Goal: Transaction & Acquisition: Book appointment/travel/reservation

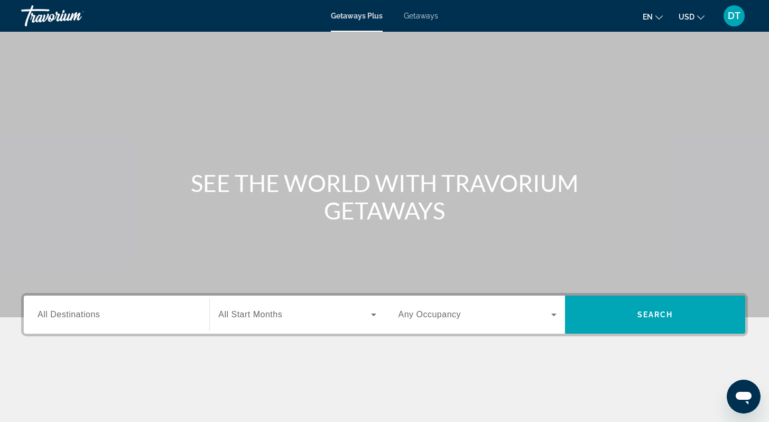
click at [701, 15] on icon "Change currency" at bounding box center [701, 17] width 7 height 7
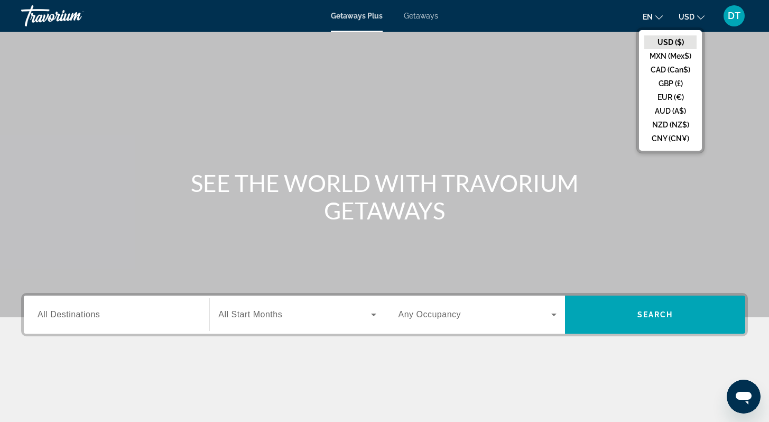
click at [678, 40] on button "USD ($)" at bounding box center [671, 42] width 52 height 14
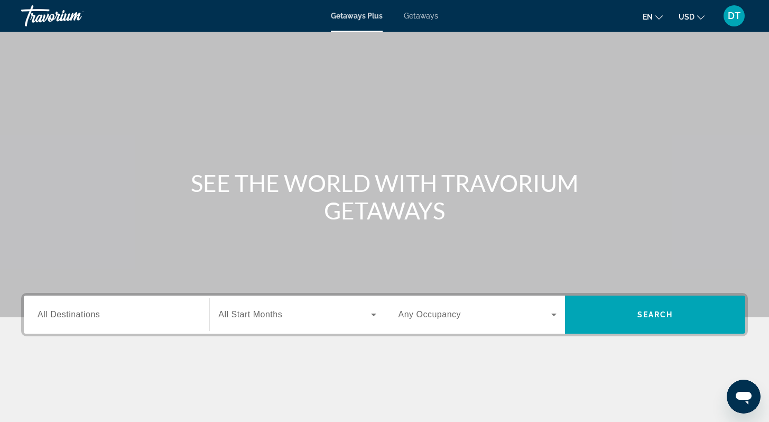
click at [261, 318] on span "All Start Months" at bounding box center [250, 314] width 64 height 9
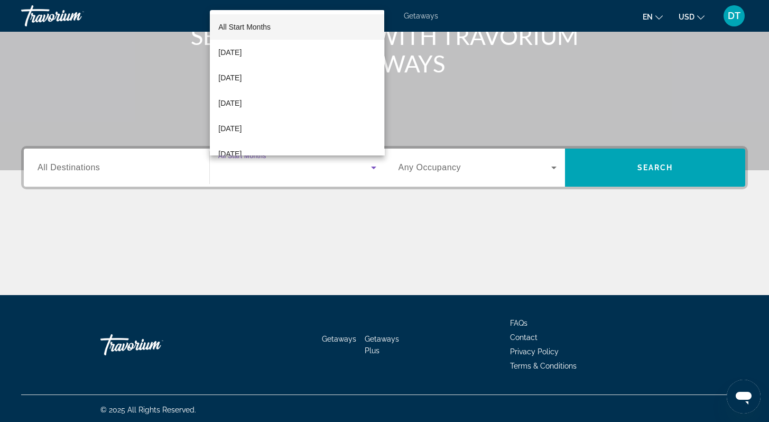
scroll to position [150, 0]
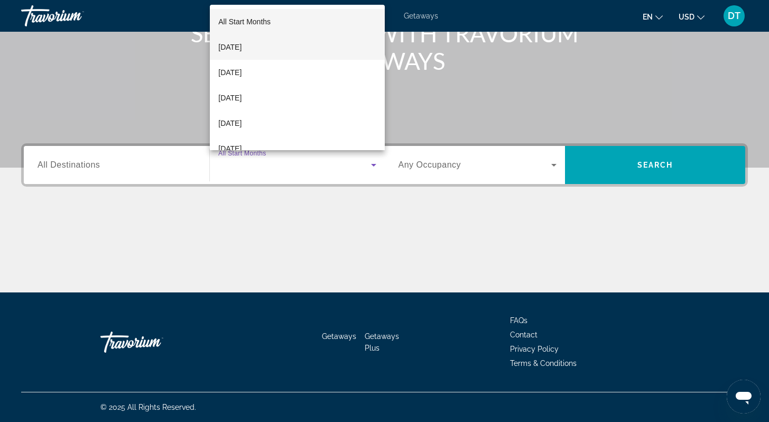
click at [242, 47] on span "[DATE]" at bounding box center [229, 47] width 23 height 13
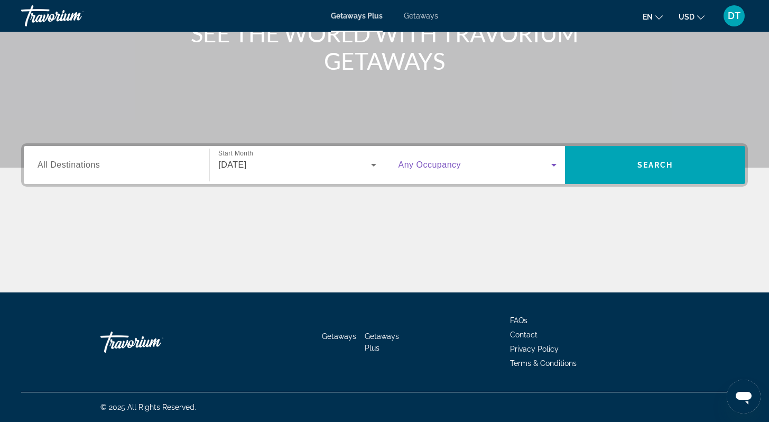
click at [552, 162] on icon "Search widget" at bounding box center [554, 165] width 13 height 13
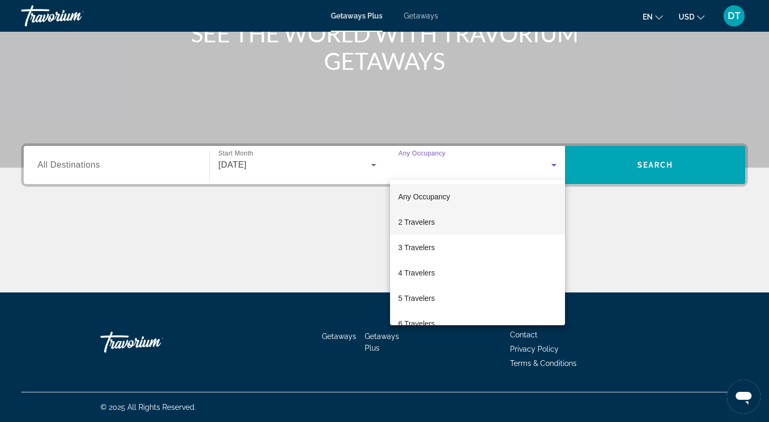
click at [428, 221] on span "2 Travelers" at bounding box center [417, 222] width 36 height 13
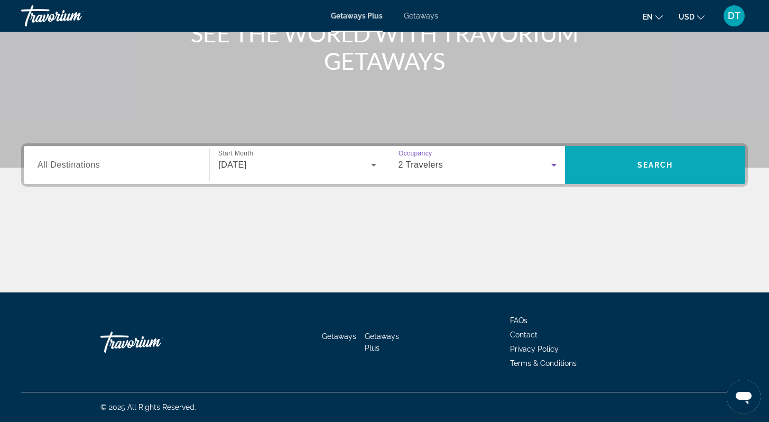
click at [653, 166] on span "Search" at bounding box center [656, 165] width 36 height 8
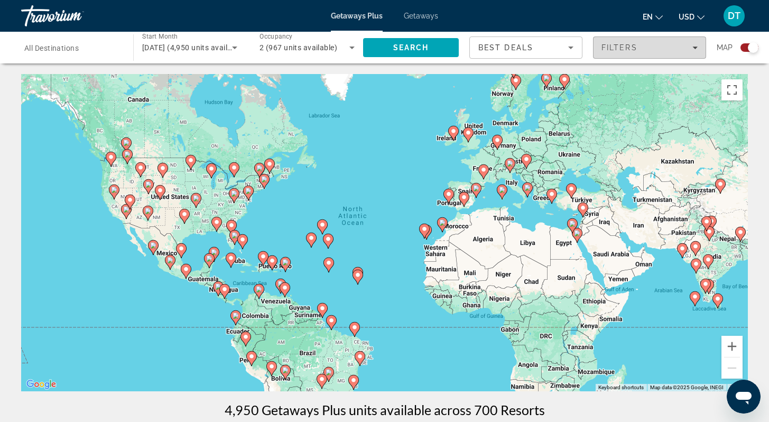
click at [695, 47] on icon "Filters" at bounding box center [695, 48] width 5 height 3
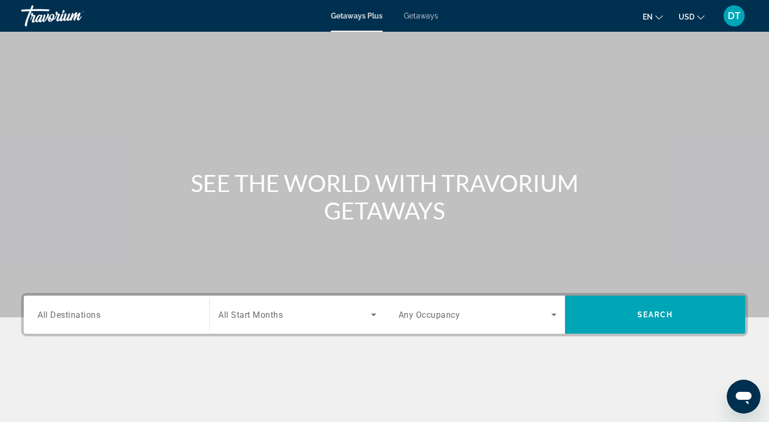
click at [372, 313] on icon "Search widget" at bounding box center [374, 314] width 13 height 13
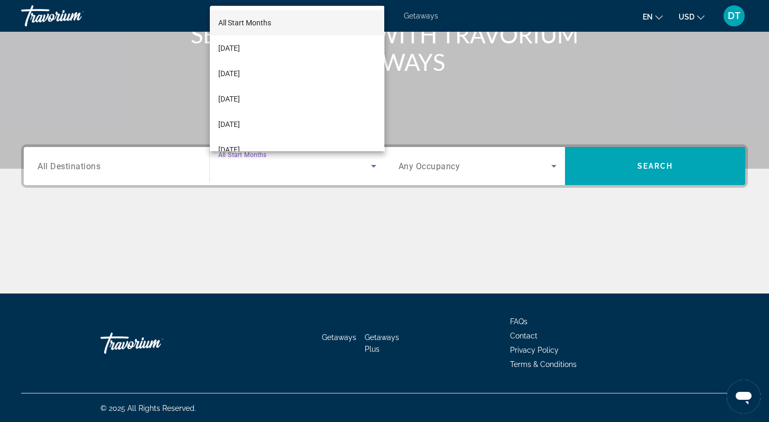
scroll to position [150, 0]
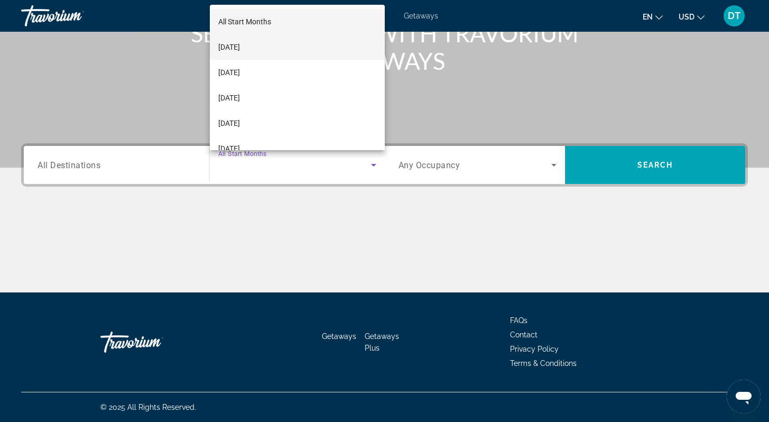
click at [240, 47] on span "[DATE]" at bounding box center [229, 47] width 22 height 13
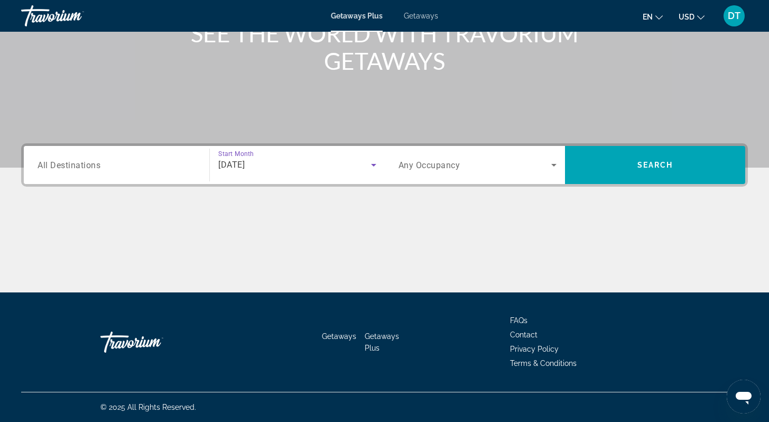
click at [553, 161] on icon "Search widget" at bounding box center [554, 165] width 13 height 13
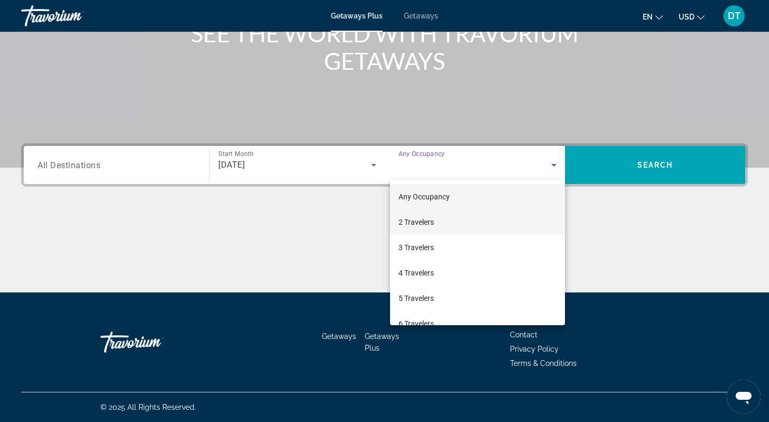
click at [418, 221] on span "2 Travelers" at bounding box center [416, 222] width 35 height 13
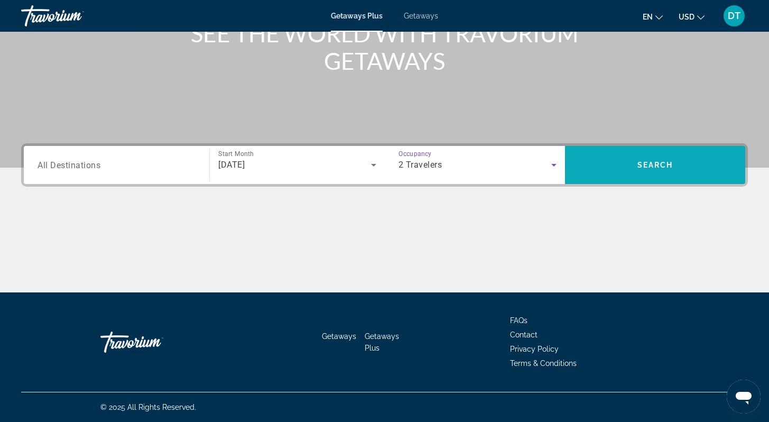
click at [659, 170] on span "Search" at bounding box center [655, 164] width 180 height 25
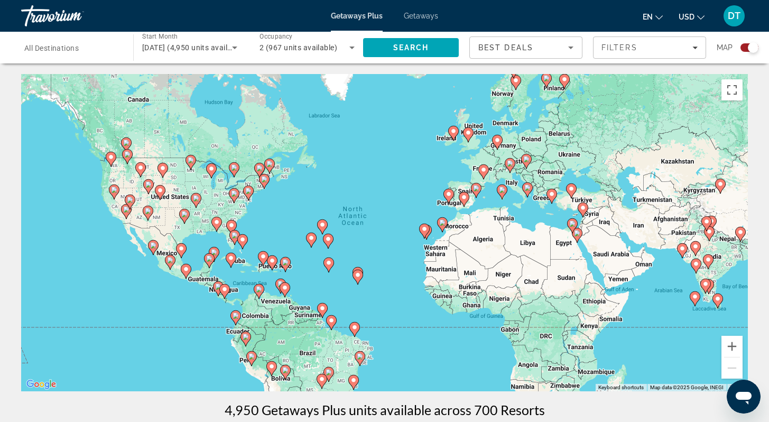
click at [162, 191] on image "Main content" at bounding box center [160, 190] width 6 height 6
type input "**********"
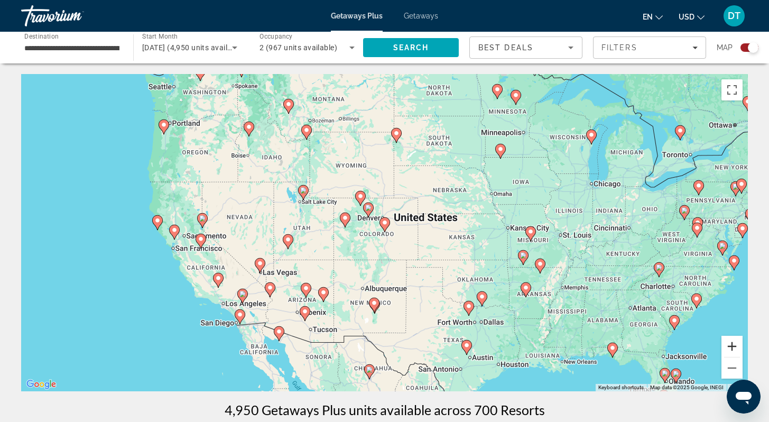
click at [731, 344] on button "Zoom in" at bounding box center [732, 346] width 21 height 21
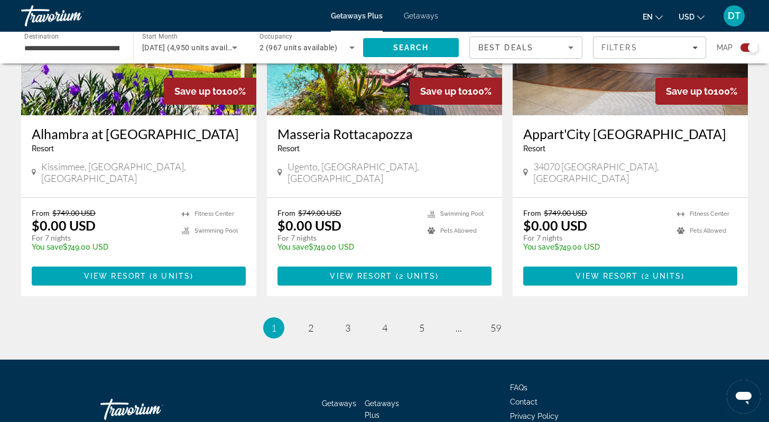
scroll to position [1632, 0]
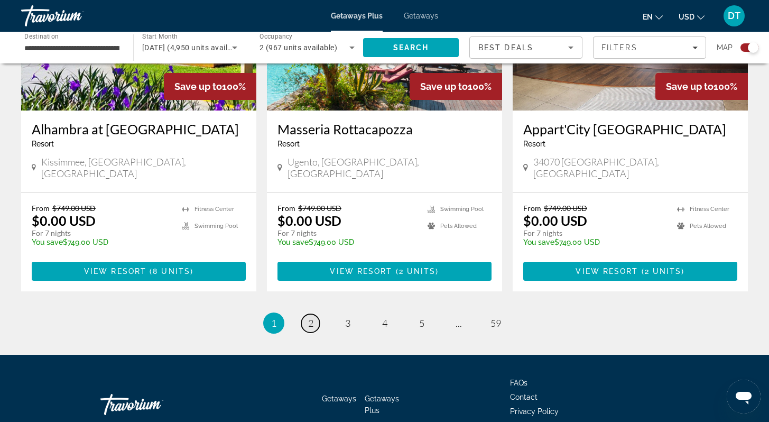
click at [313, 317] on span "2" at bounding box center [310, 323] width 5 height 12
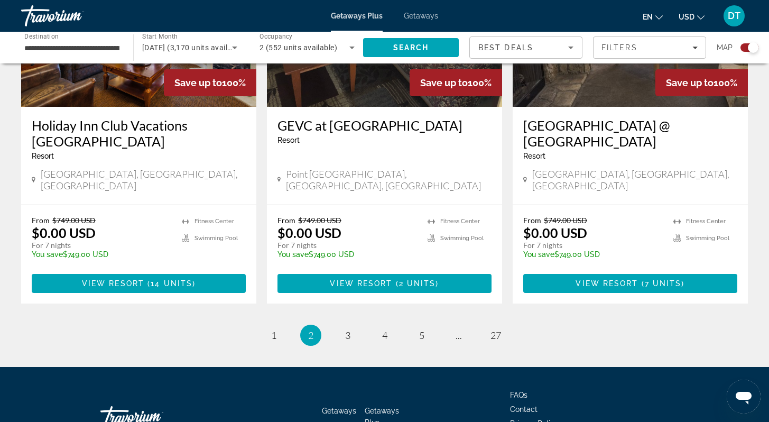
scroll to position [1696, 0]
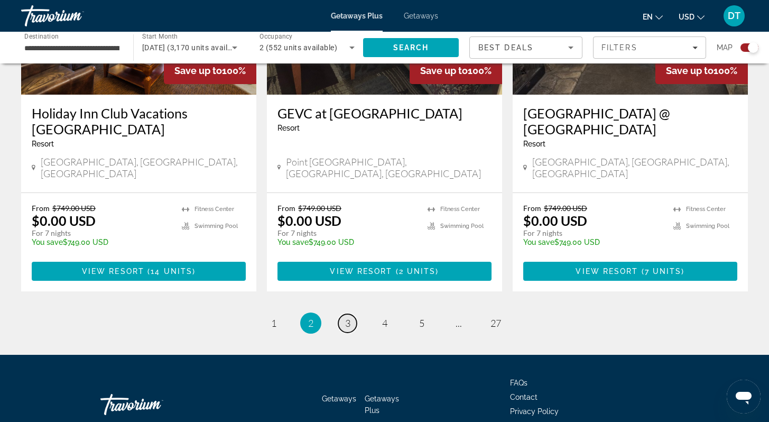
click at [348, 317] on span "3" at bounding box center [347, 323] width 5 height 12
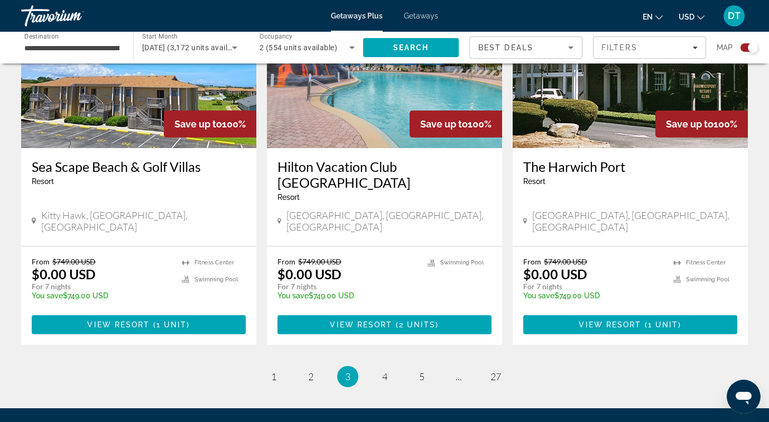
scroll to position [1629, 0]
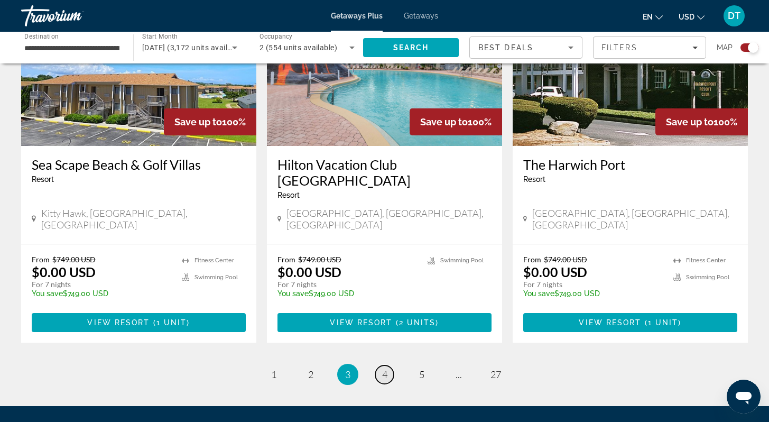
click at [384, 369] on span "4" at bounding box center [384, 375] width 5 height 12
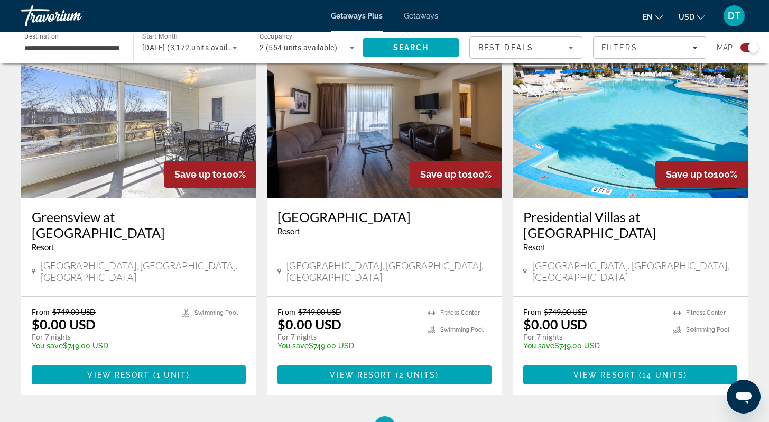
scroll to position [1629, 0]
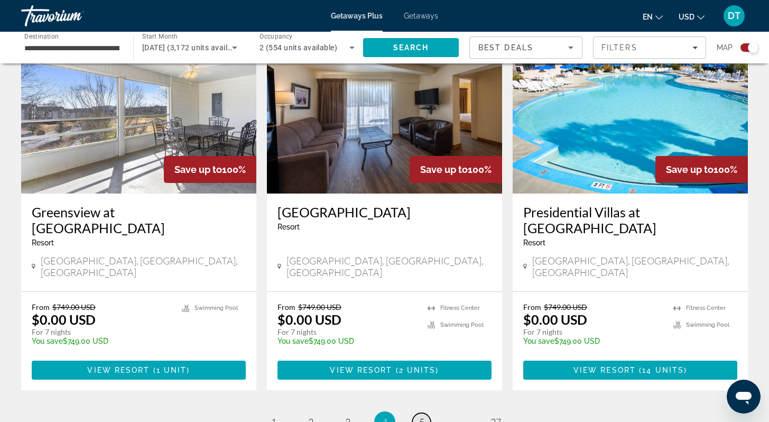
click at [422, 416] on span "5" at bounding box center [421, 422] width 5 height 12
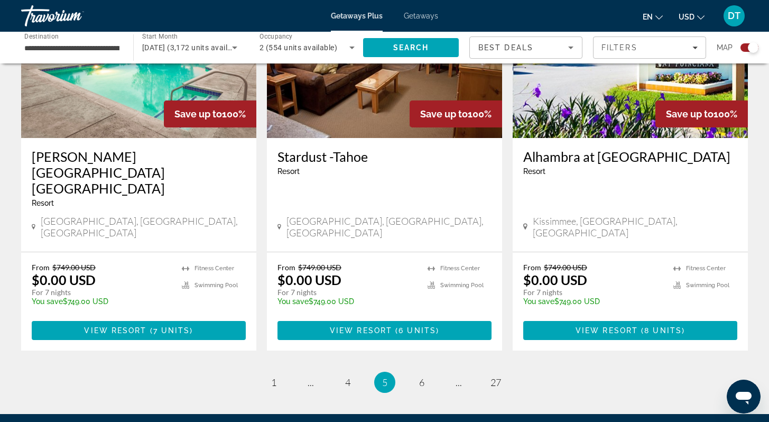
scroll to position [1608, 0]
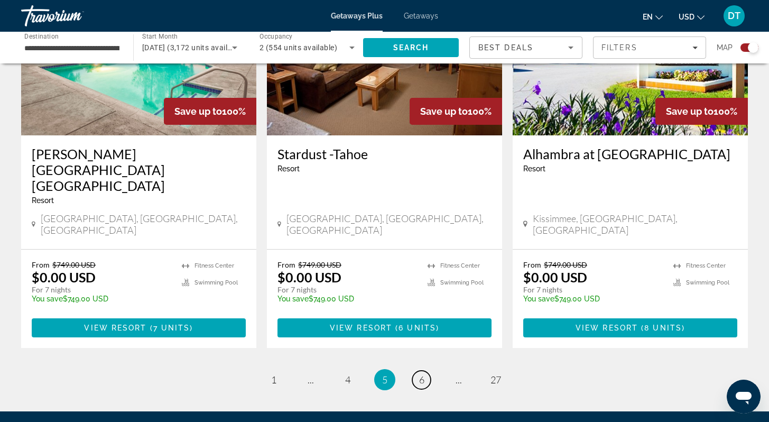
click at [421, 374] on span "6" at bounding box center [421, 380] width 5 height 12
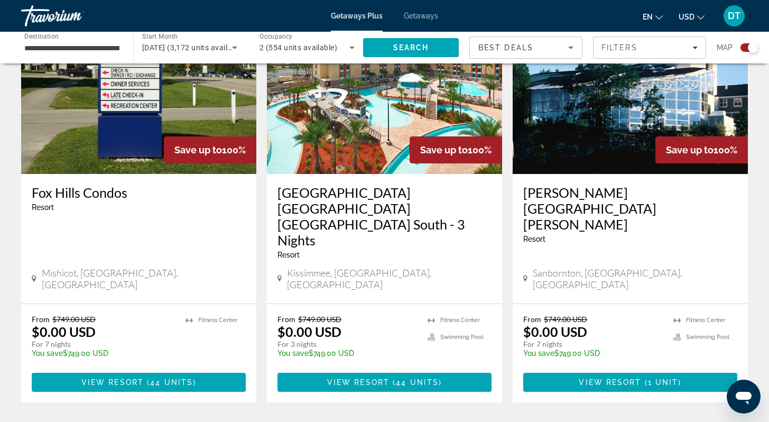
scroll to position [1584, 0]
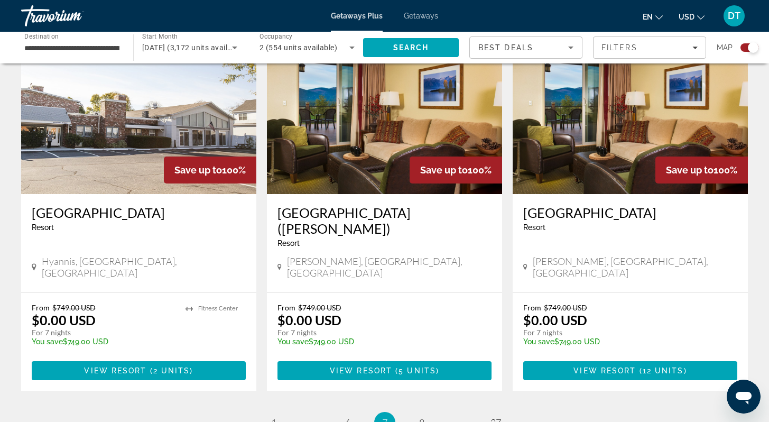
scroll to position [1565, 0]
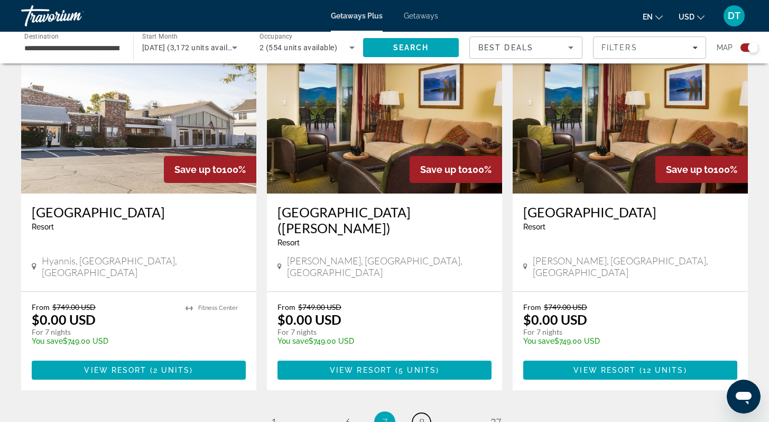
click at [418, 413] on link "page 8" at bounding box center [421, 422] width 19 height 19
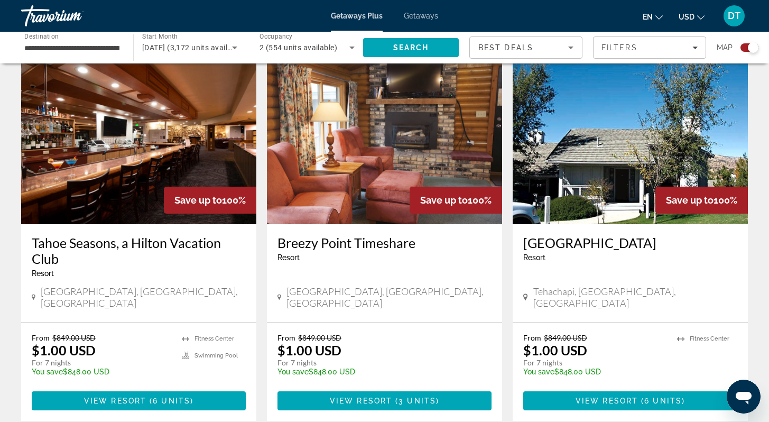
scroll to position [1586, 0]
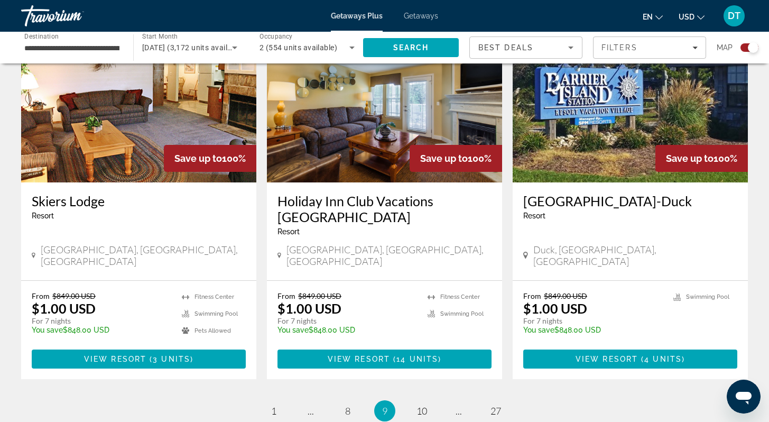
scroll to position [1565, 0]
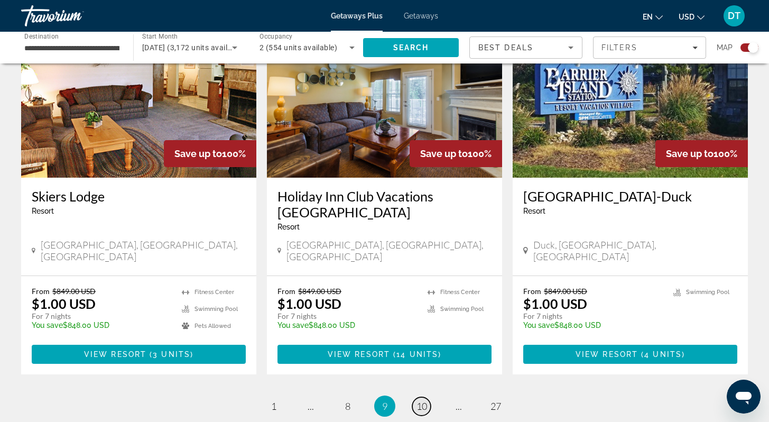
click at [423, 400] on span "10" at bounding box center [422, 406] width 11 height 12
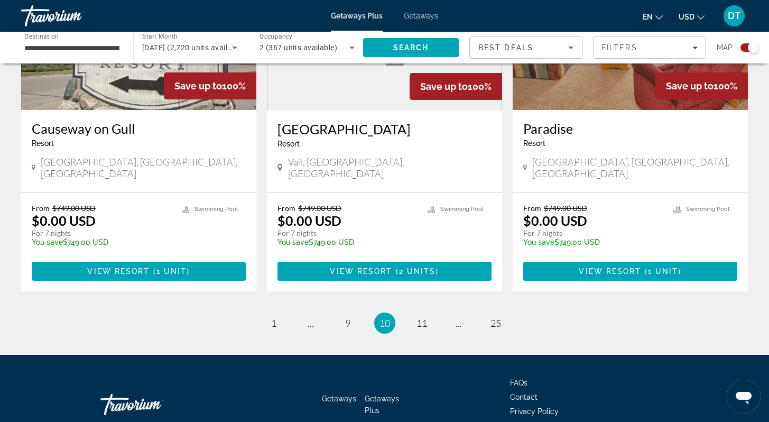
scroll to position [1649, 0]
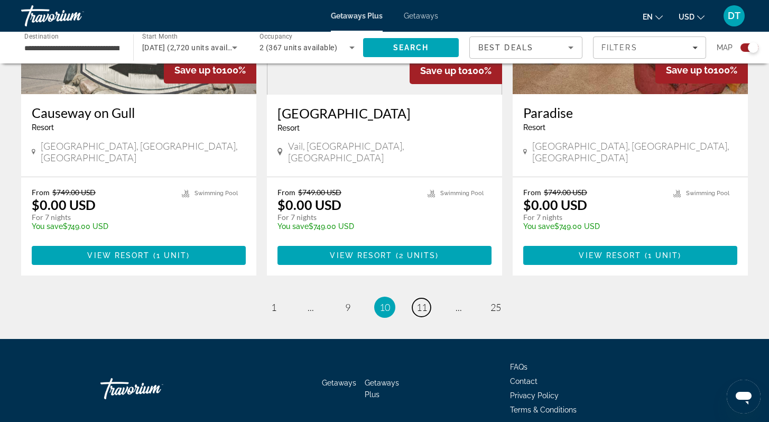
click at [423, 301] on span "11" at bounding box center [422, 307] width 11 height 12
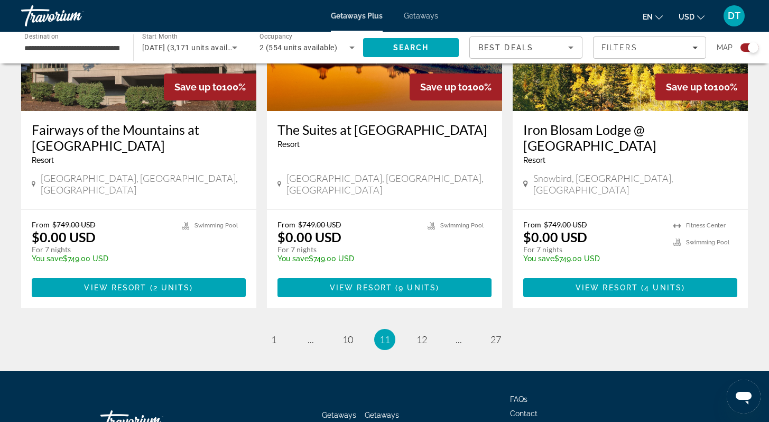
scroll to position [1696, 0]
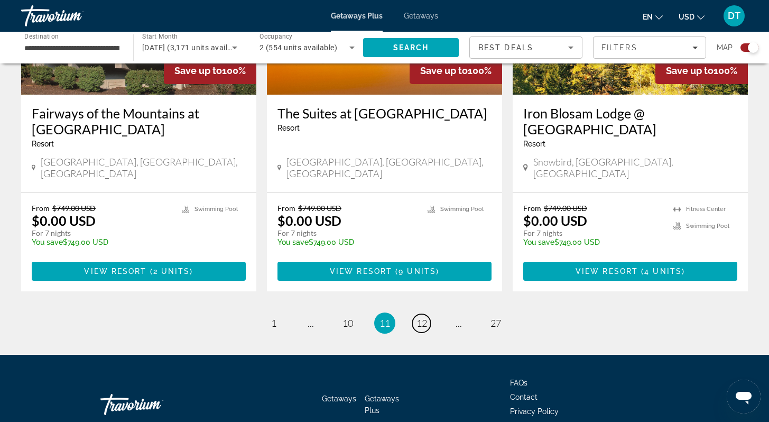
click at [423, 317] on span "12" at bounding box center [422, 323] width 11 height 12
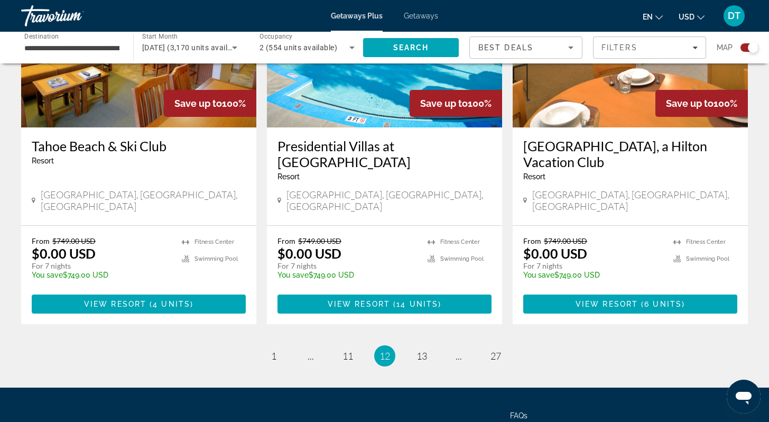
scroll to position [1629, 0]
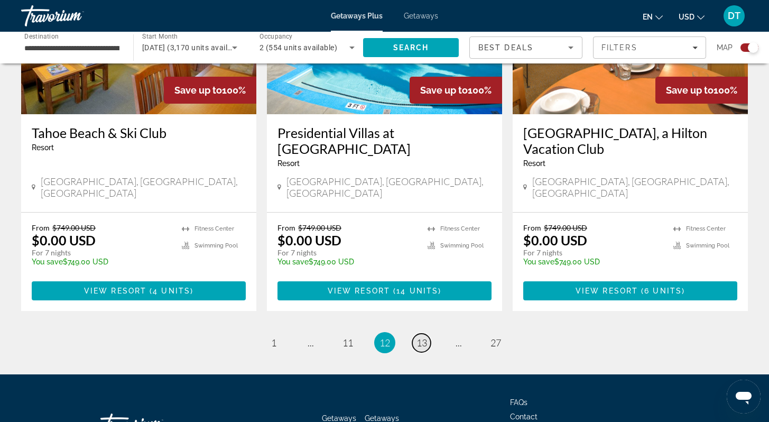
click at [424, 337] on span "13" at bounding box center [422, 343] width 11 height 12
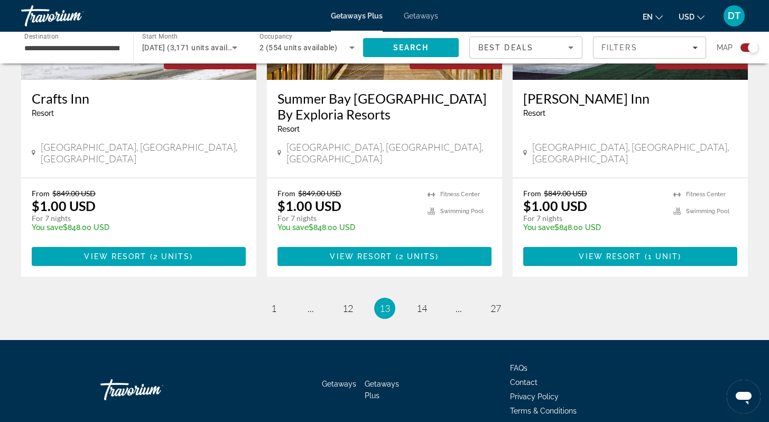
scroll to position [1680, 0]
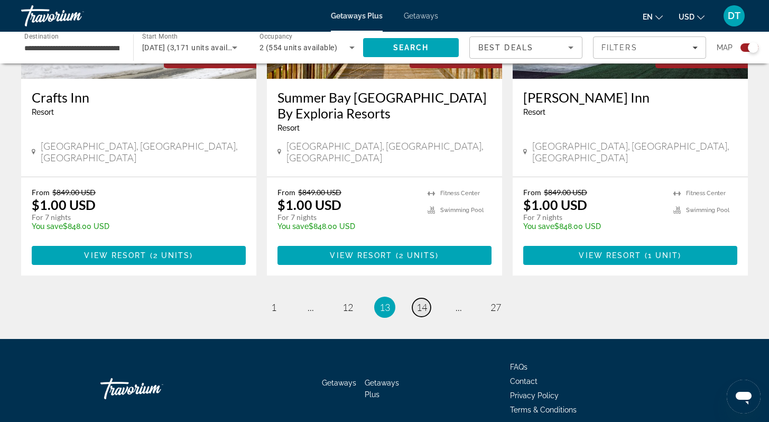
click at [427, 298] on link "page 14" at bounding box center [421, 307] width 19 height 19
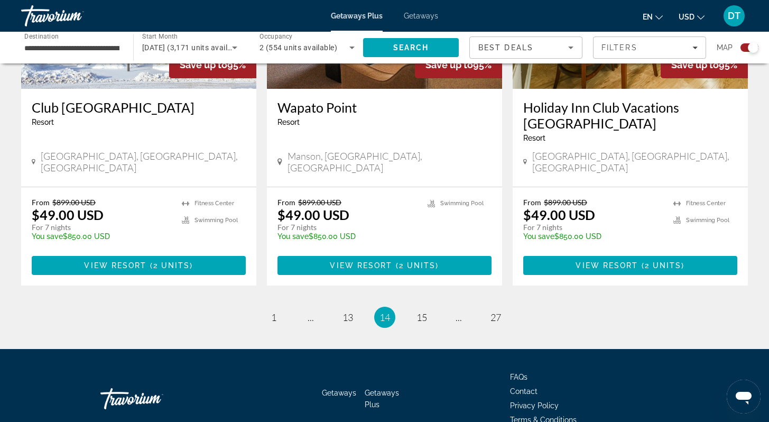
scroll to position [1680, 0]
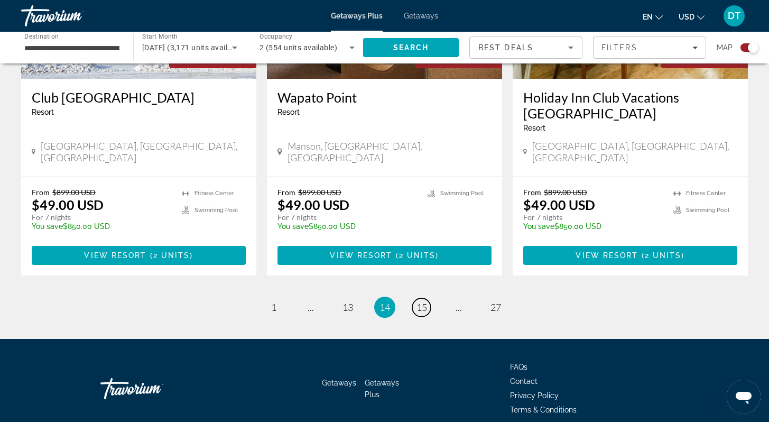
click at [426, 301] on span "15" at bounding box center [422, 307] width 11 height 12
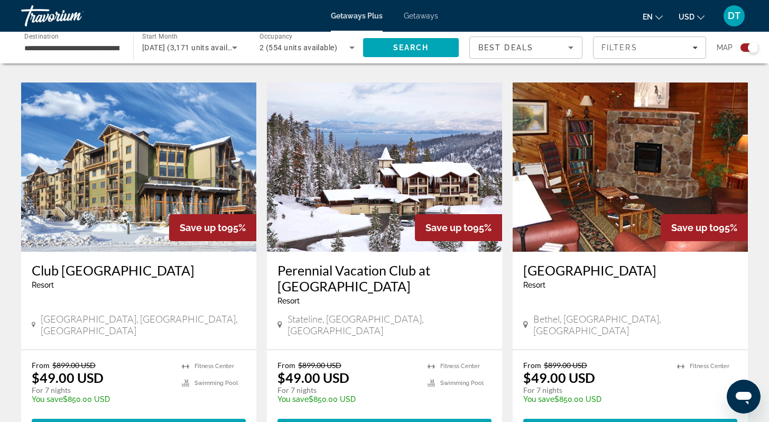
scroll to position [1565, 0]
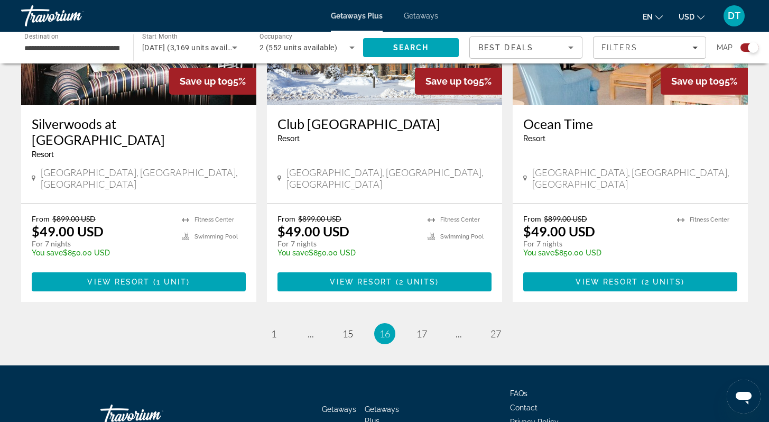
scroll to position [1664, 0]
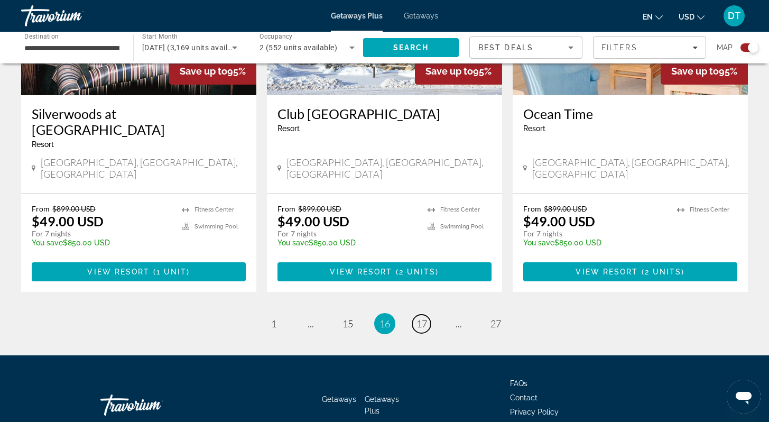
drag, startPoint x: 420, startPoint y: 261, endPoint x: 412, endPoint y: 261, distance: 8.5
click at [420, 318] on span "17" at bounding box center [422, 324] width 11 height 12
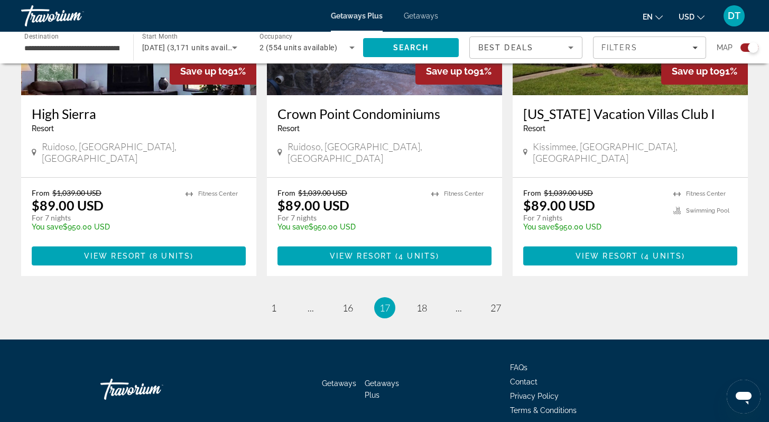
scroll to position [1648, 0]
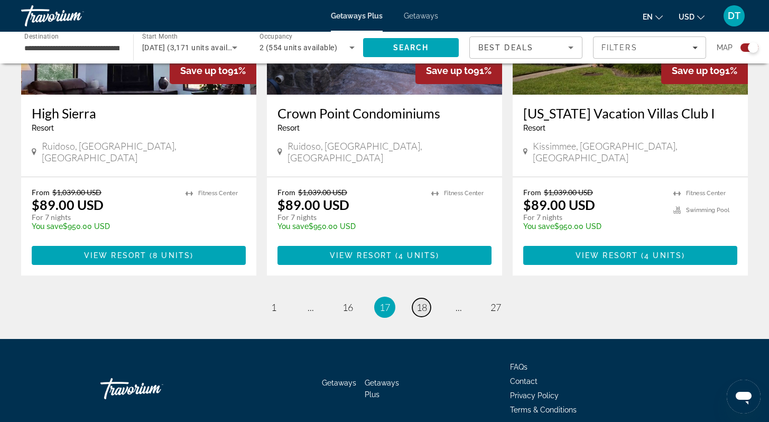
click at [421, 301] on span "18" at bounding box center [422, 307] width 11 height 12
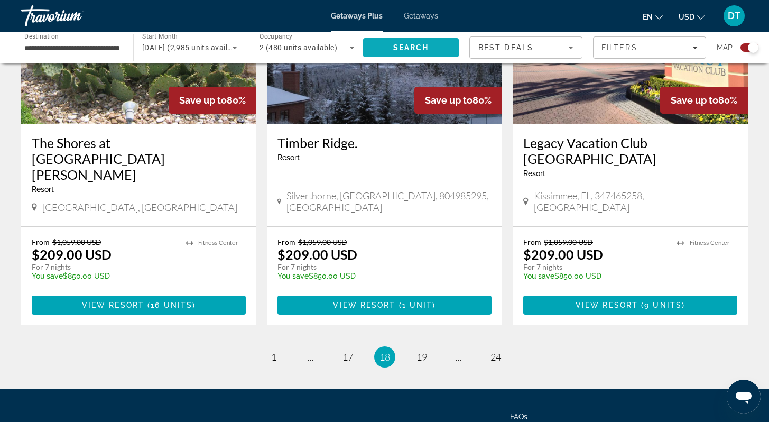
scroll to position [1608, 0]
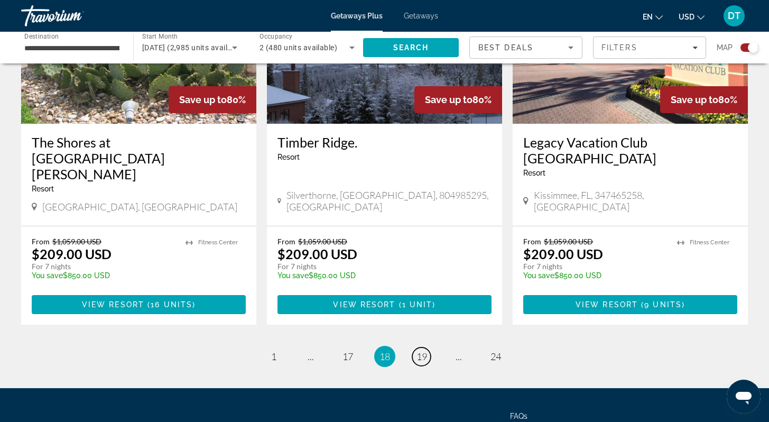
click at [421, 351] on span "19" at bounding box center [422, 357] width 11 height 12
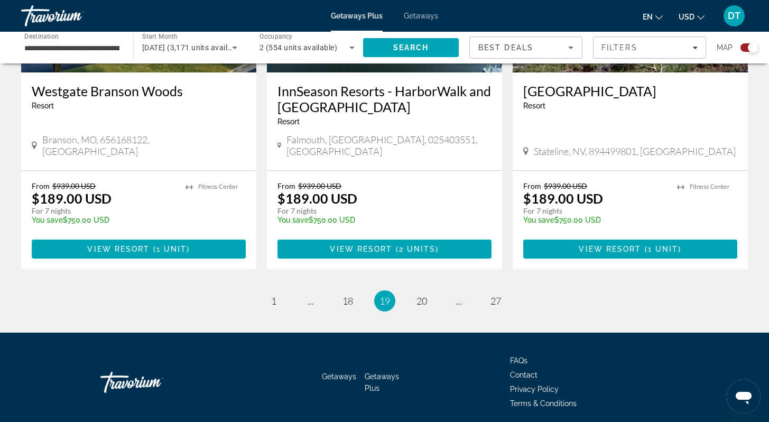
scroll to position [1632, 0]
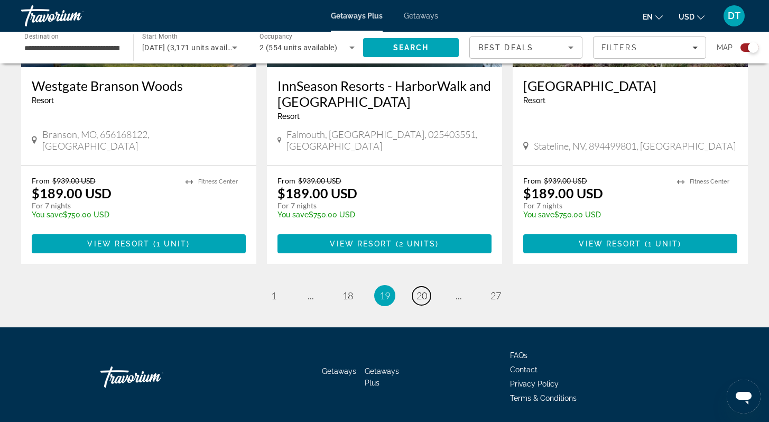
click at [428, 287] on link "page 20" at bounding box center [421, 296] width 19 height 19
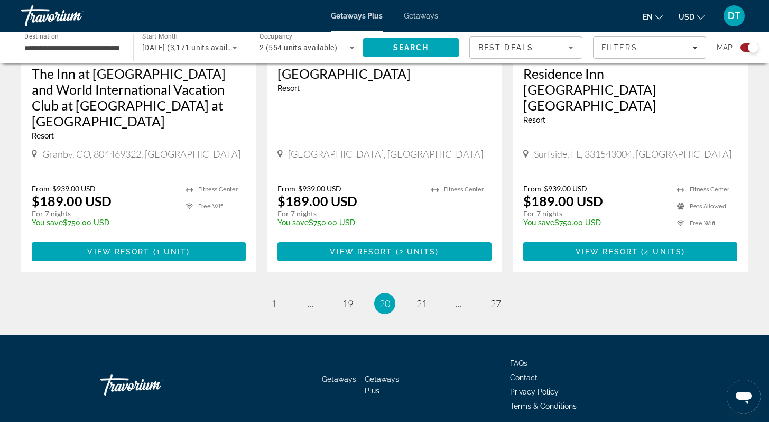
scroll to position [1664, 0]
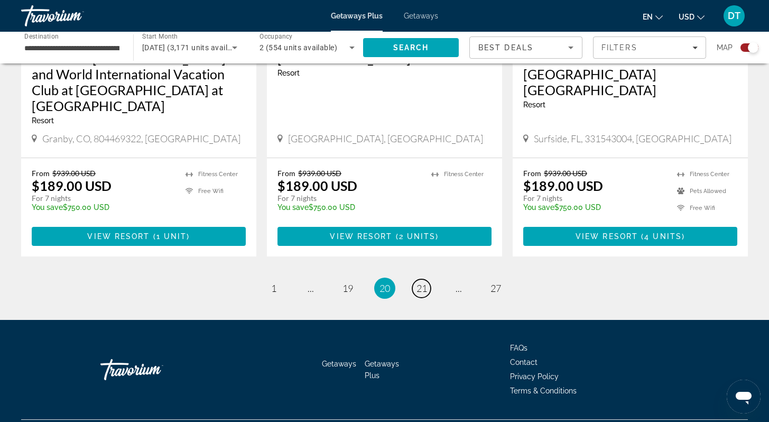
click at [427, 279] on link "page 21" at bounding box center [421, 288] width 19 height 19
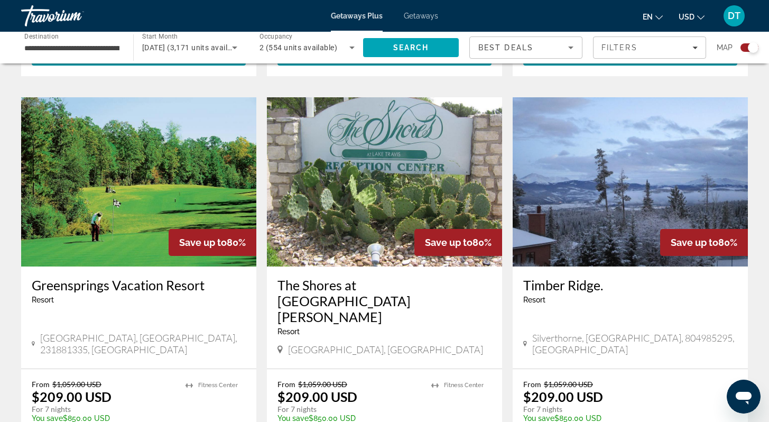
scroll to position [1502, 0]
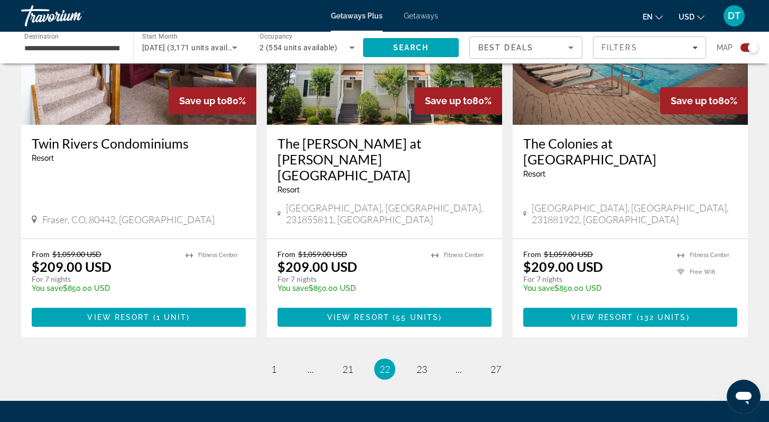
scroll to position [1664, 0]
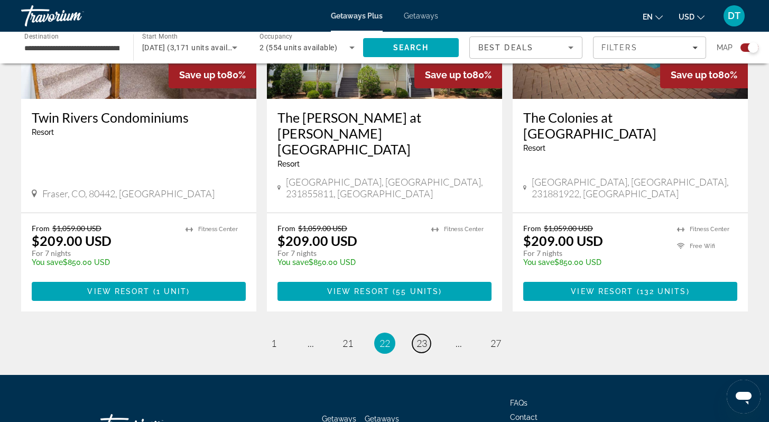
click at [424, 337] on span "23" at bounding box center [422, 343] width 11 height 12
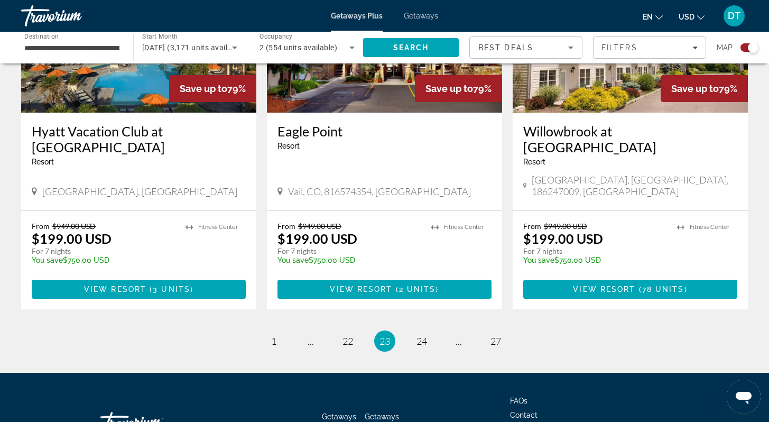
scroll to position [1648, 0]
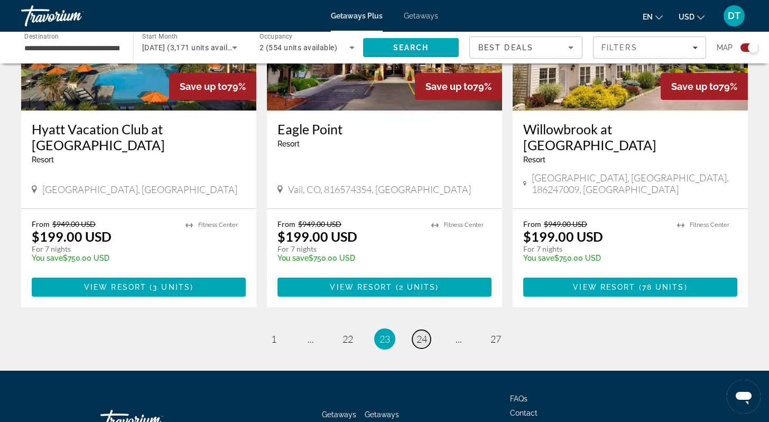
click at [423, 333] on span "24" at bounding box center [422, 339] width 11 height 12
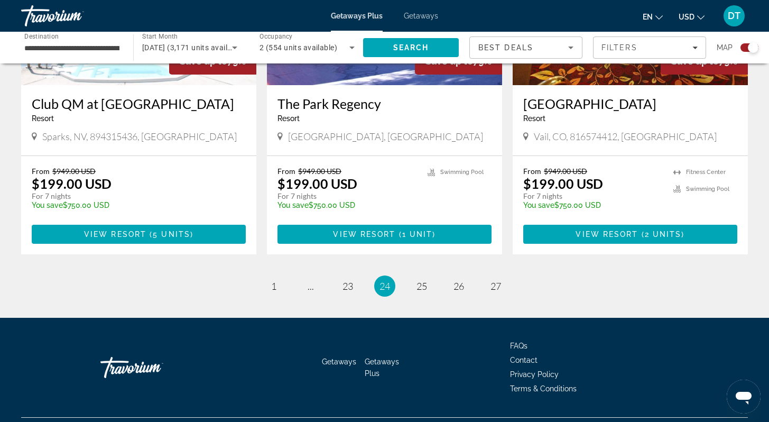
scroll to position [1648, 0]
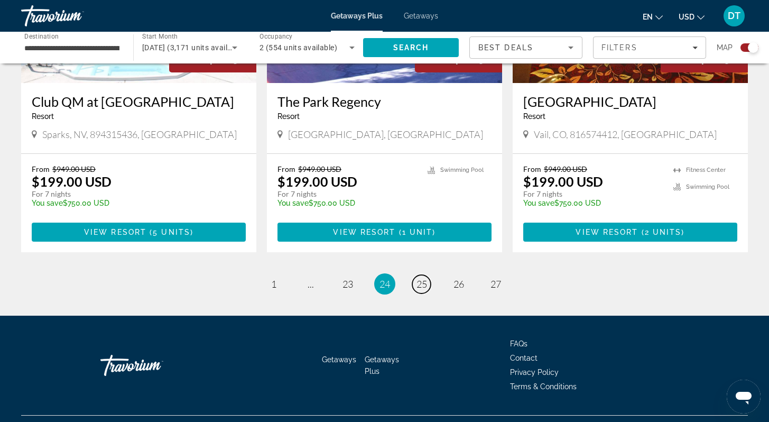
click at [423, 278] on span "25" at bounding box center [422, 284] width 11 height 12
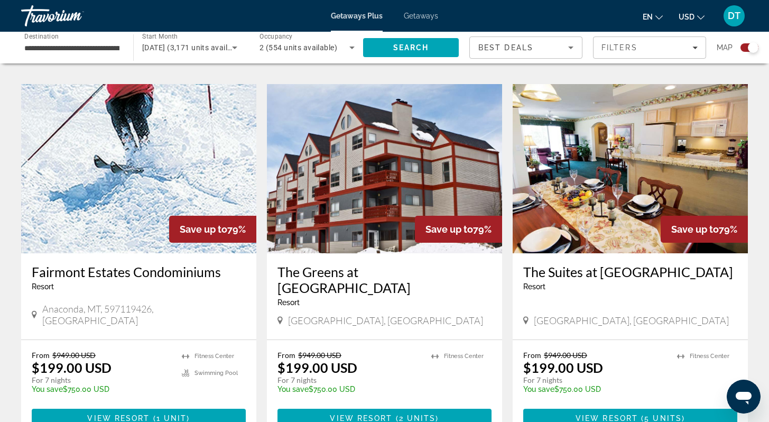
scroll to position [1502, 0]
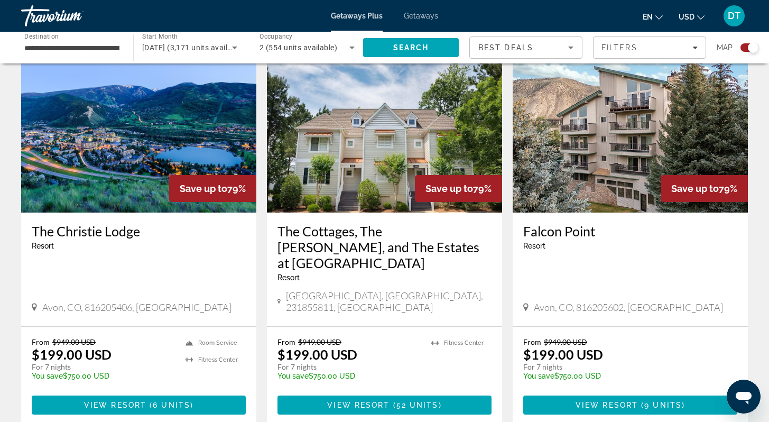
scroll to position [1608, 0]
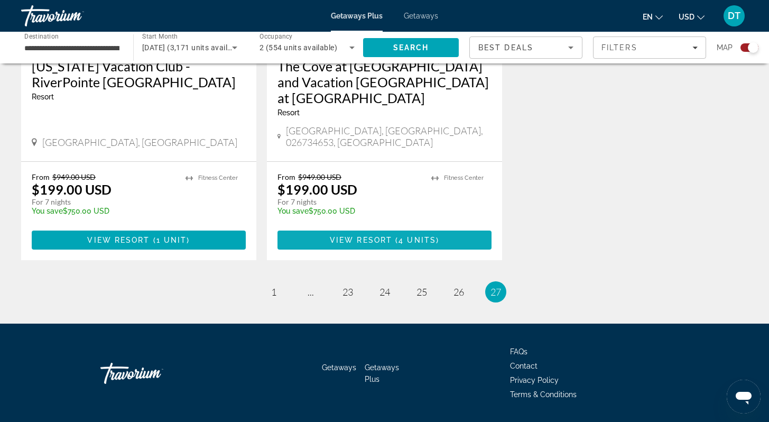
scroll to position [1648, 0]
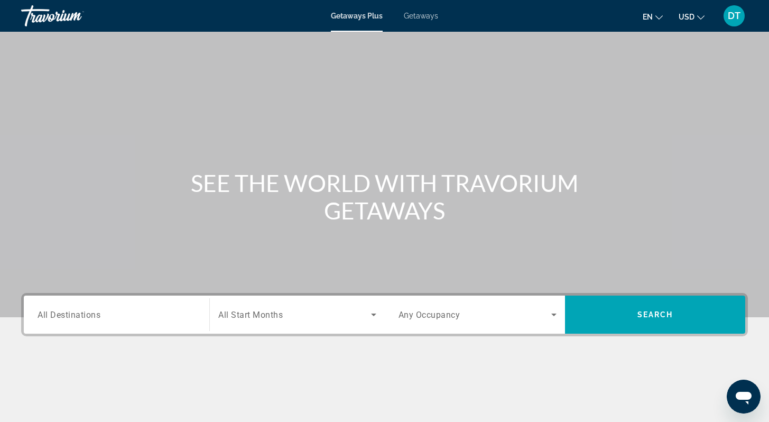
click at [422, 15] on span "Getaways" at bounding box center [421, 16] width 34 height 8
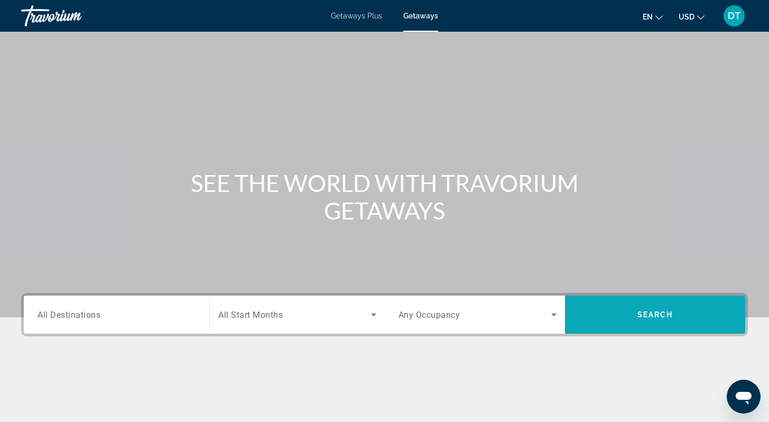
click at [663, 315] on span "Search" at bounding box center [656, 314] width 36 height 8
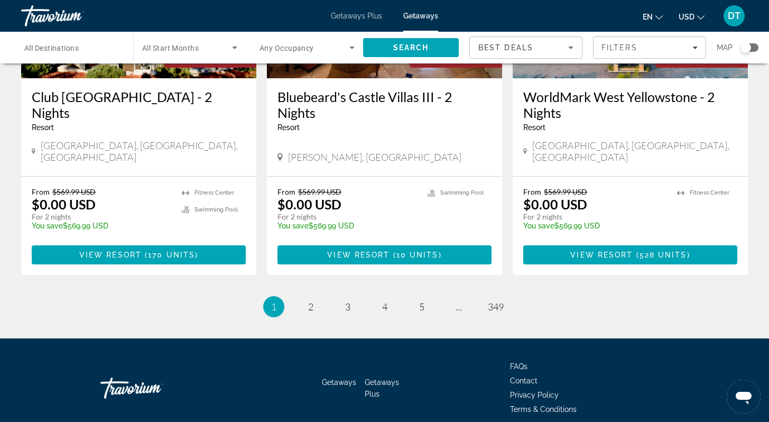
scroll to position [1352, 0]
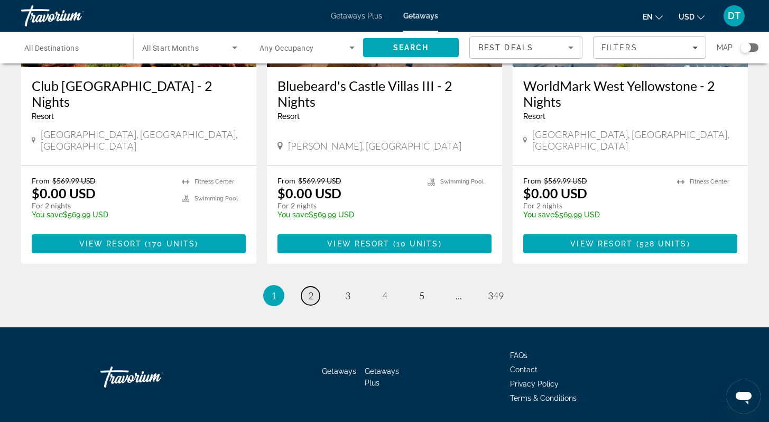
click at [309, 290] on span "2" at bounding box center [310, 296] width 5 height 12
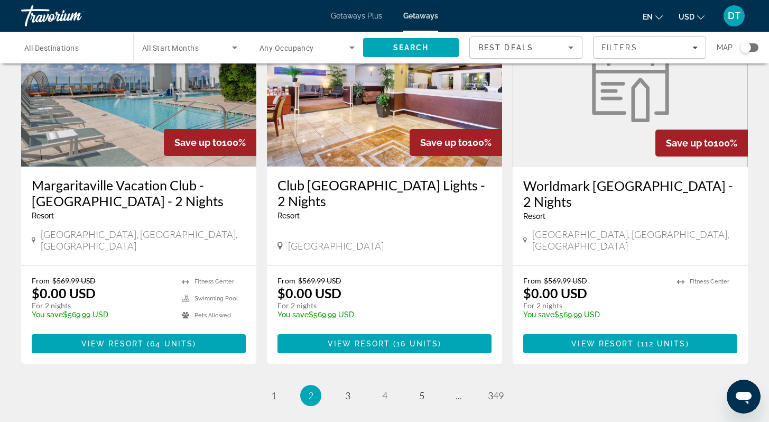
scroll to position [1264, 0]
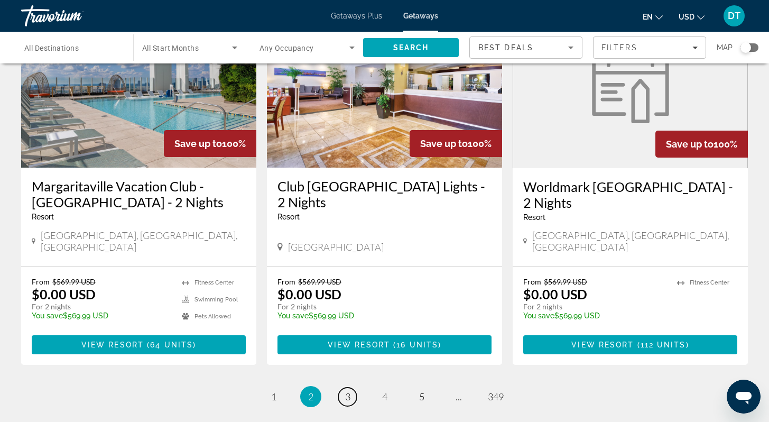
click at [349, 391] on span "3" at bounding box center [347, 397] width 5 height 12
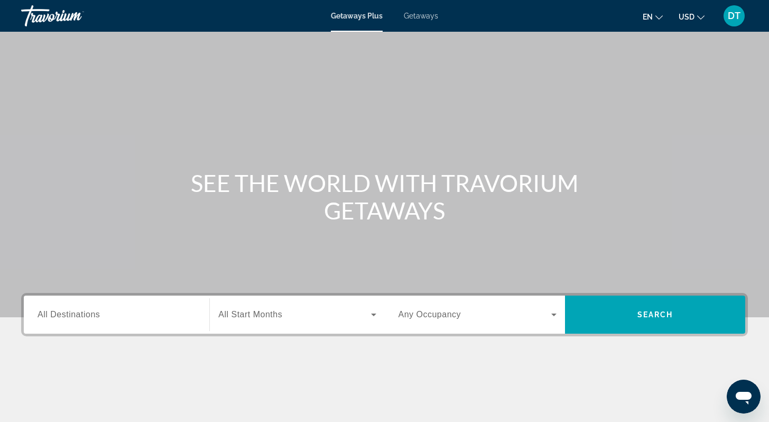
click at [700, 15] on icon "Change currency" at bounding box center [701, 17] width 7 height 7
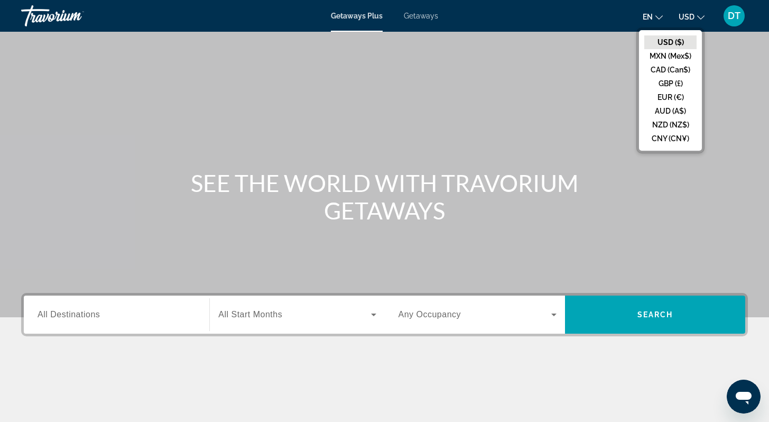
click at [668, 40] on button "USD ($)" at bounding box center [671, 42] width 52 height 14
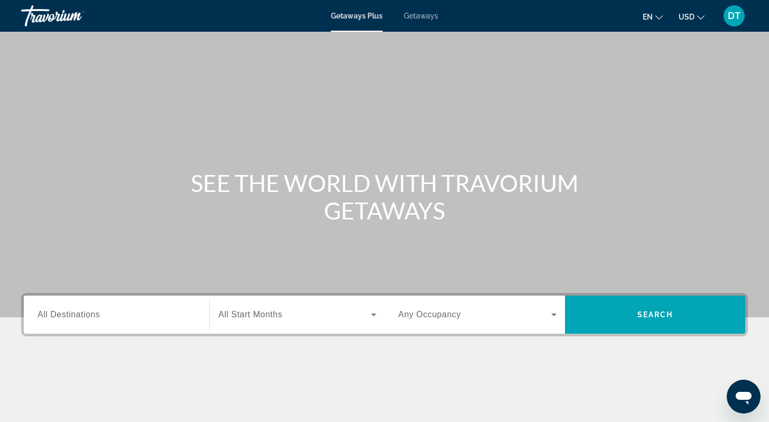
click at [659, 18] on icon "Change language" at bounding box center [659, 17] width 7 height 7
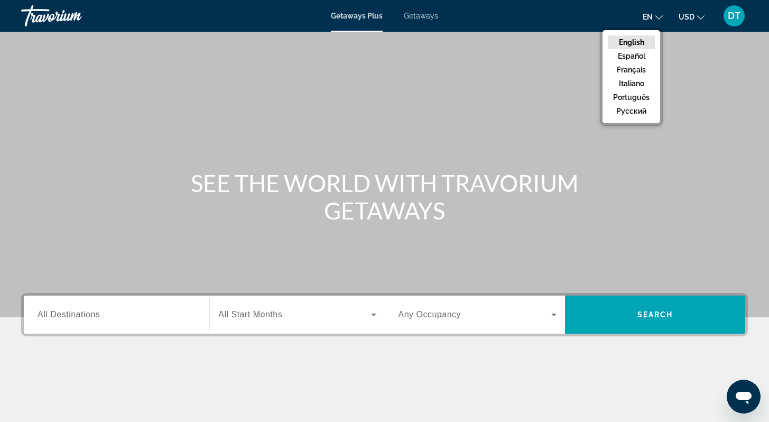
click at [660, 18] on icon "Change language" at bounding box center [659, 17] width 7 height 7
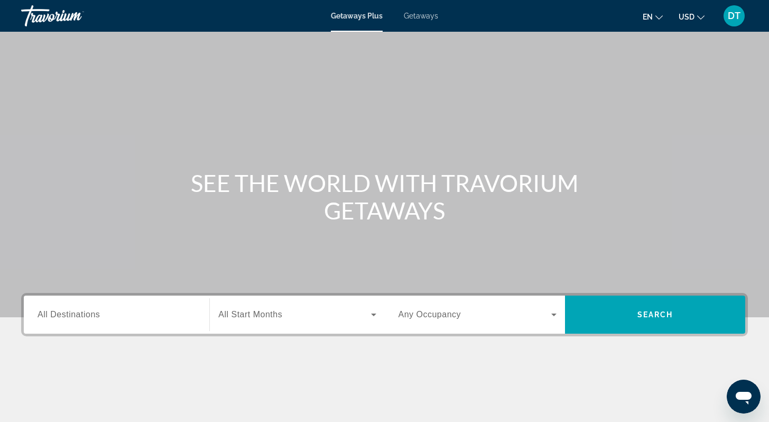
click at [373, 314] on icon "Search widget" at bounding box center [373, 315] width 5 height 3
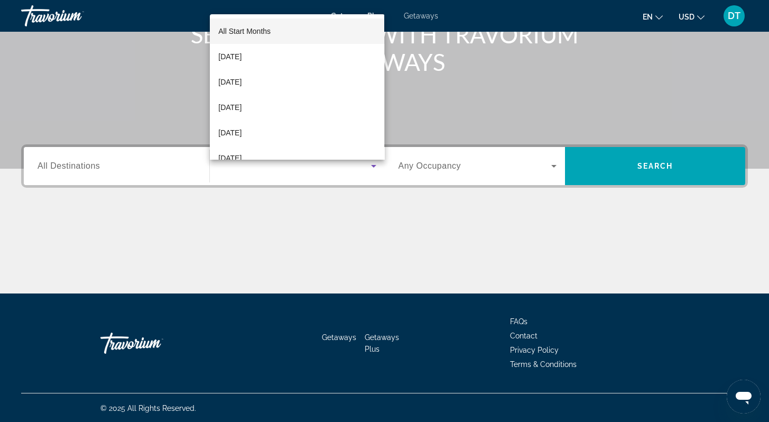
scroll to position [150, 0]
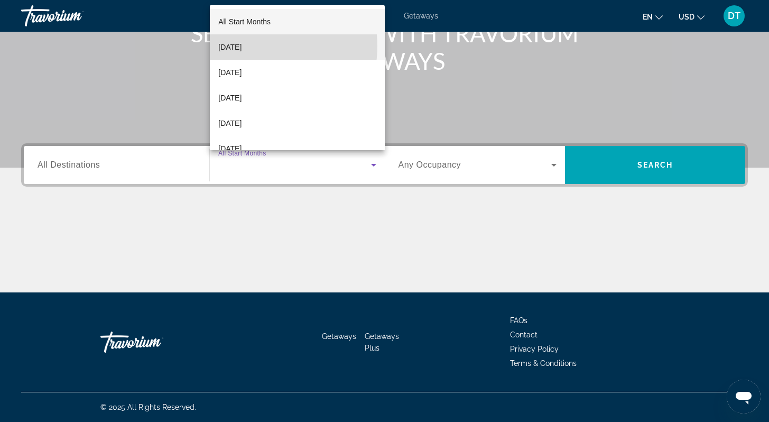
click at [242, 46] on span "[DATE]" at bounding box center [229, 47] width 23 height 13
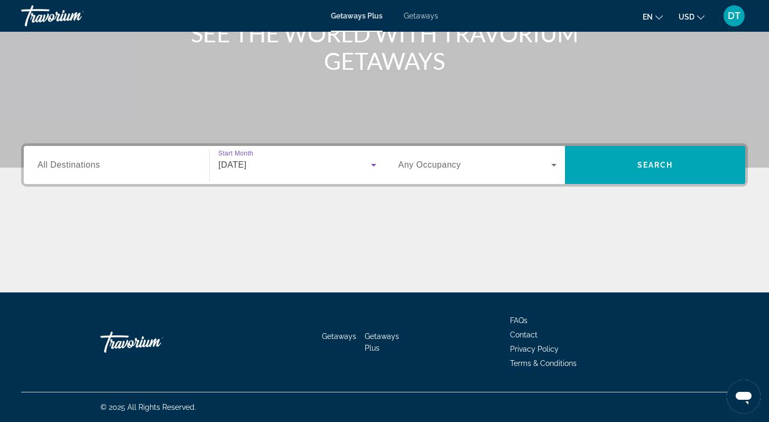
click at [555, 161] on icon "Search widget" at bounding box center [554, 165] width 13 height 13
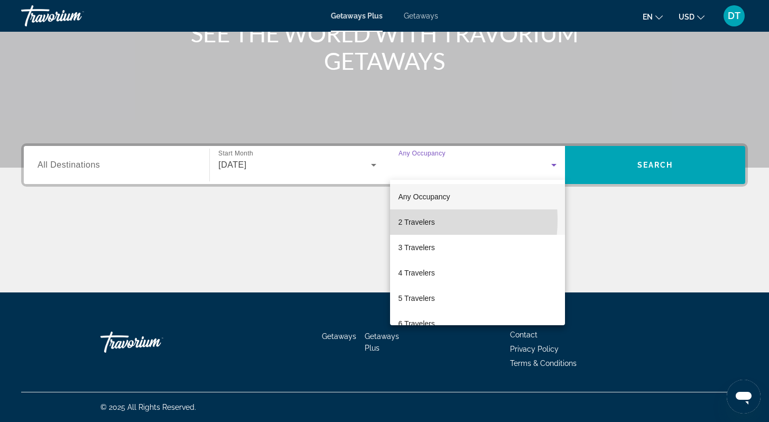
click at [418, 220] on span "2 Travelers" at bounding box center [417, 222] width 36 height 13
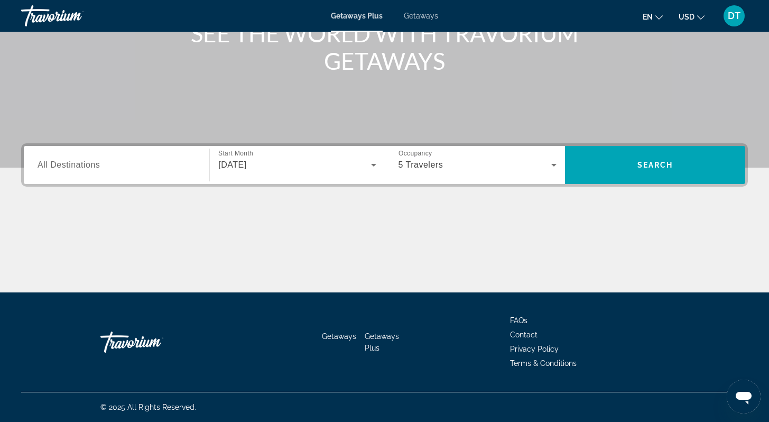
click at [373, 335] on span "Getaways Plus" at bounding box center [382, 342] width 34 height 20
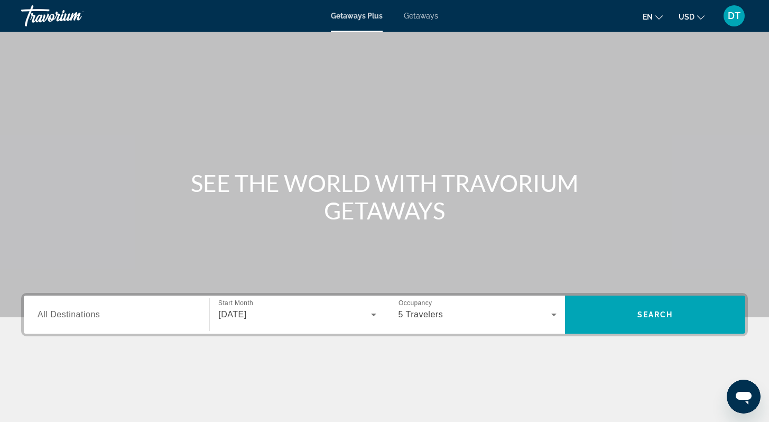
click at [553, 313] on icon "Search widget" at bounding box center [554, 314] width 13 height 13
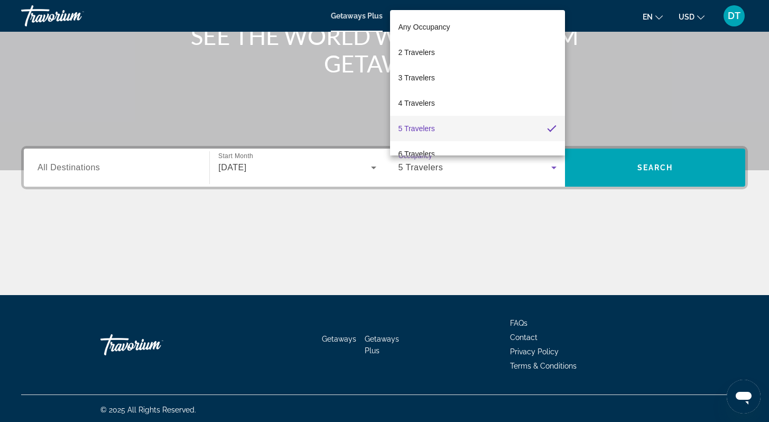
scroll to position [150, 0]
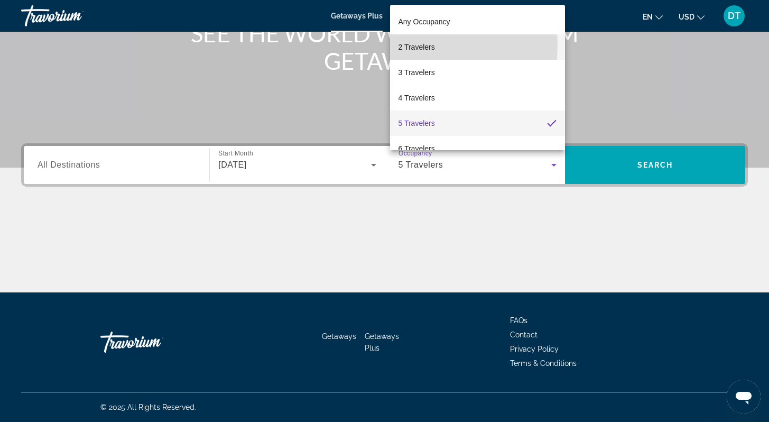
click at [420, 46] on span "2 Travelers" at bounding box center [417, 47] width 36 height 13
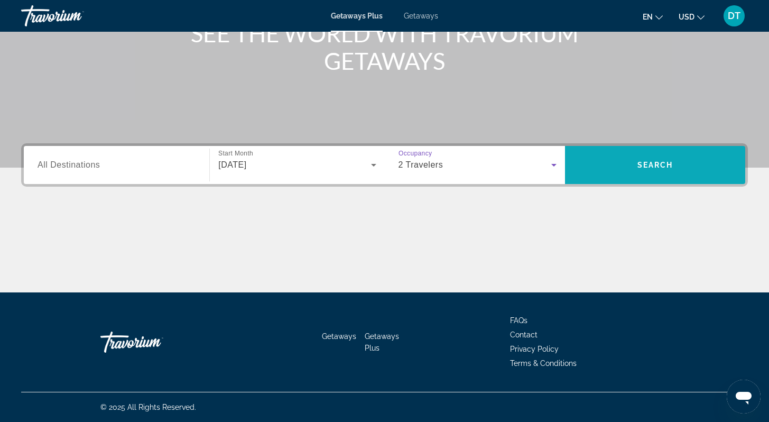
click at [648, 163] on span "Search" at bounding box center [656, 165] width 36 height 8
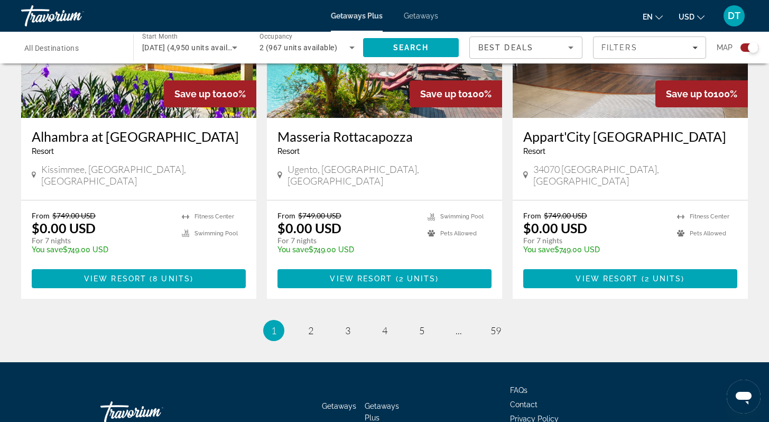
scroll to position [1632, 0]
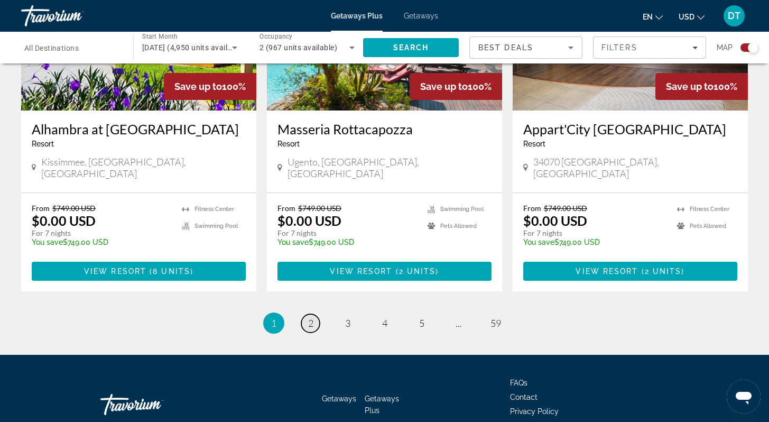
click at [310, 317] on span "2" at bounding box center [310, 323] width 5 height 12
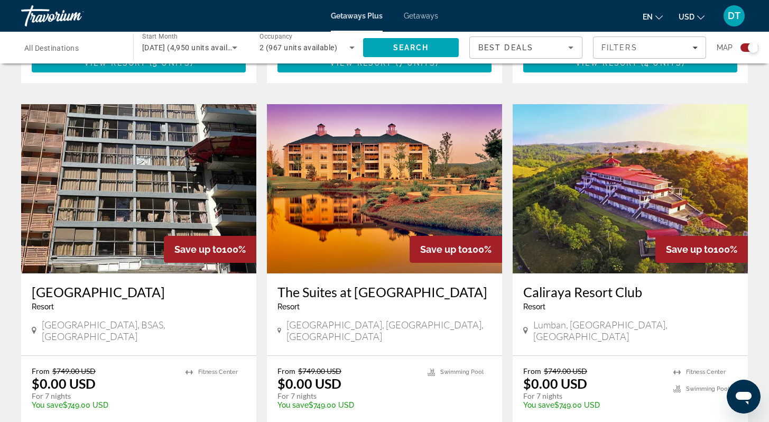
scroll to position [1079, 0]
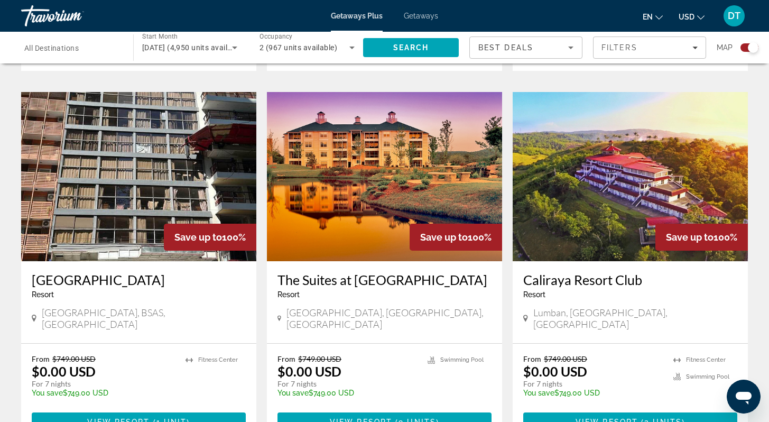
click at [640, 168] on img "Main content" at bounding box center [630, 176] width 235 height 169
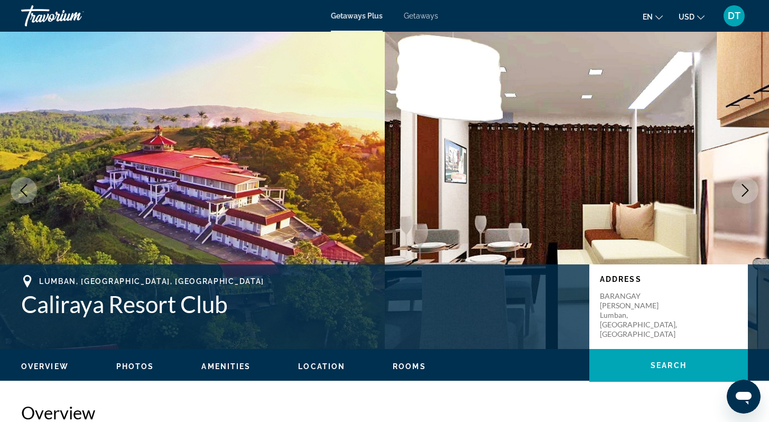
click at [746, 188] on icon "Next image" at bounding box center [745, 190] width 7 height 13
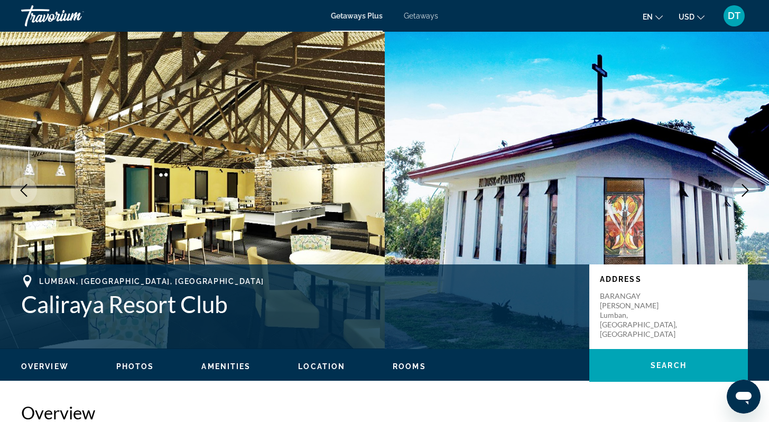
click at [747, 187] on icon "Next image" at bounding box center [745, 190] width 13 height 13
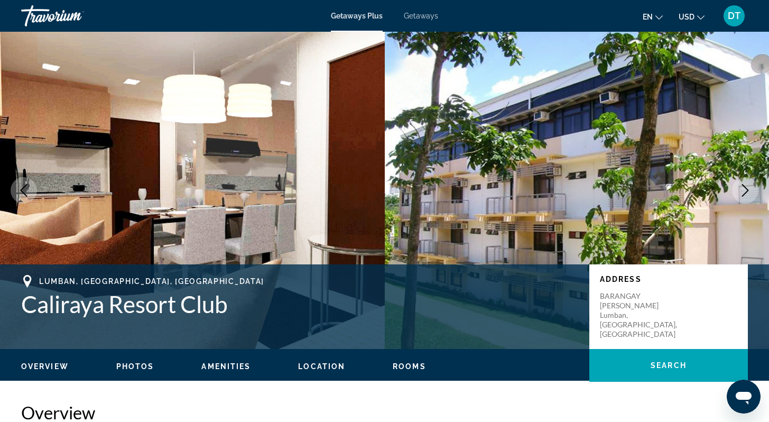
click at [747, 187] on icon "Next image" at bounding box center [745, 190] width 13 height 13
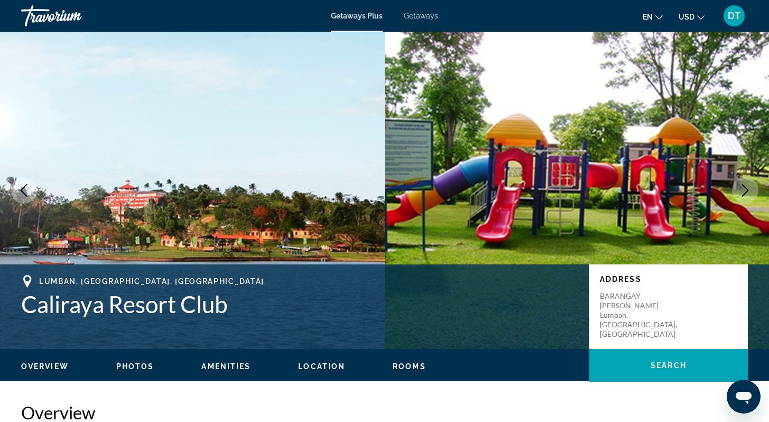
click at [747, 187] on icon "Next image" at bounding box center [745, 190] width 13 height 13
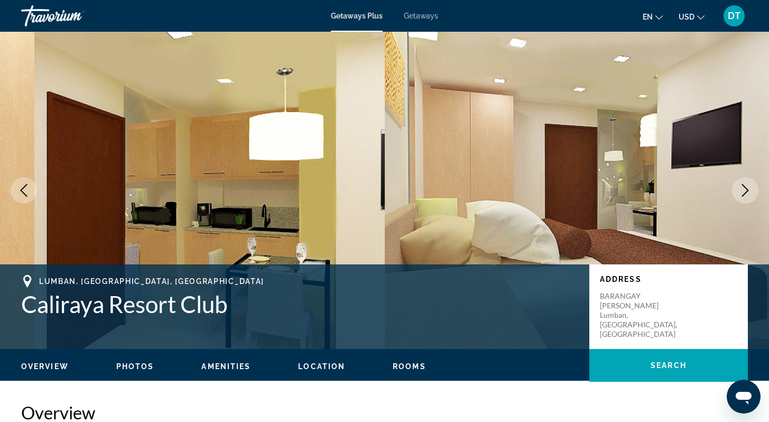
click at [747, 187] on icon "Next image" at bounding box center [745, 190] width 13 height 13
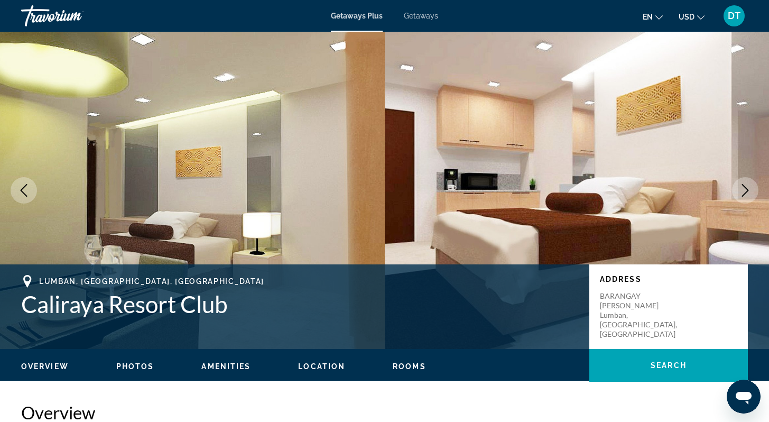
click at [747, 187] on icon "Next image" at bounding box center [745, 190] width 13 height 13
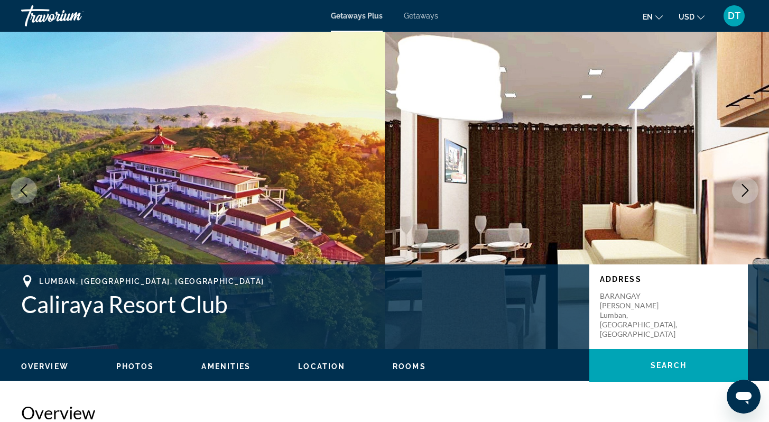
click at [747, 187] on icon "Next image" at bounding box center [745, 190] width 13 height 13
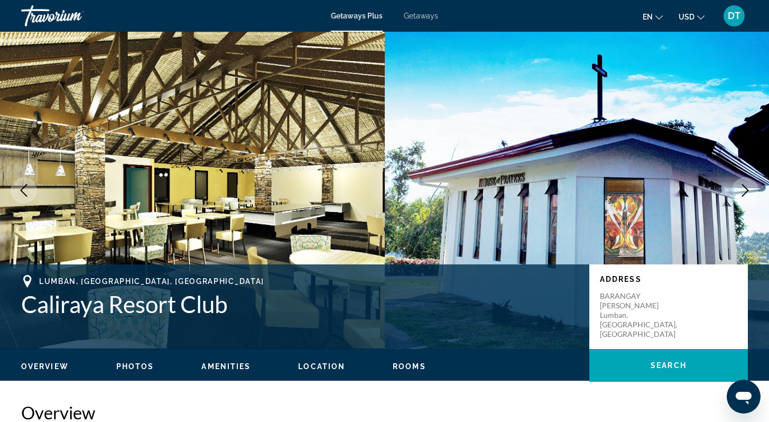
click at [747, 187] on icon "Next image" at bounding box center [745, 190] width 13 height 13
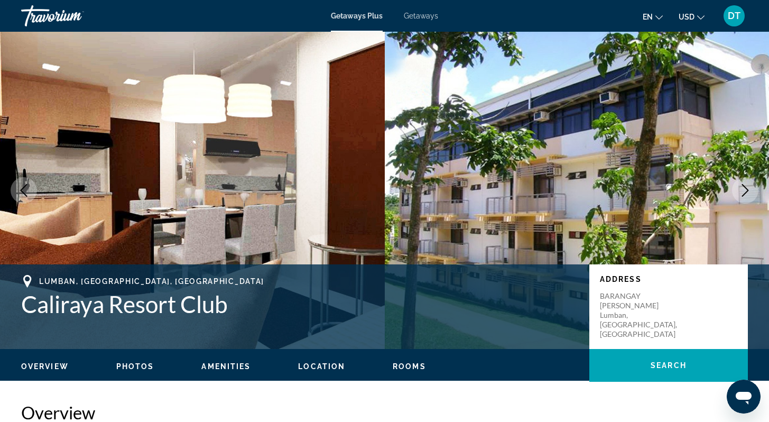
click at [745, 190] on icon "Next image" at bounding box center [745, 190] width 13 height 13
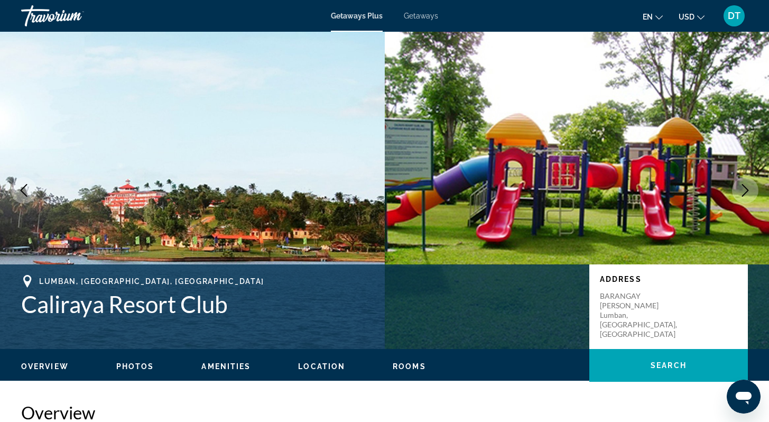
click at [745, 190] on icon "Next image" at bounding box center [745, 190] width 13 height 13
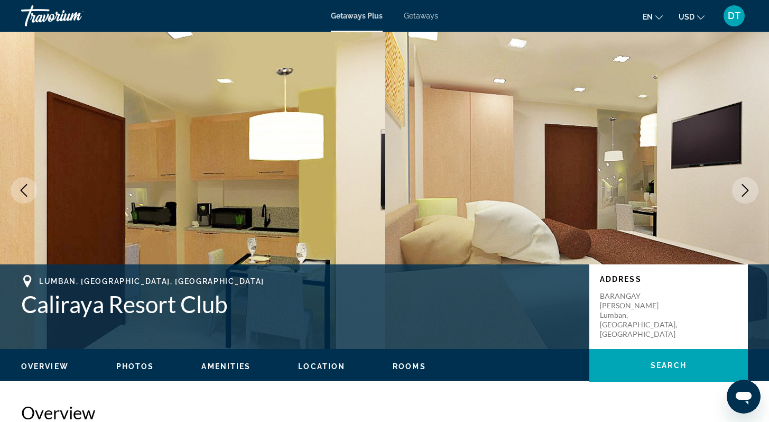
click at [745, 190] on icon "Next image" at bounding box center [745, 190] width 13 height 13
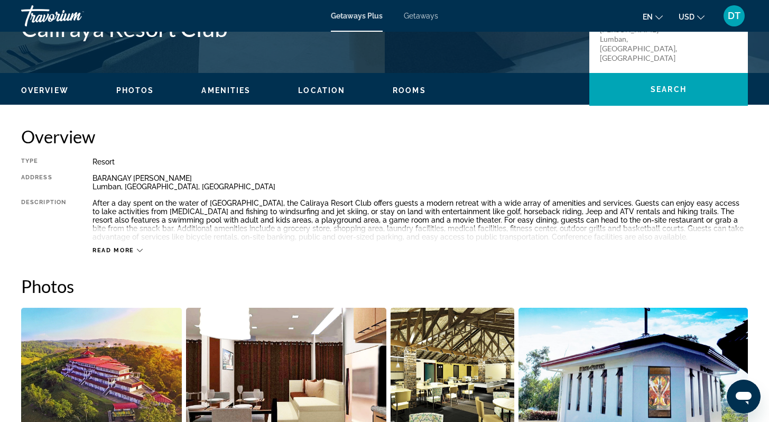
scroll to position [278, 0]
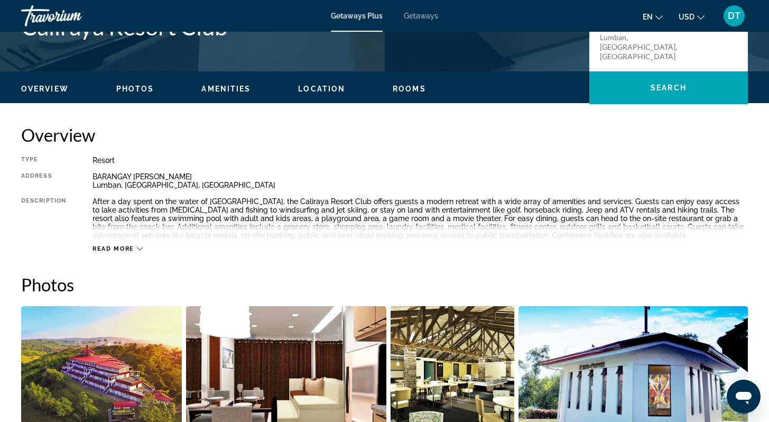
click at [134, 247] on div "Read more" at bounding box center [118, 248] width 50 height 7
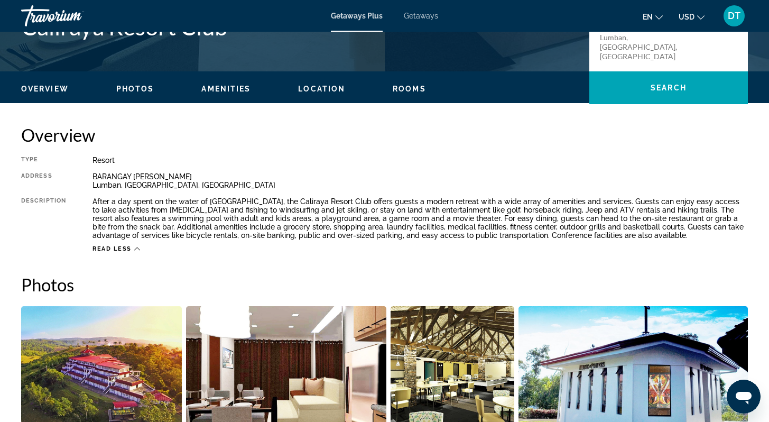
click at [134, 248] on icon "Main content" at bounding box center [137, 249] width 6 height 6
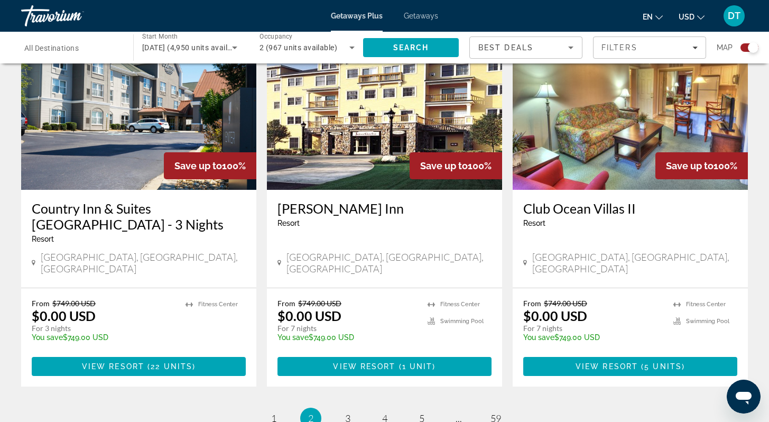
scroll to position [1522, 0]
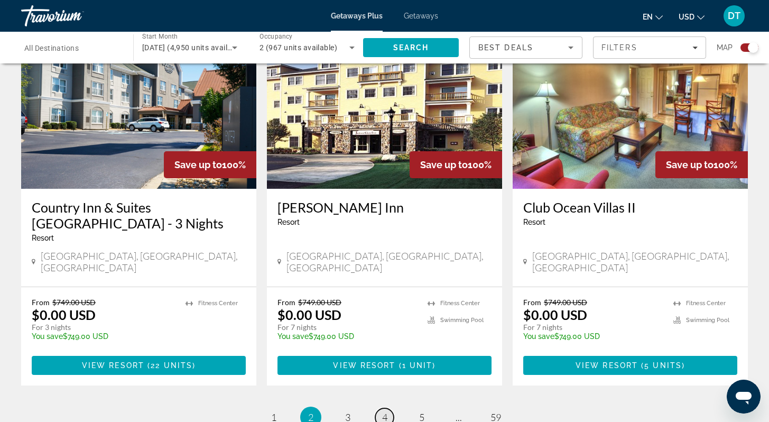
click at [381, 408] on link "page 4" at bounding box center [384, 417] width 19 height 19
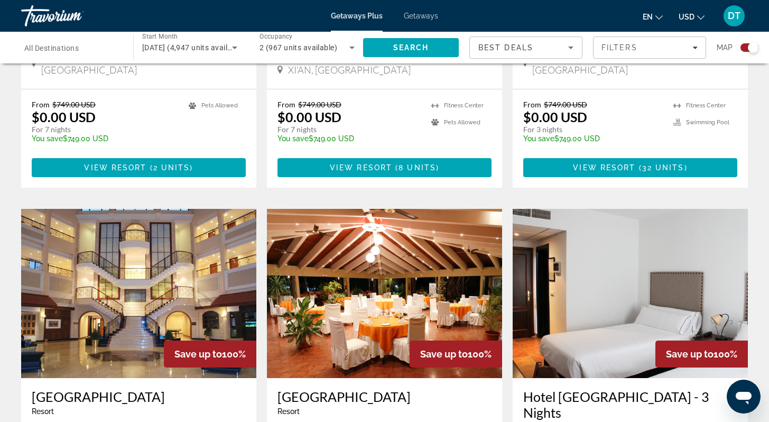
scroll to position [1417, 0]
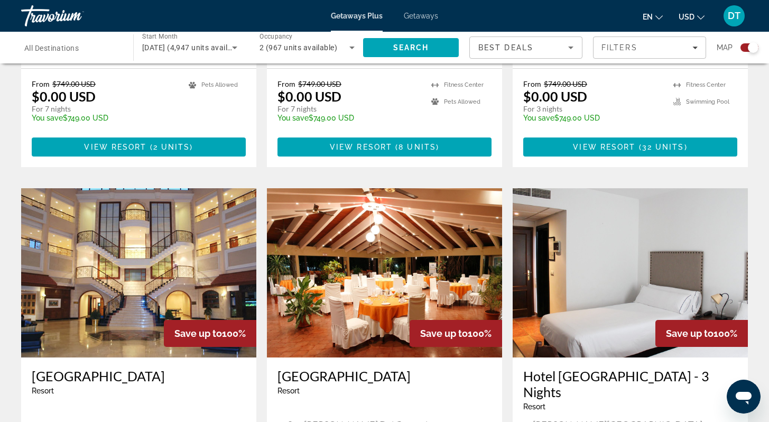
click at [387, 222] on img "Main content" at bounding box center [384, 272] width 235 height 169
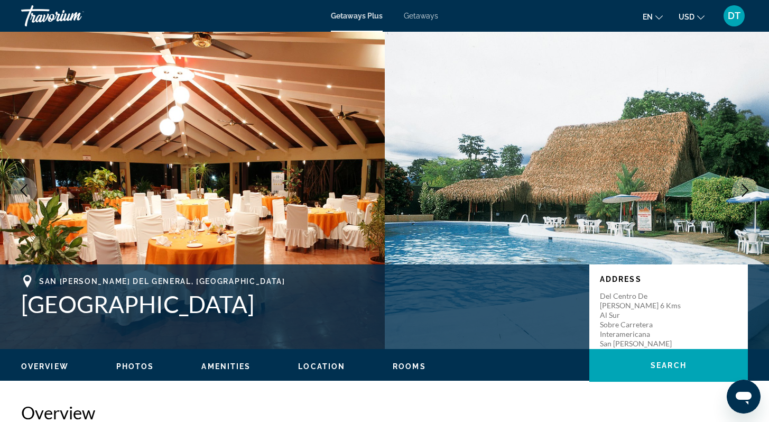
click at [194, 180] on img "Main content" at bounding box center [192, 190] width 385 height 317
click at [545, 172] on img "Main content" at bounding box center [577, 190] width 385 height 317
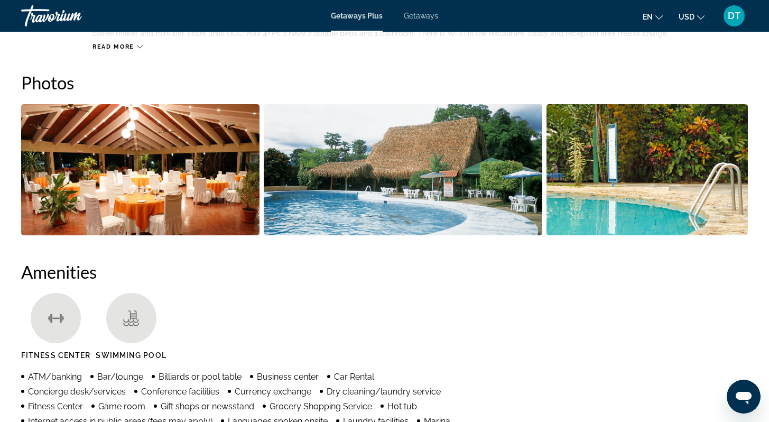
scroll to position [461, 0]
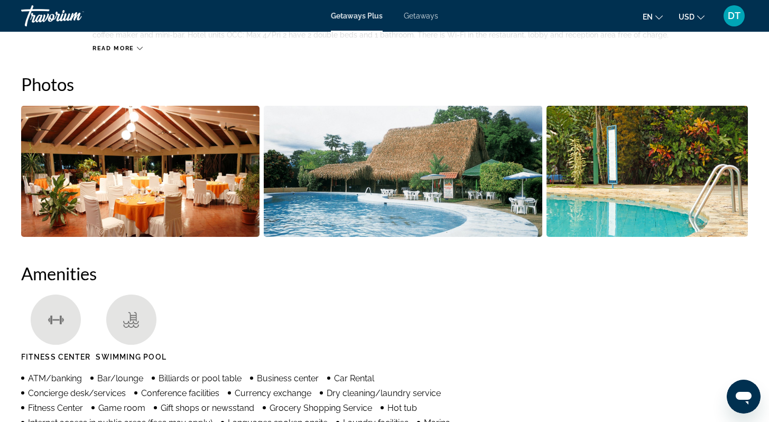
click at [131, 184] on img "Open full-screen image slider" at bounding box center [140, 171] width 238 height 131
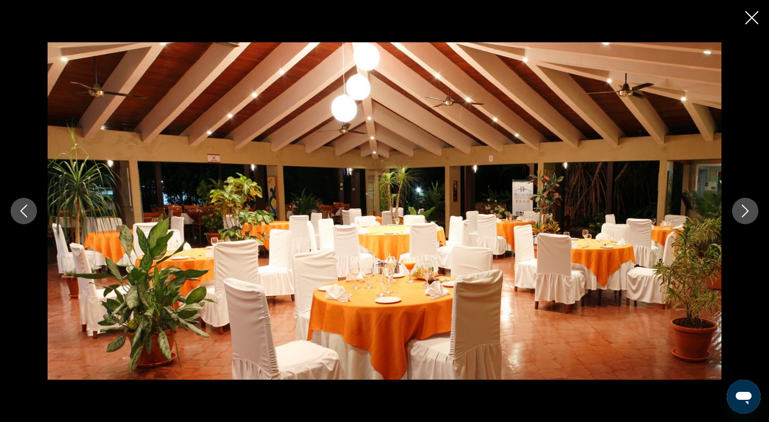
click at [744, 210] on icon "Next image" at bounding box center [745, 211] width 13 height 13
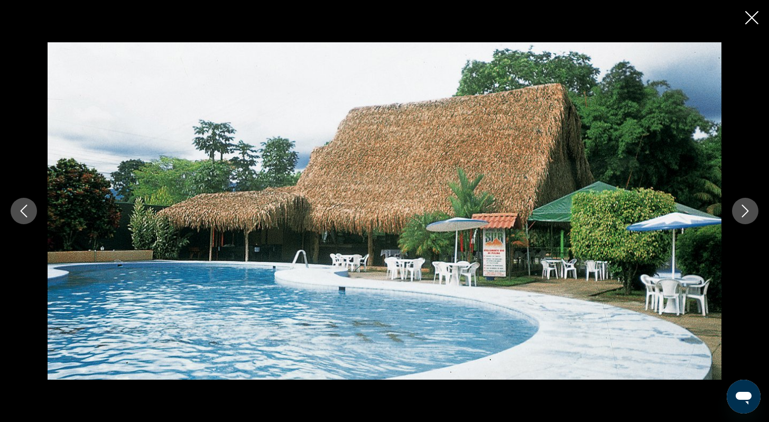
click at [741, 209] on icon "Next image" at bounding box center [745, 211] width 13 height 13
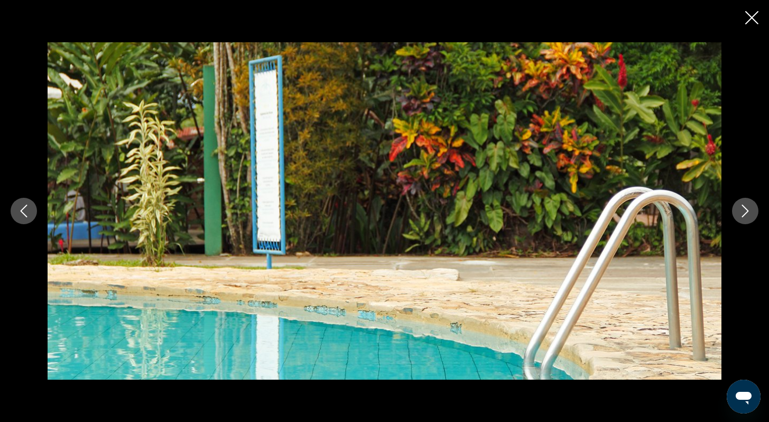
click at [741, 209] on icon "Next image" at bounding box center [745, 211] width 13 height 13
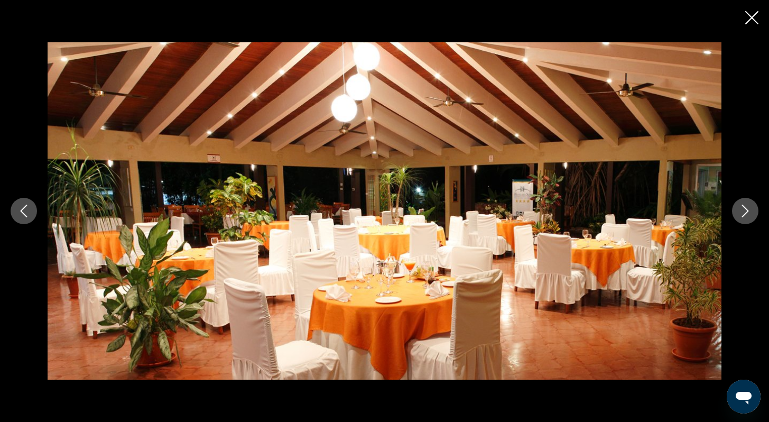
click at [740, 209] on icon "Next image" at bounding box center [745, 211] width 13 height 13
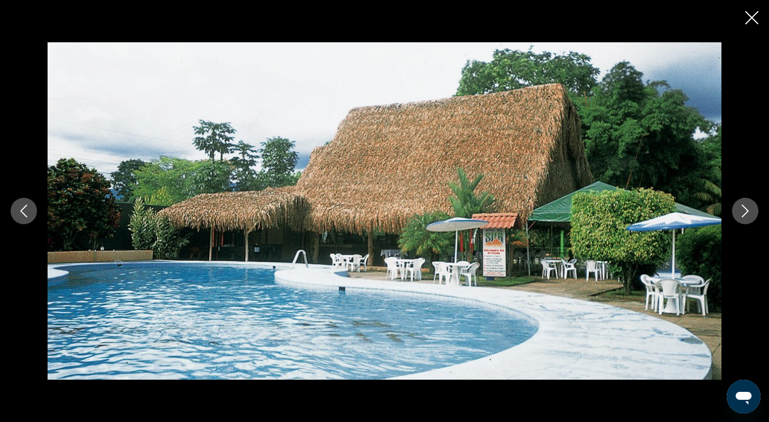
click at [740, 210] on icon "Next image" at bounding box center [745, 211] width 13 height 13
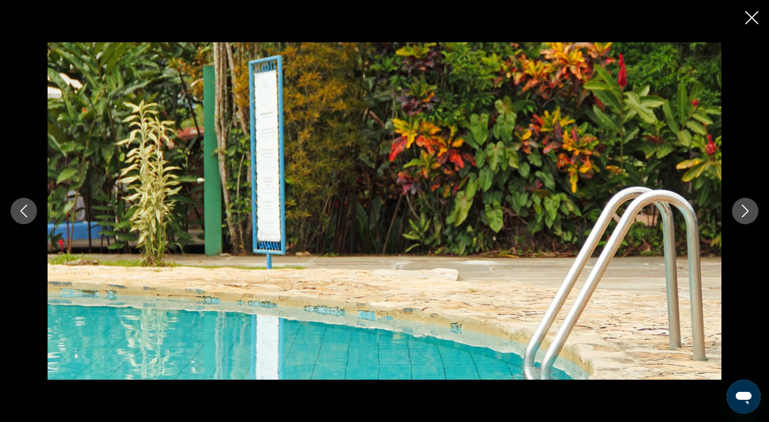
click at [739, 210] on icon "Next image" at bounding box center [745, 211] width 13 height 13
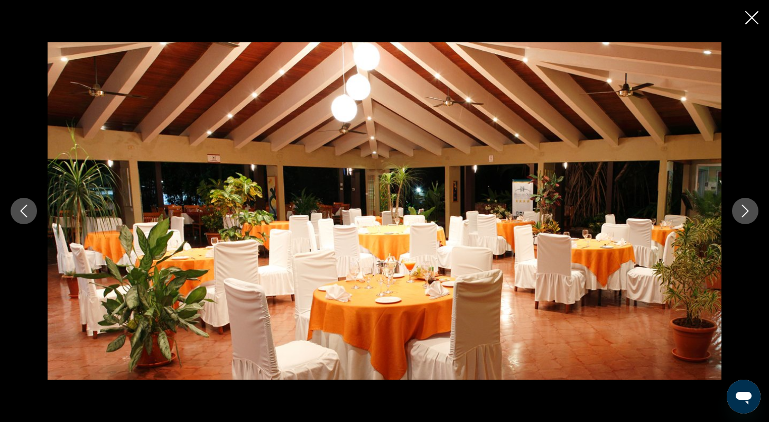
click at [737, 211] on button "Next image" at bounding box center [745, 211] width 26 height 26
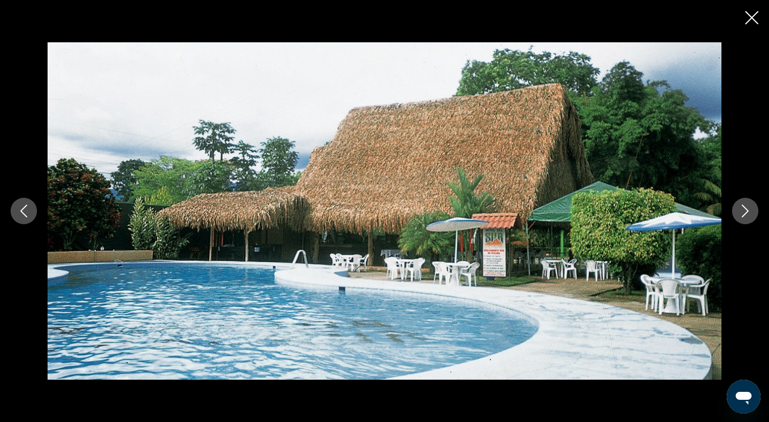
click at [737, 212] on button "Next image" at bounding box center [745, 211] width 26 height 26
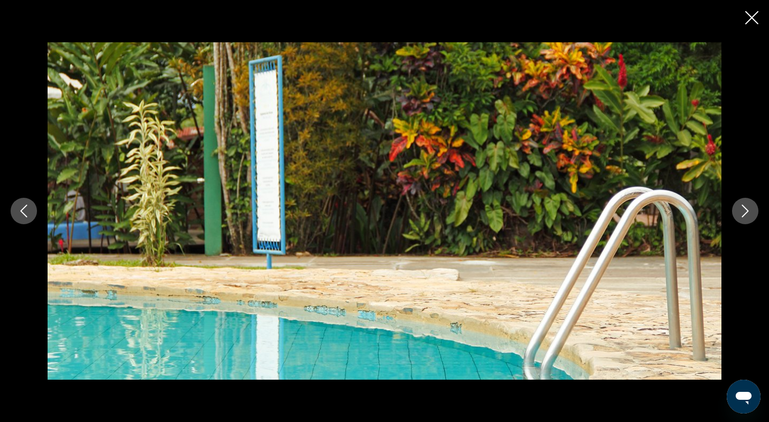
click at [736, 213] on button "Next image" at bounding box center [745, 211] width 26 height 26
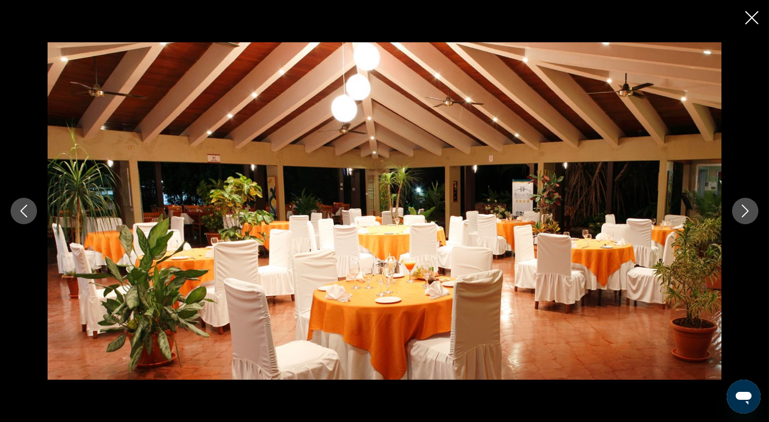
click at [735, 213] on button "Next image" at bounding box center [745, 211] width 26 height 26
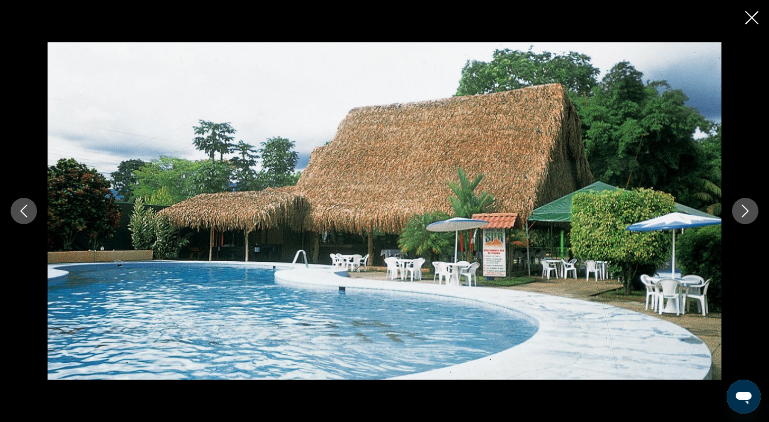
click at [747, 209] on icon "Next image" at bounding box center [745, 211] width 7 height 13
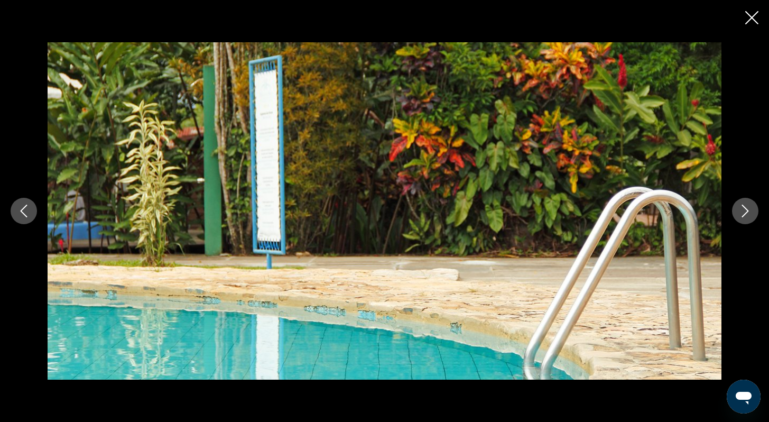
click at [747, 209] on icon "Next image" at bounding box center [745, 211] width 7 height 13
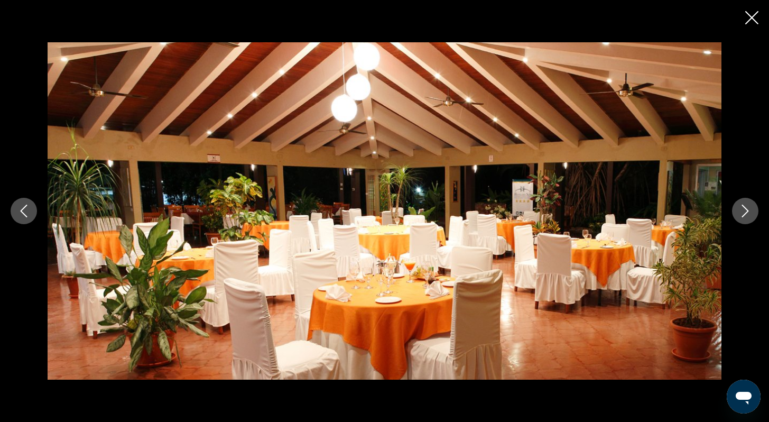
click at [747, 209] on icon "Next image" at bounding box center [745, 211] width 7 height 13
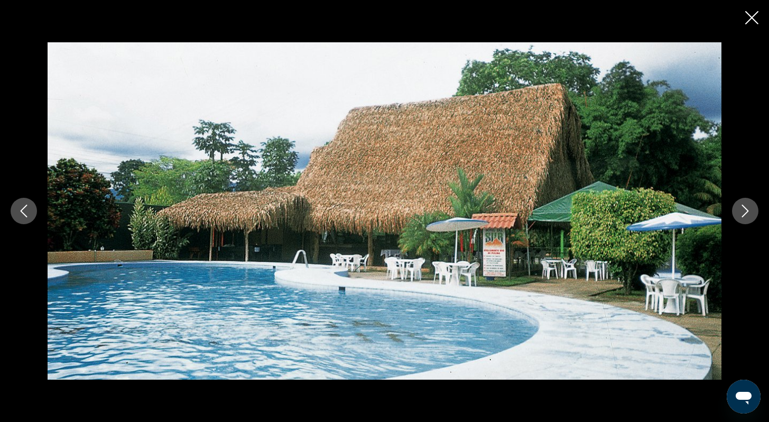
click at [747, 209] on icon "Next image" at bounding box center [745, 211] width 7 height 13
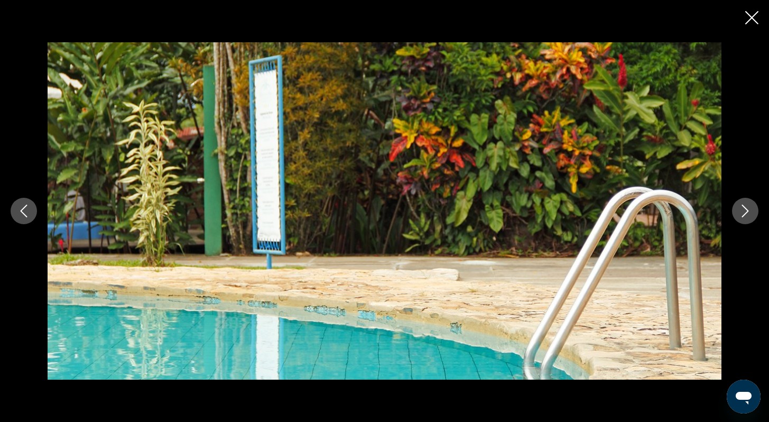
click at [747, 209] on icon "Next image" at bounding box center [745, 211] width 7 height 13
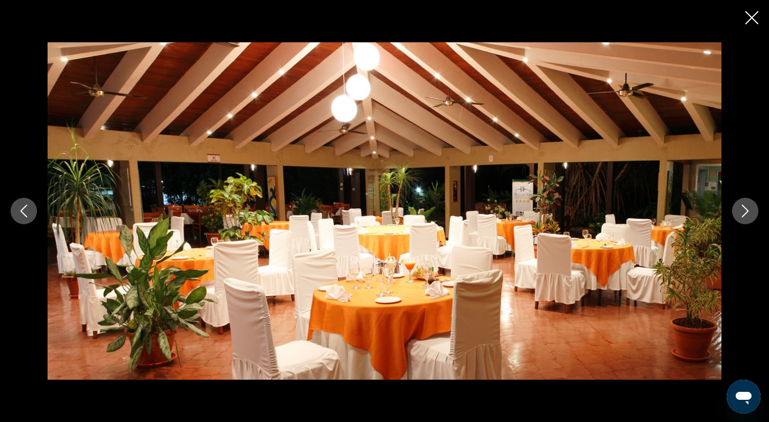
click at [747, 210] on icon "Next image" at bounding box center [745, 211] width 7 height 13
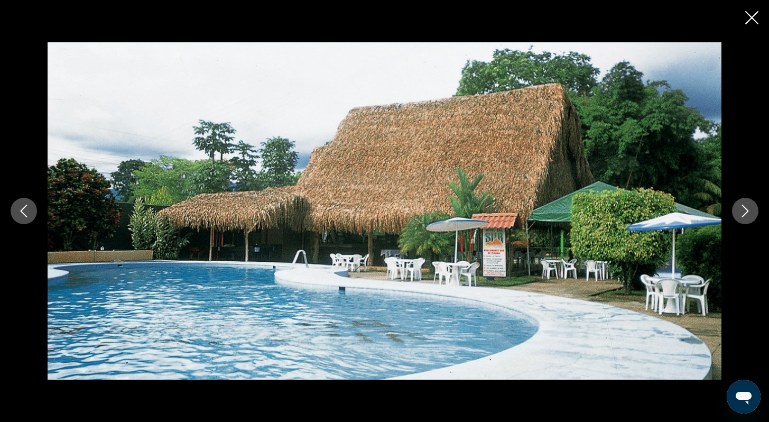
click at [748, 212] on icon "Next image" at bounding box center [745, 211] width 7 height 13
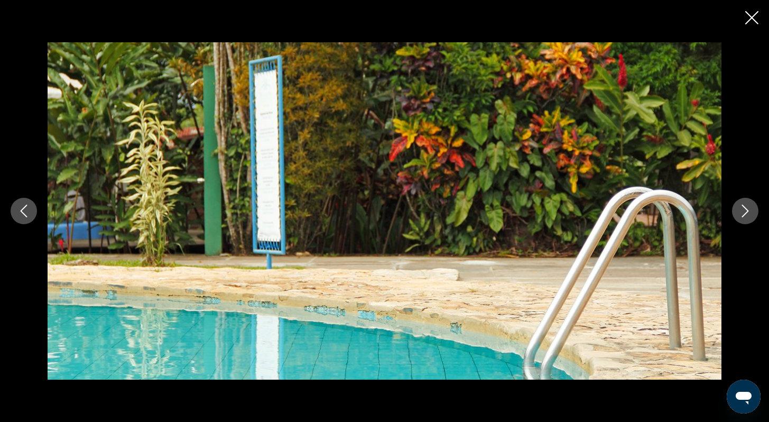
click at [751, 20] on icon "Close slideshow" at bounding box center [752, 17] width 13 height 13
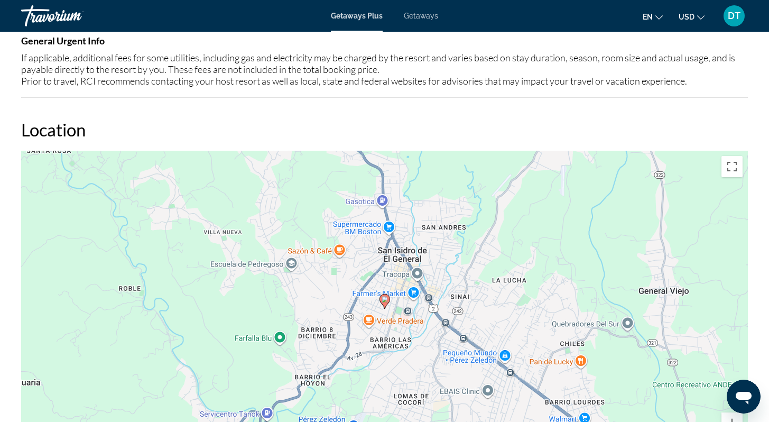
scroll to position [1012, 0]
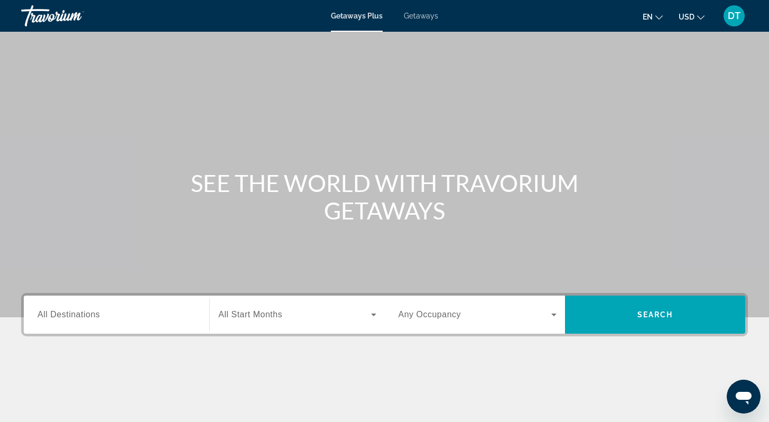
click at [372, 313] on icon "Search widget" at bounding box center [374, 314] width 13 height 13
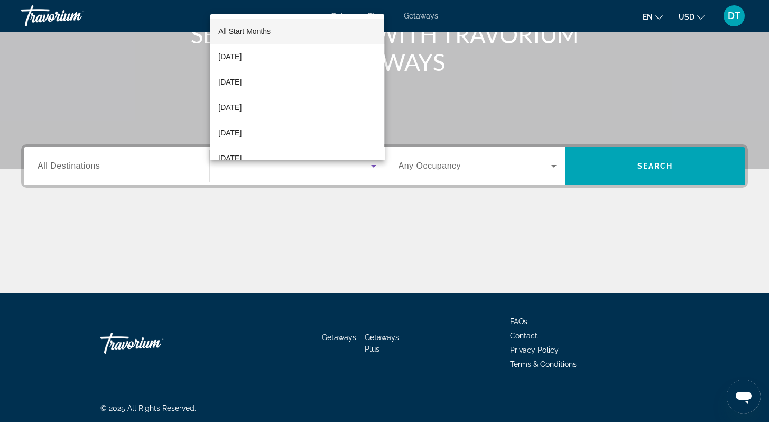
scroll to position [150, 0]
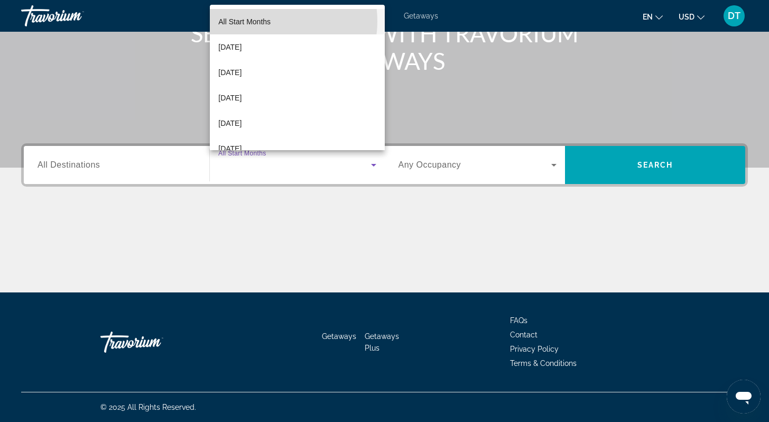
click at [269, 21] on span "All Start Months" at bounding box center [244, 21] width 52 height 8
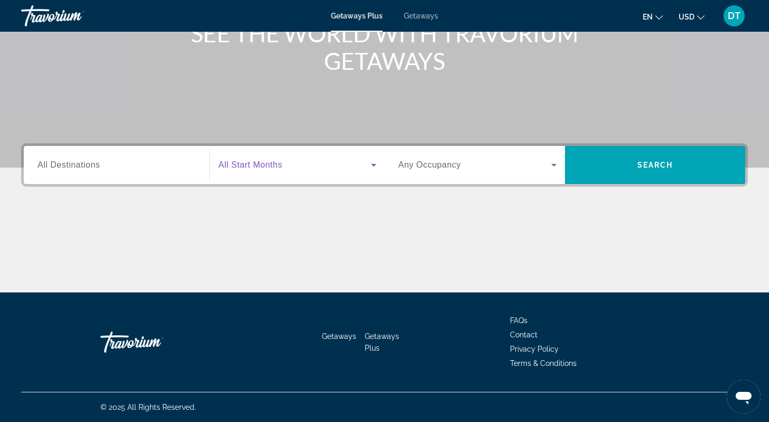
click at [555, 162] on icon "Search widget" at bounding box center [554, 165] width 13 height 13
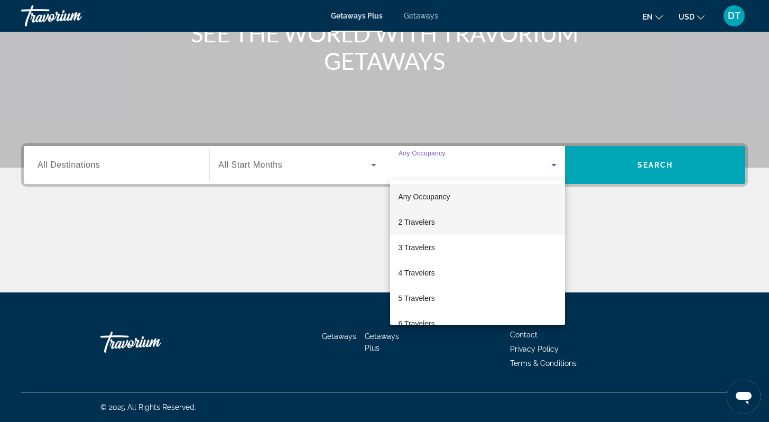
click at [417, 221] on span "2 Travelers" at bounding box center [417, 222] width 36 height 13
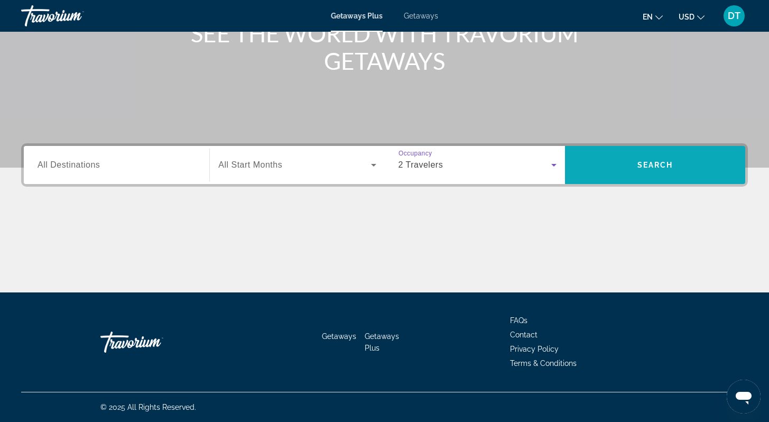
click at [654, 159] on span "Search" at bounding box center [655, 164] width 180 height 25
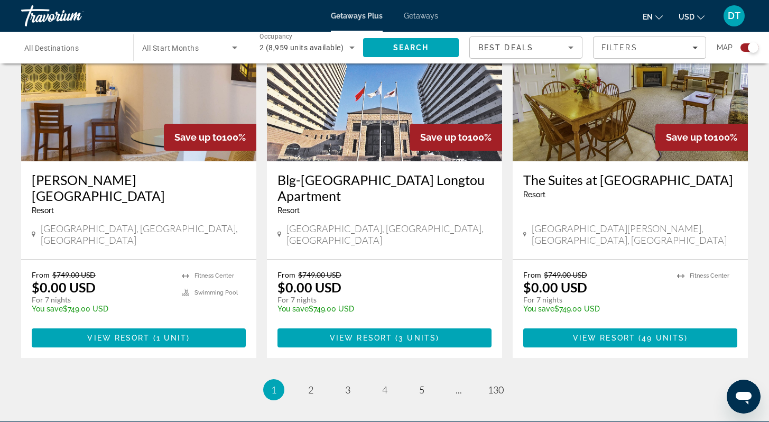
scroll to position [1586, 0]
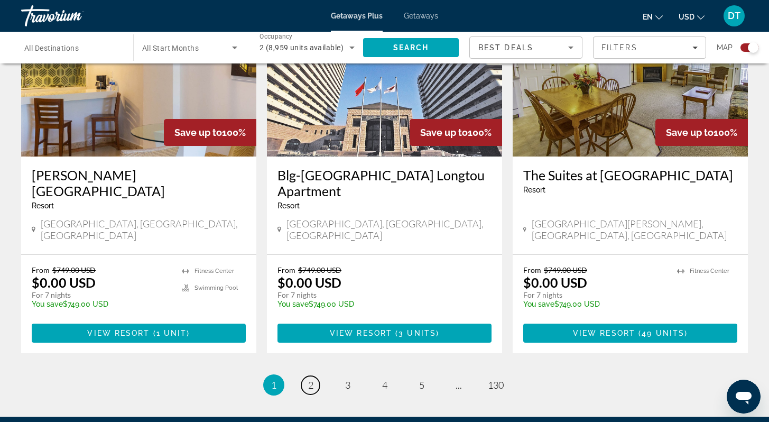
click at [311, 379] on span "2" at bounding box center [310, 385] width 5 height 12
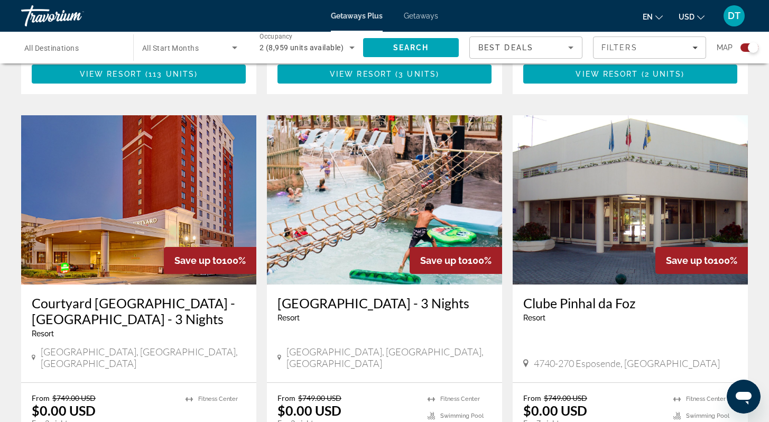
scroll to position [1460, 0]
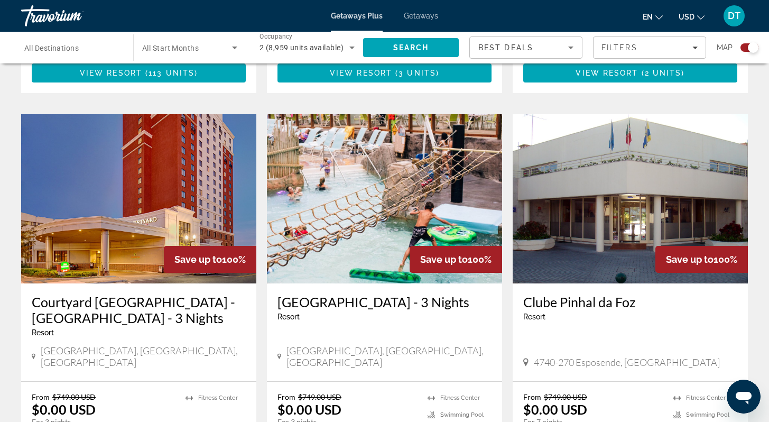
click at [604, 202] on img "Main content" at bounding box center [630, 198] width 235 height 169
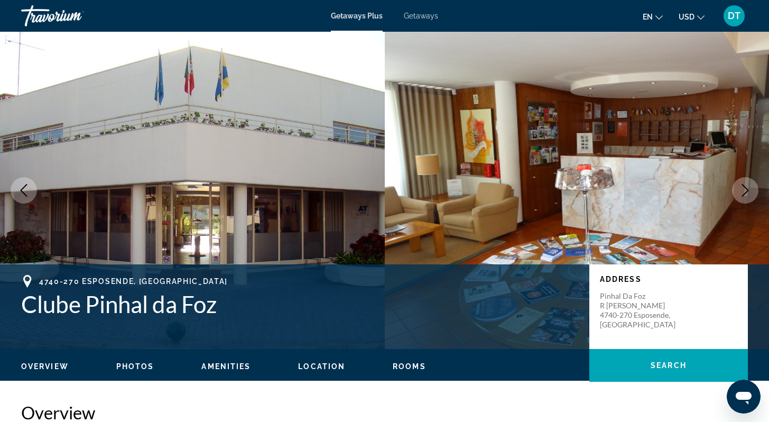
click at [746, 188] on icon "Next image" at bounding box center [745, 190] width 7 height 13
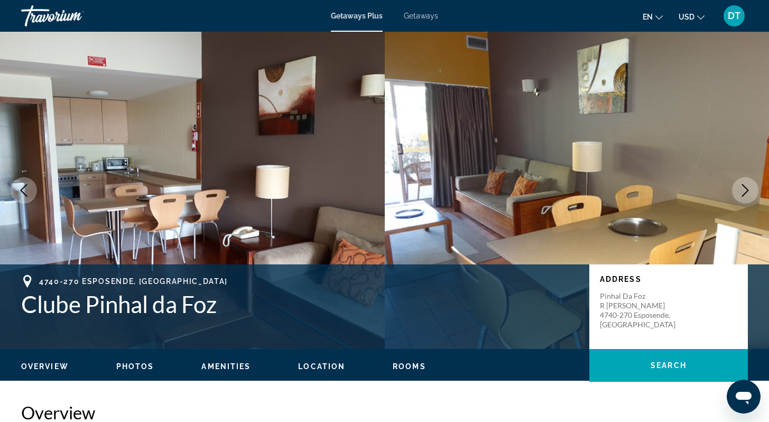
click at [747, 187] on icon "Next image" at bounding box center [745, 190] width 13 height 13
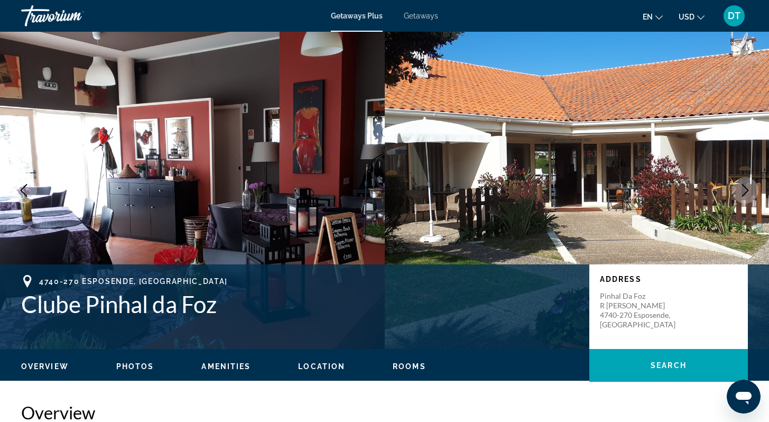
click at [747, 188] on icon "Next image" at bounding box center [745, 190] width 13 height 13
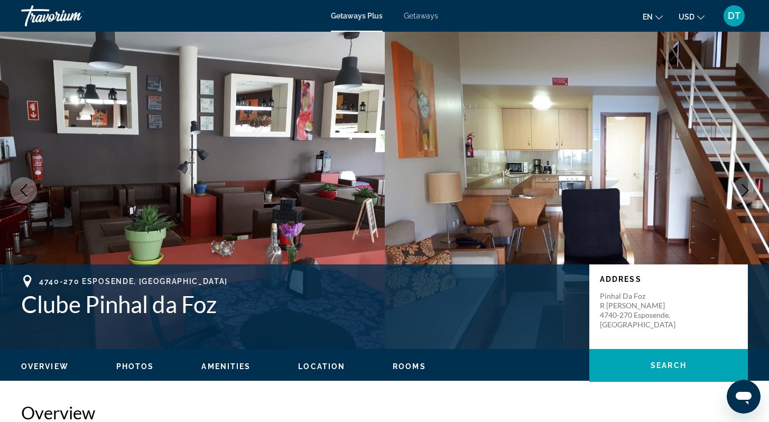
click at [746, 187] on icon "Next image" at bounding box center [745, 190] width 13 height 13
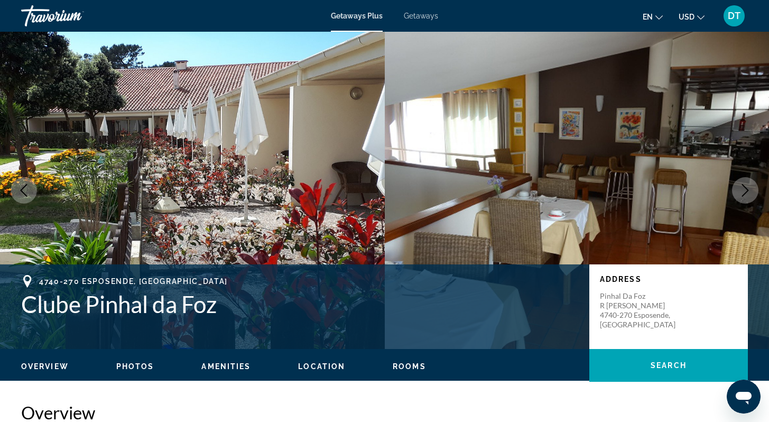
click at [746, 187] on icon "Next image" at bounding box center [745, 190] width 13 height 13
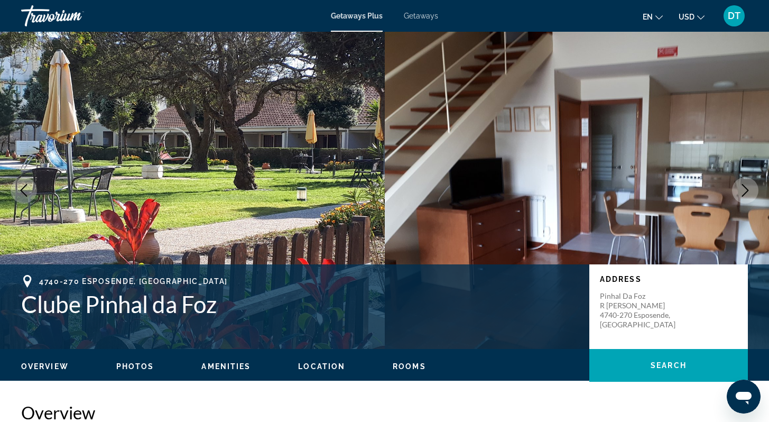
click at [746, 187] on icon "Next image" at bounding box center [745, 190] width 13 height 13
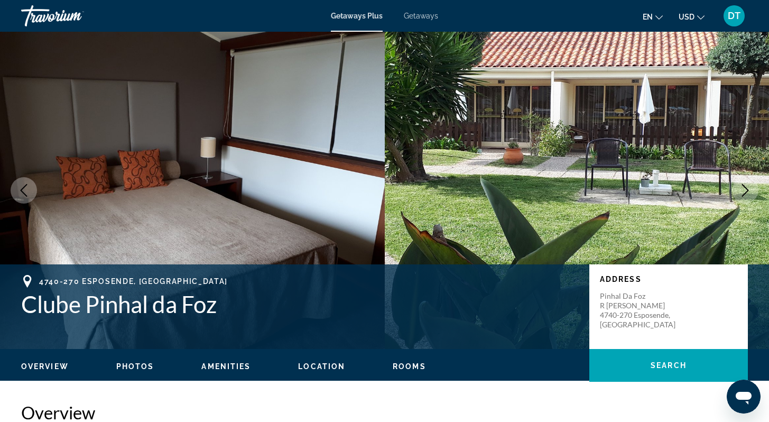
click at [746, 187] on icon "Next image" at bounding box center [745, 190] width 13 height 13
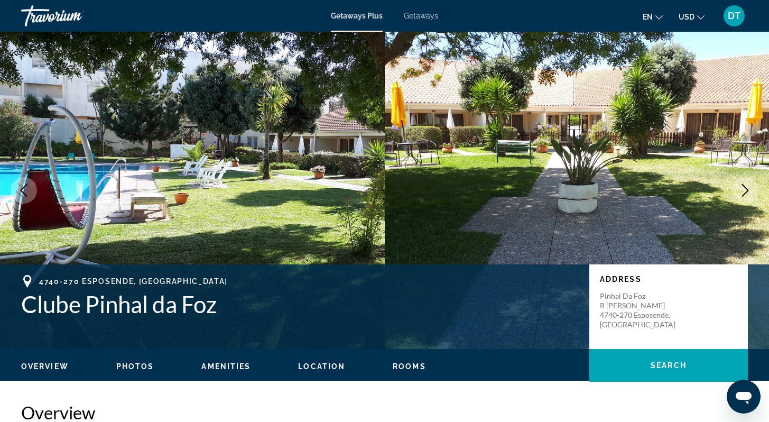
click at [746, 187] on icon "Next image" at bounding box center [745, 190] width 13 height 13
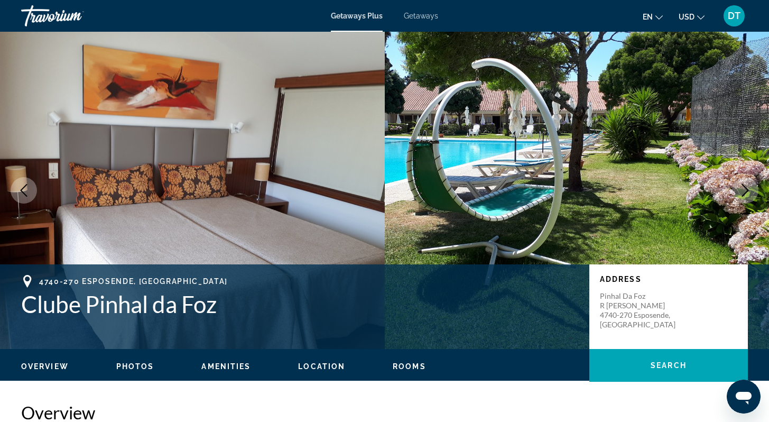
click at [746, 187] on icon "Next image" at bounding box center [745, 190] width 13 height 13
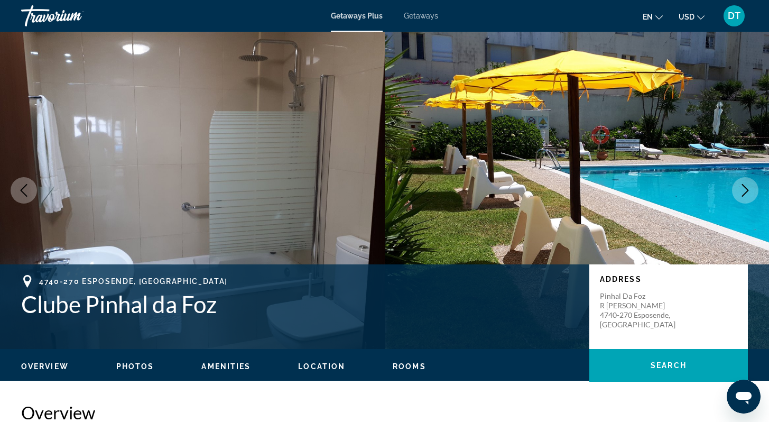
click at [746, 187] on icon "Next image" at bounding box center [745, 190] width 13 height 13
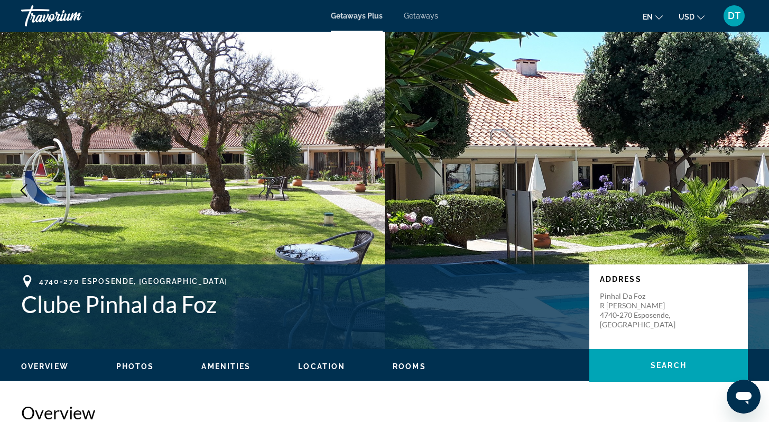
click at [746, 187] on icon "Next image" at bounding box center [745, 190] width 7 height 13
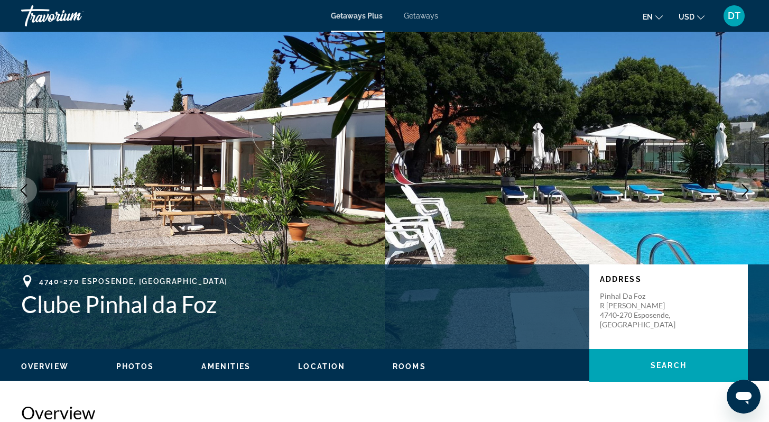
click at [746, 188] on icon "Next image" at bounding box center [745, 190] width 7 height 13
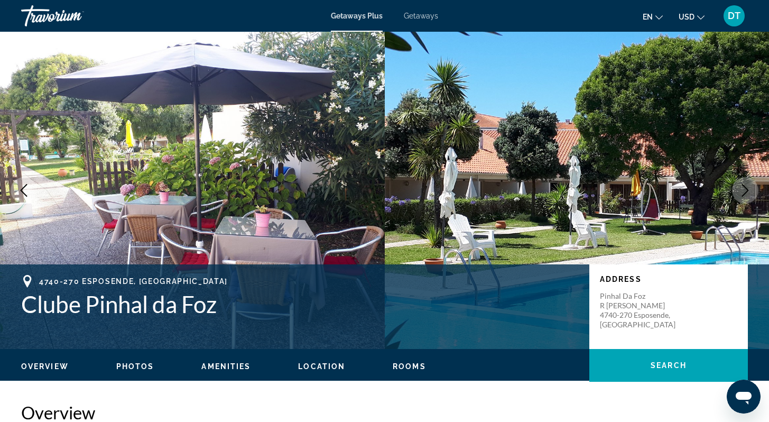
click at [743, 188] on icon "Next image" at bounding box center [745, 190] width 13 height 13
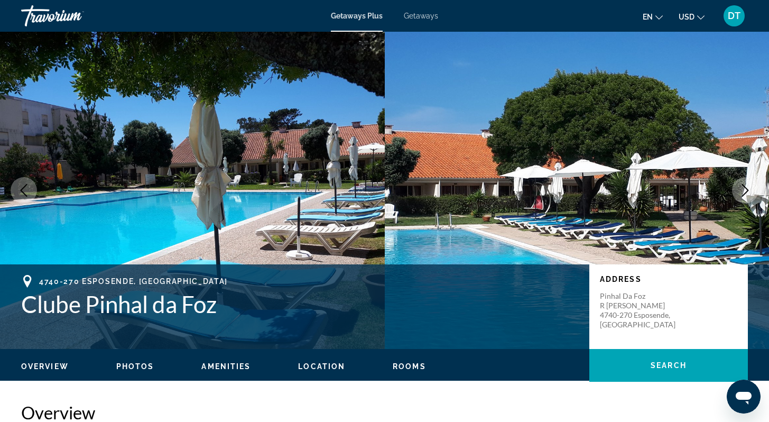
click at [742, 187] on icon "Next image" at bounding box center [745, 190] width 13 height 13
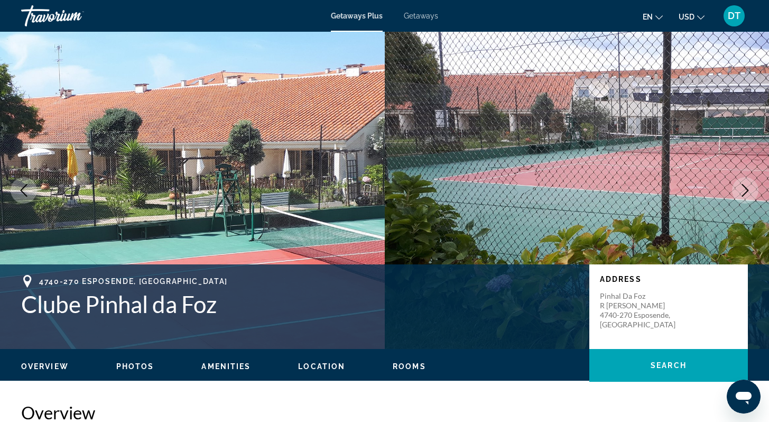
click at [742, 188] on icon "Next image" at bounding box center [745, 190] width 13 height 13
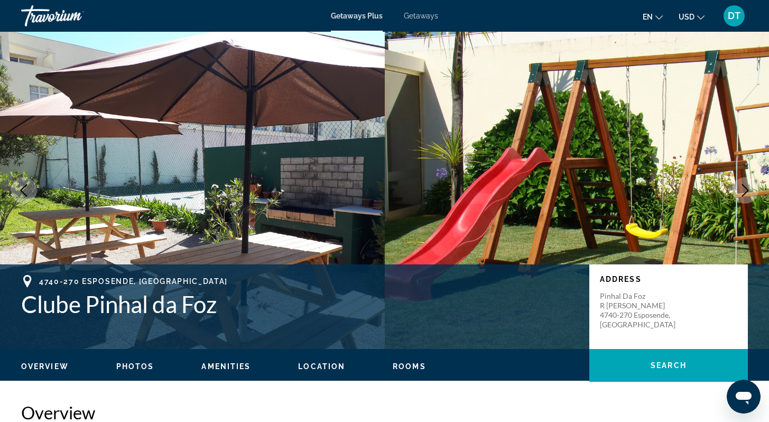
click at [742, 188] on icon "Next image" at bounding box center [745, 190] width 13 height 13
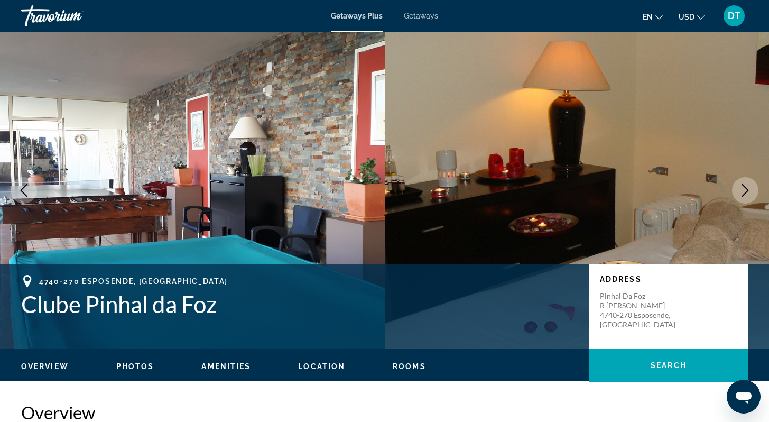
click at [742, 188] on icon "Next image" at bounding box center [745, 190] width 13 height 13
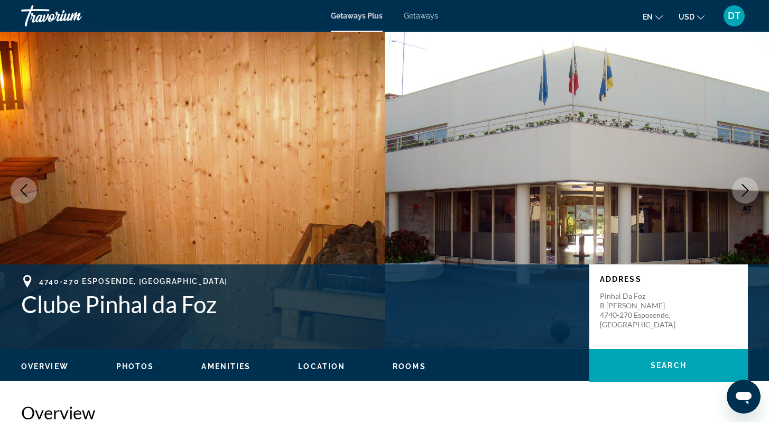
click at [742, 188] on icon "Next image" at bounding box center [745, 190] width 13 height 13
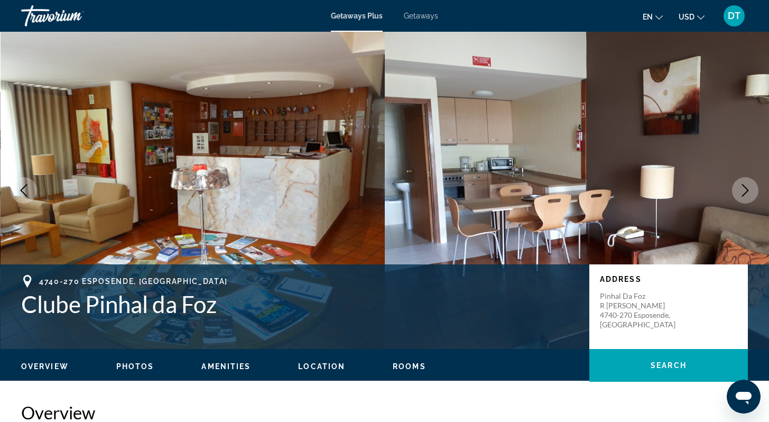
click at [742, 188] on icon "Next image" at bounding box center [745, 190] width 13 height 13
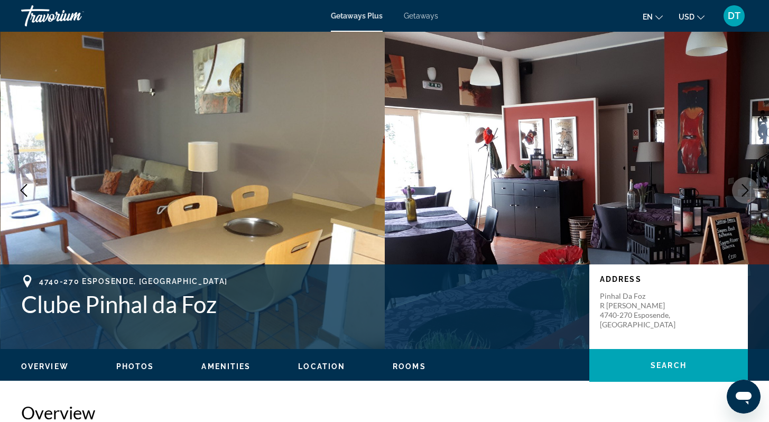
click at [743, 188] on icon "Next image" at bounding box center [745, 190] width 13 height 13
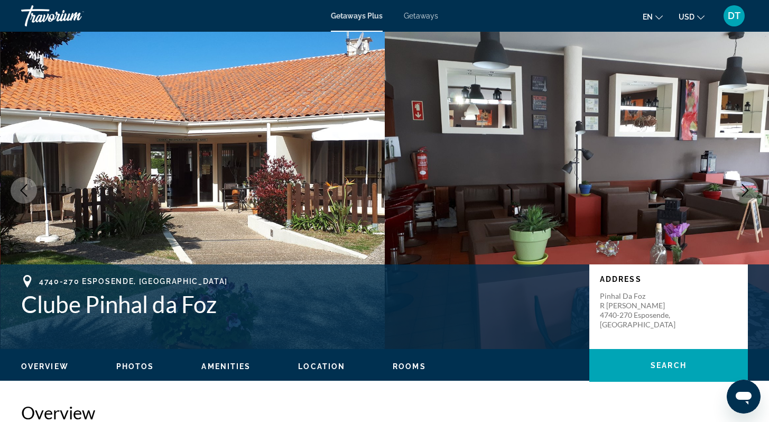
click at [744, 188] on icon "Next image" at bounding box center [745, 190] width 13 height 13
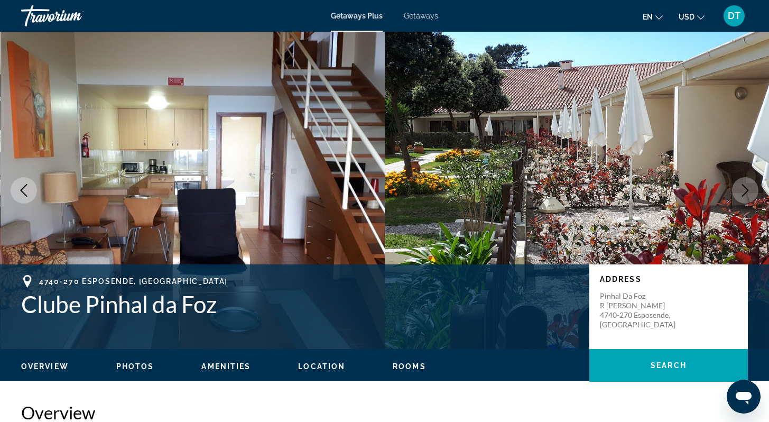
click at [745, 188] on icon "Next image" at bounding box center [745, 190] width 13 height 13
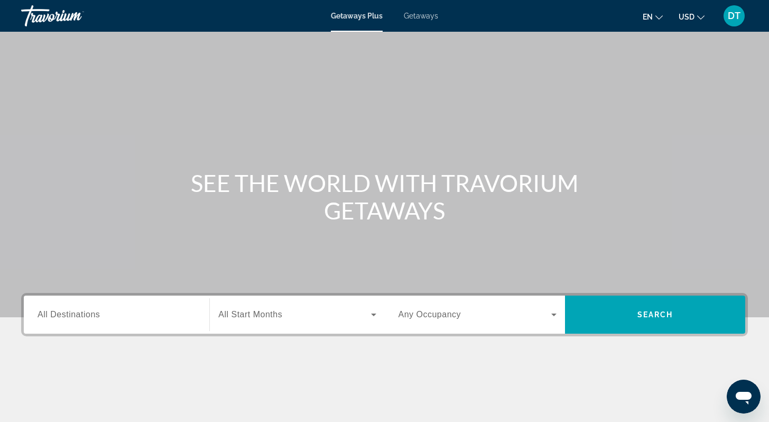
click at [63, 319] on input "Destination All Destinations" at bounding box center [117, 315] width 158 height 13
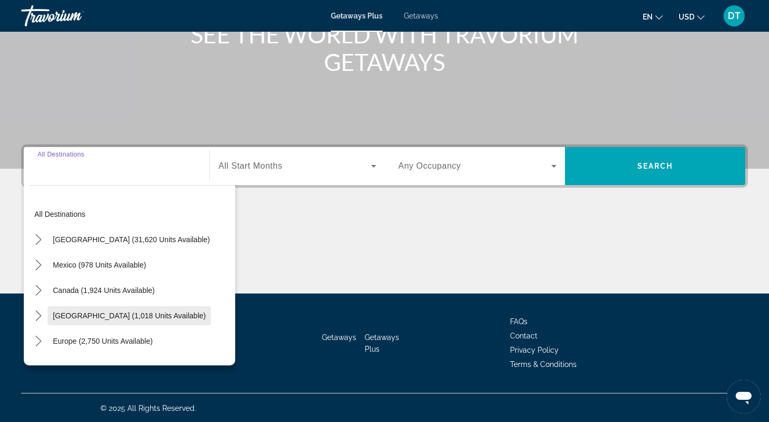
scroll to position [150, 0]
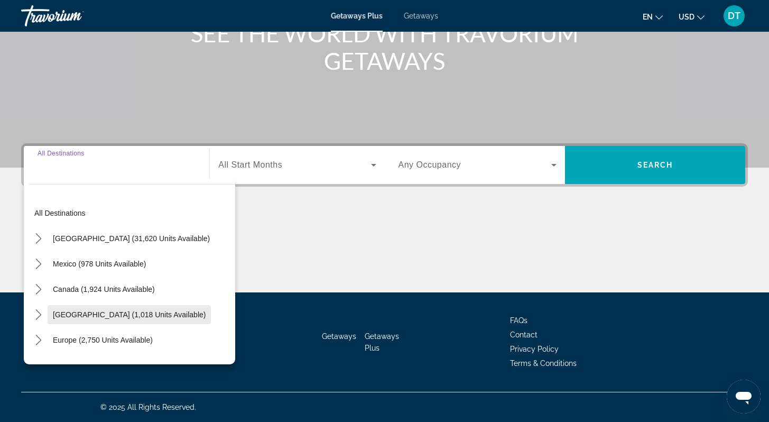
click at [136, 317] on span "Caribbean & Atlantic Islands (1,018 units available)" at bounding box center [129, 314] width 153 height 8
type input "**********"
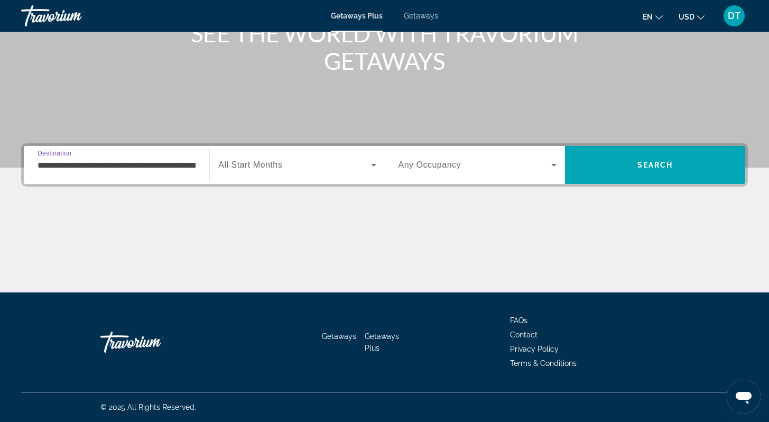
click at [374, 164] on icon "Search widget" at bounding box center [373, 165] width 5 height 3
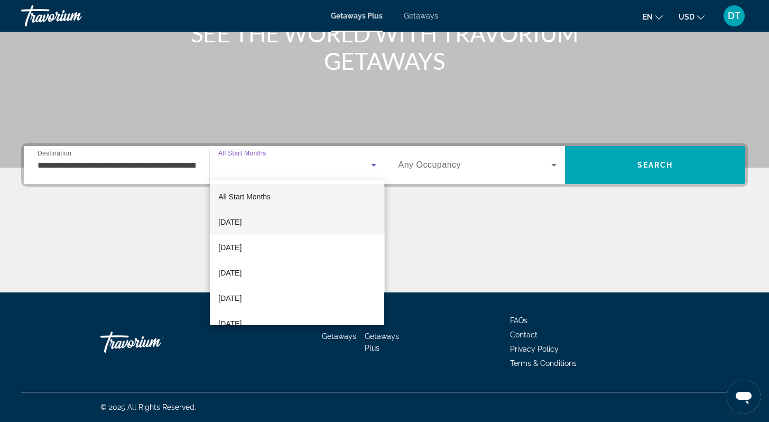
click at [242, 221] on span "[DATE]" at bounding box center [229, 222] width 23 height 13
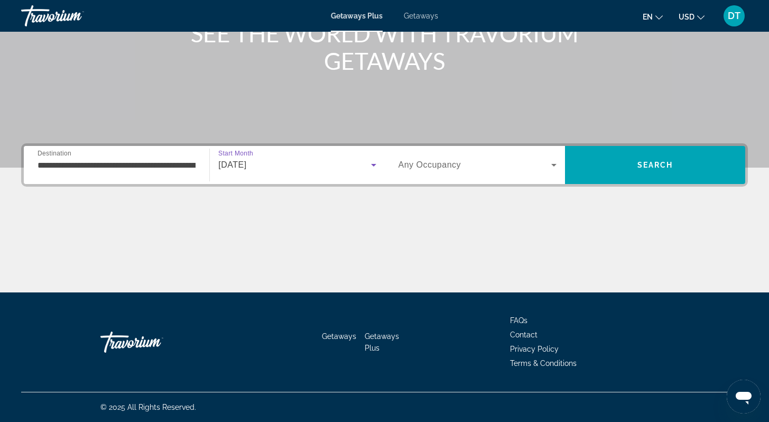
click at [554, 161] on icon "Search widget" at bounding box center [554, 165] width 13 height 13
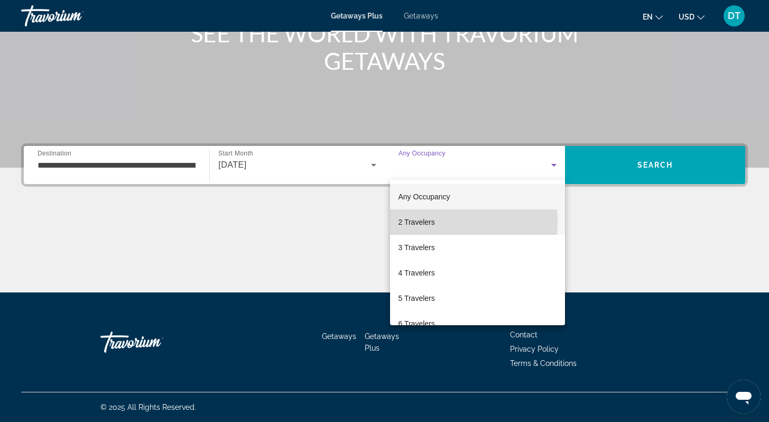
click at [425, 223] on span "2 Travelers" at bounding box center [417, 222] width 36 height 13
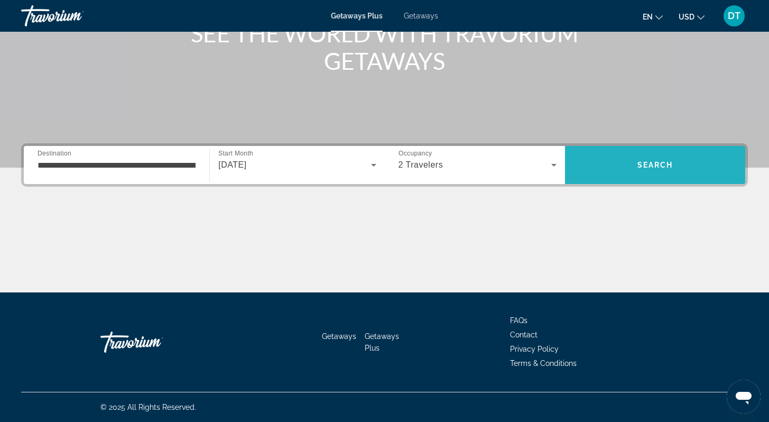
click at [650, 168] on span "Search" at bounding box center [656, 165] width 36 height 8
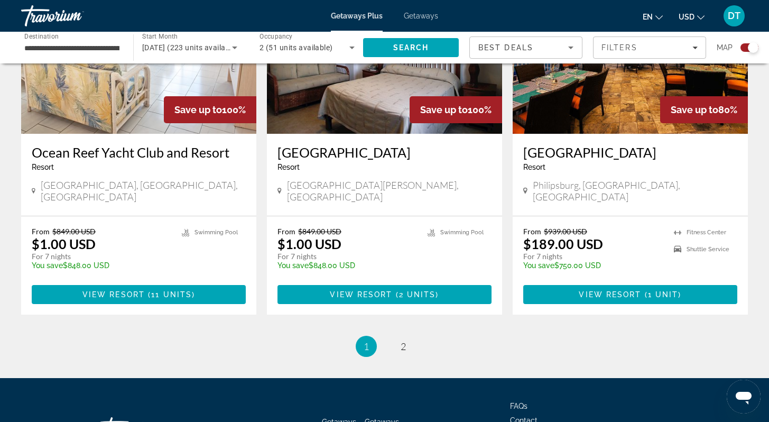
scroll to position [1586, 0]
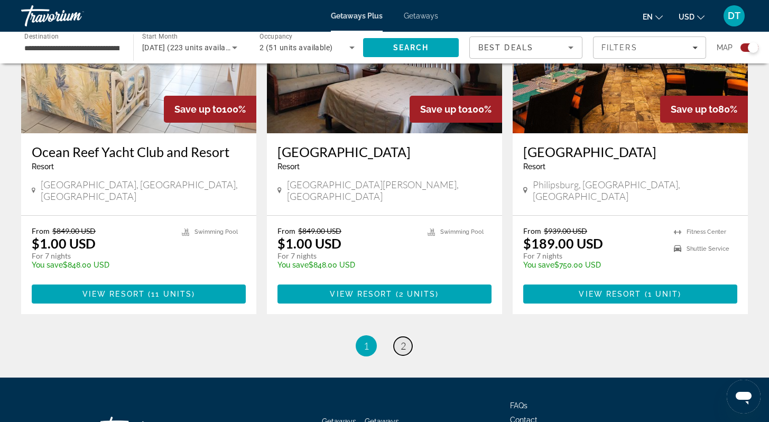
click at [401, 340] on span "2" at bounding box center [403, 346] width 5 height 12
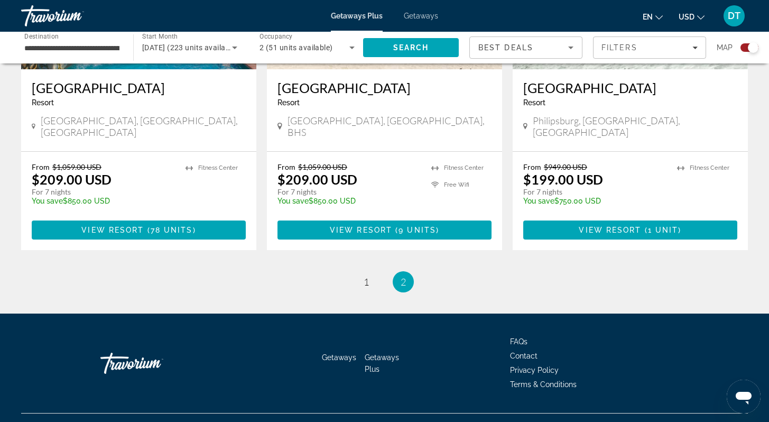
scroll to position [538, 0]
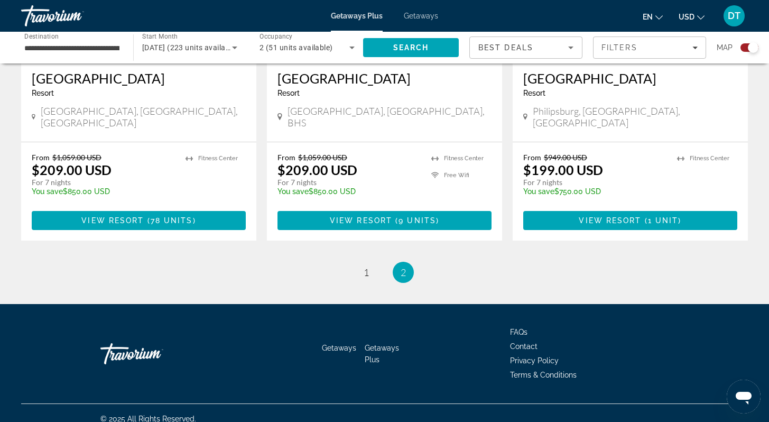
click at [401, 267] on span "2" at bounding box center [403, 273] width 5 height 12
click at [366, 267] on span "1" at bounding box center [366, 273] width 5 height 12
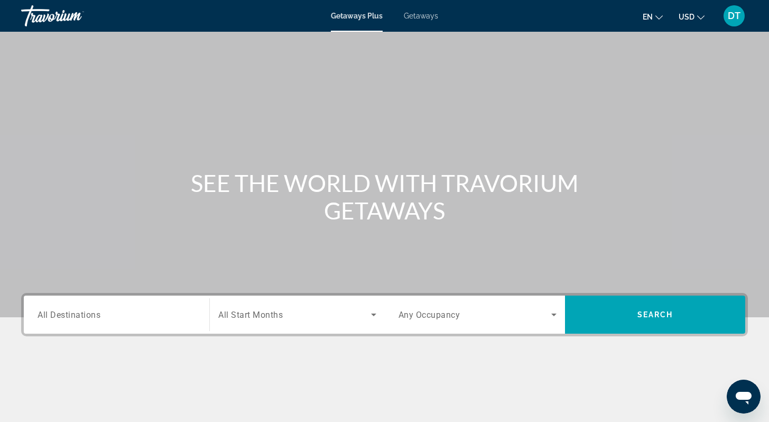
click at [167, 323] on div "Search widget" at bounding box center [117, 315] width 158 height 30
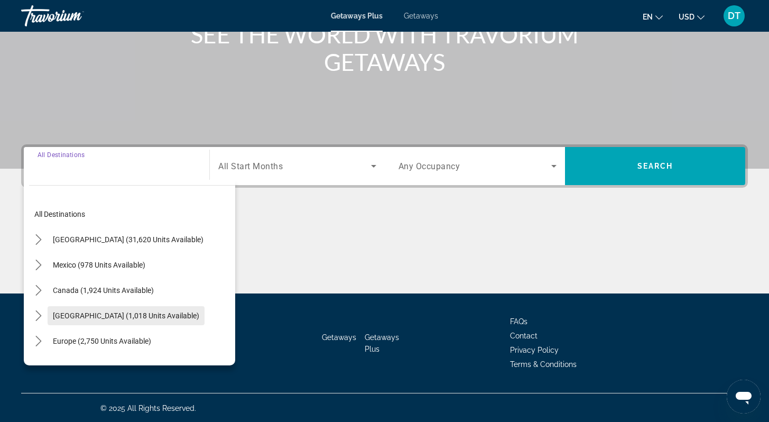
scroll to position [150, 0]
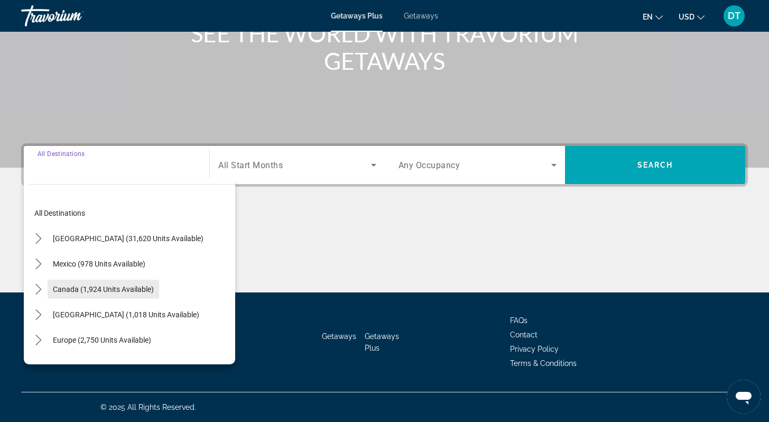
click at [103, 290] on span "Canada (1,924 units available)" at bounding box center [103, 289] width 101 height 8
type input "**********"
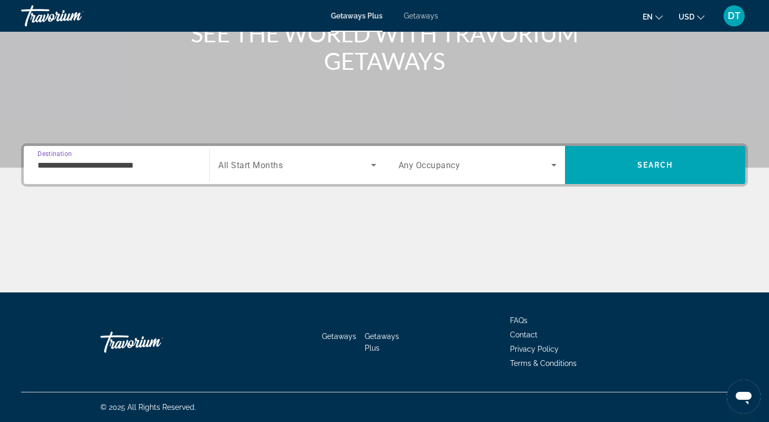
click at [374, 164] on icon "Search widget" at bounding box center [373, 165] width 5 height 3
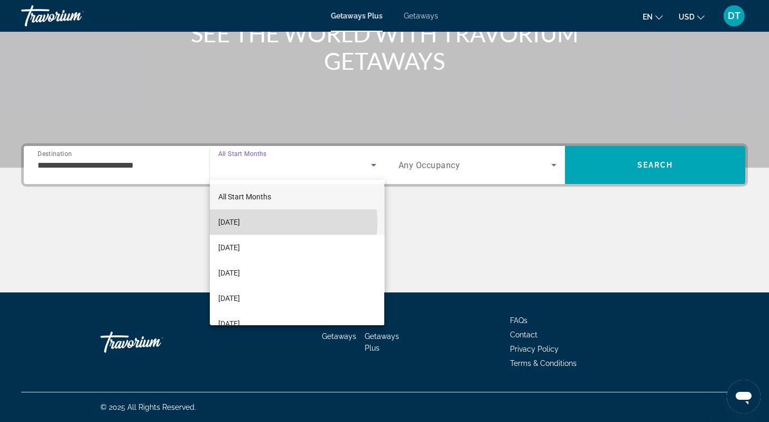
click at [240, 223] on span "[DATE]" at bounding box center [229, 222] width 22 height 13
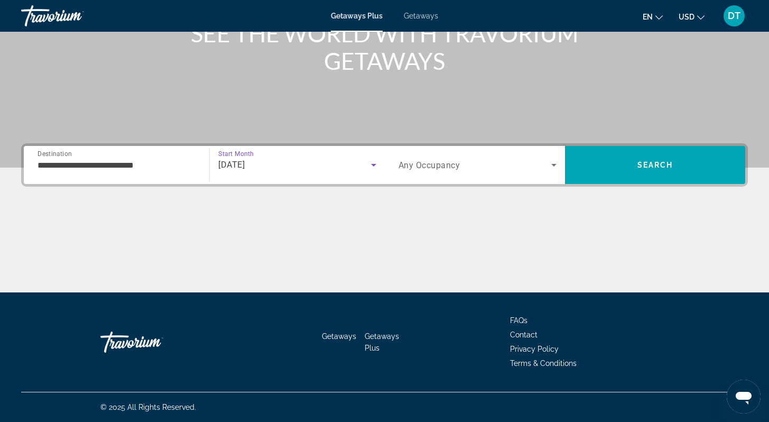
click at [555, 166] on icon "Search widget" at bounding box center [554, 165] width 13 height 13
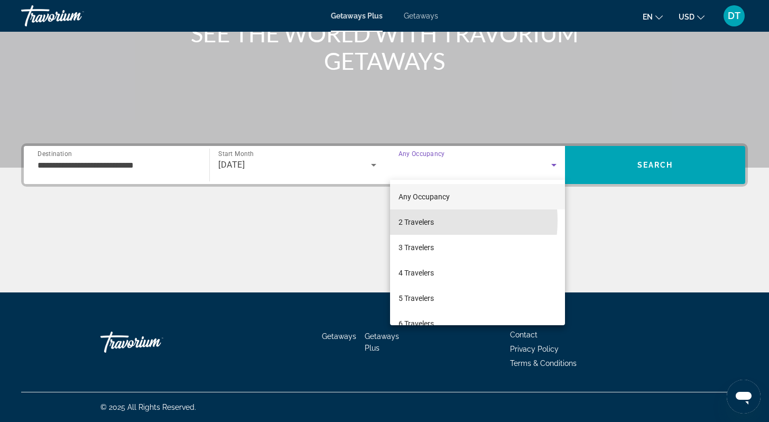
drag, startPoint x: 422, startPoint y: 221, endPoint x: 436, endPoint y: 223, distance: 13.9
click at [423, 221] on span "2 Travelers" at bounding box center [416, 222] width 35 height 13
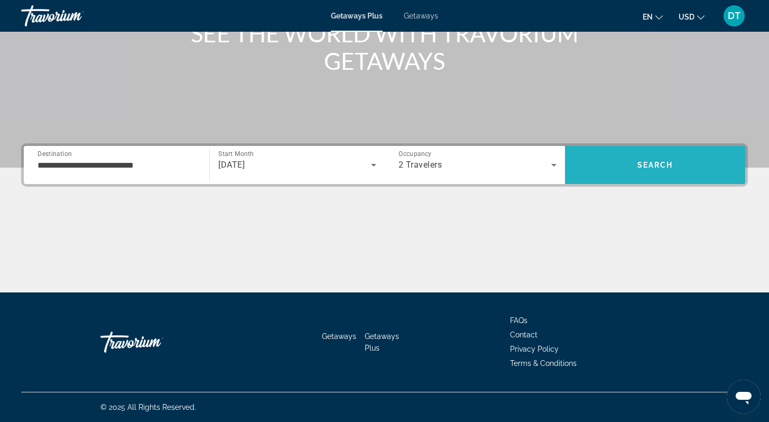
click at [680, 169] on span "Search" at bounding box center [655, 164] width 180 height 25
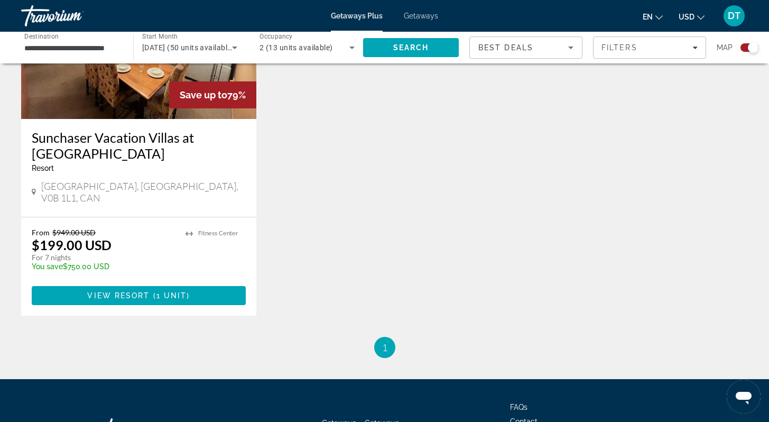
scroll to position [1648, 0]
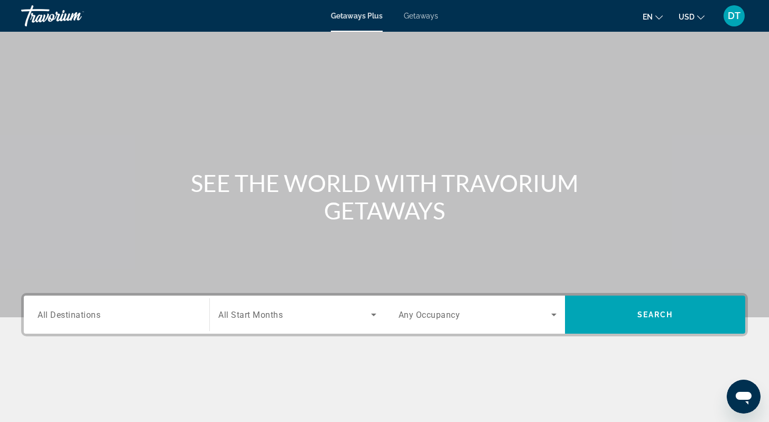
click at [130, 319] on input "Destination All Destinations" at bounding box center [117, 315] width 158 height 13
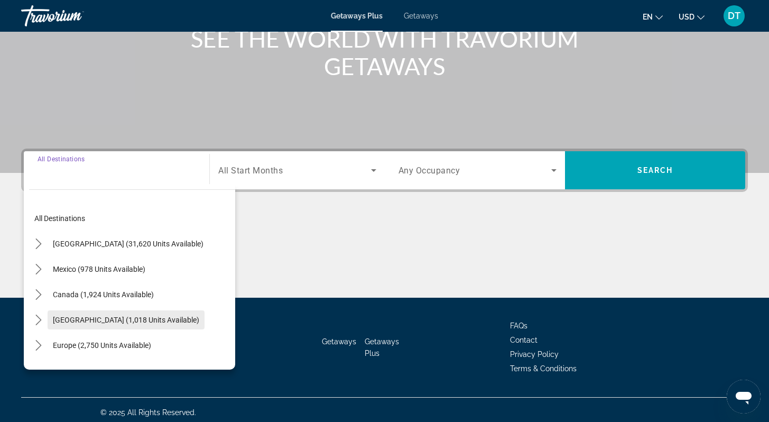
scroll to position [150, 0]
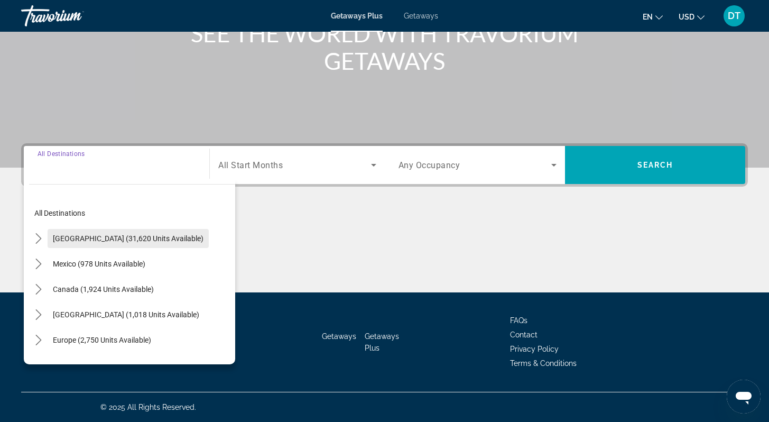
click at [132, 239] on span "United States (31,620 units available)" at bounding box center [128, 238] width 151 height 8
type input "**********"
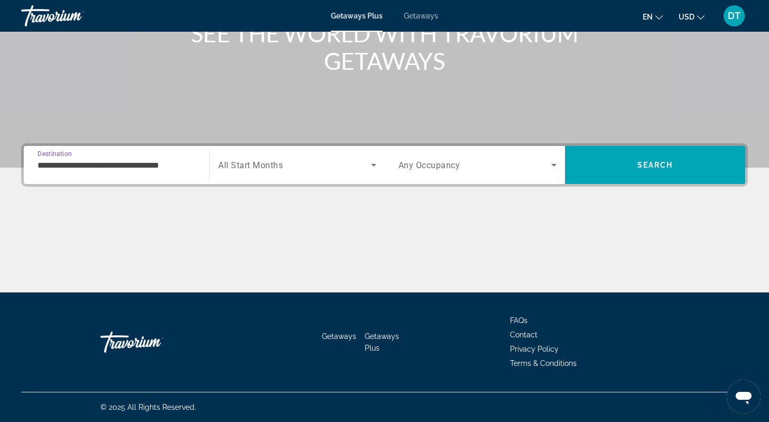
click at [371, 163] on icon "Search widget" at bounding box center [374, 165] width 13 height 13
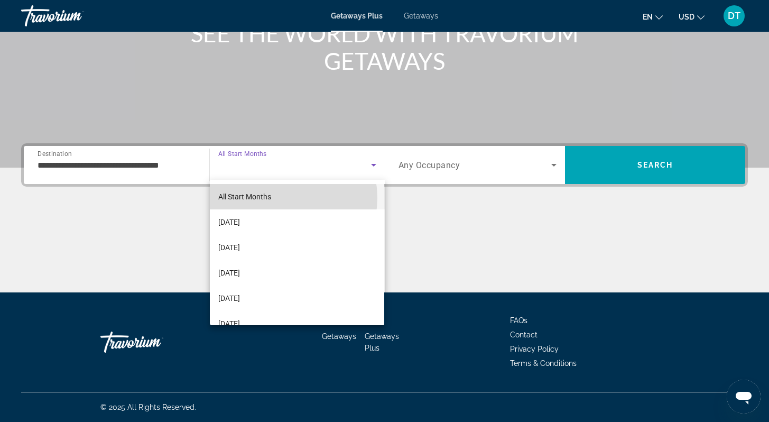
click at [279, 198] on mat-option "All Start Months" at bounding box center [297, 196] width 175 height 25
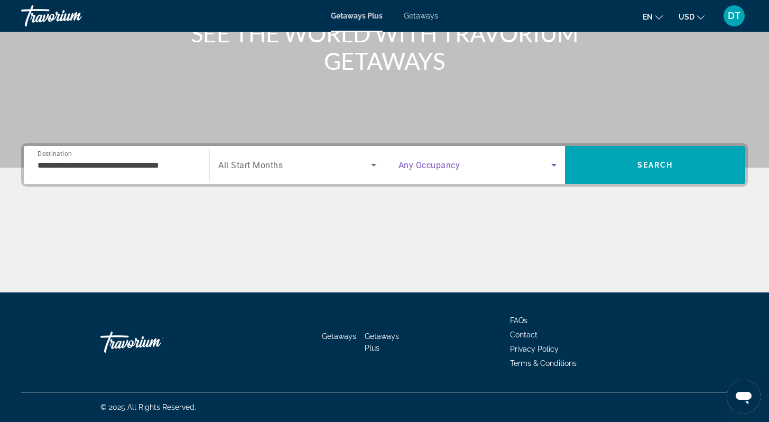
click at [552, 164] on icon "Search widget" at bounding box center [554, 165] width 5 height 3
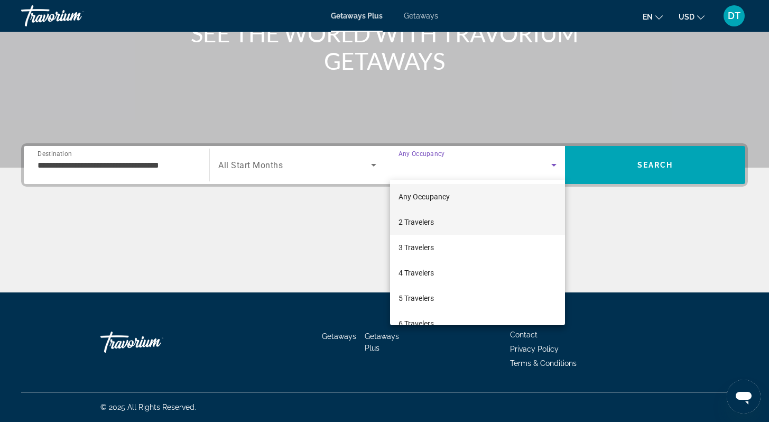
click at [418, 221] on span "2 Travelers" at bounding box center [416, 222] width 35 height 13
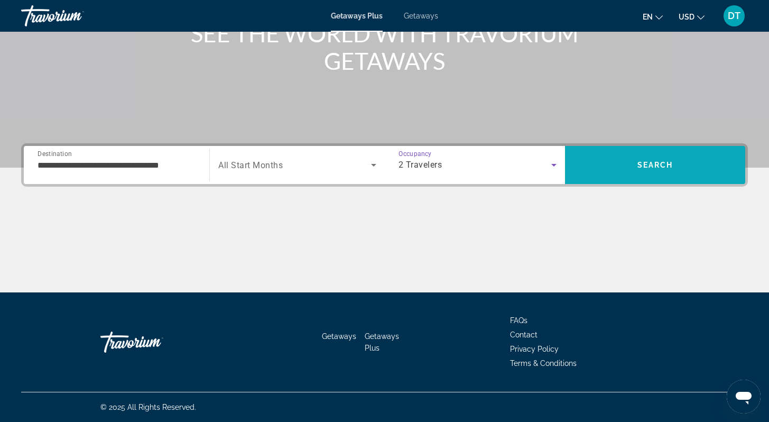
click at [613, 171] on span "Search" at bounding box center [655, 164] width 180 height 25
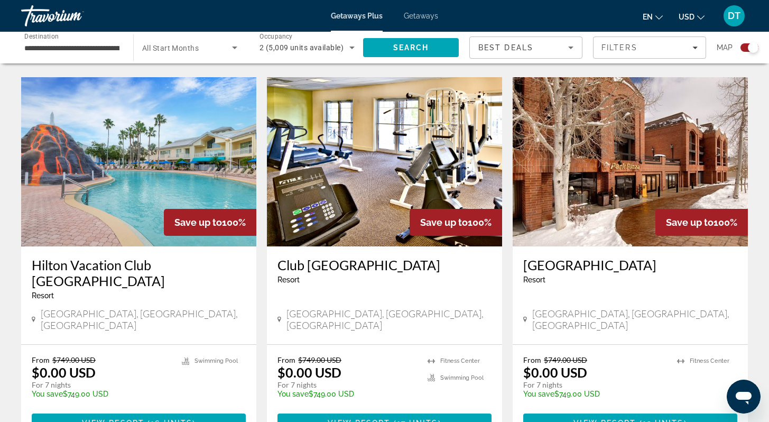
scroll to position [1565, 0]
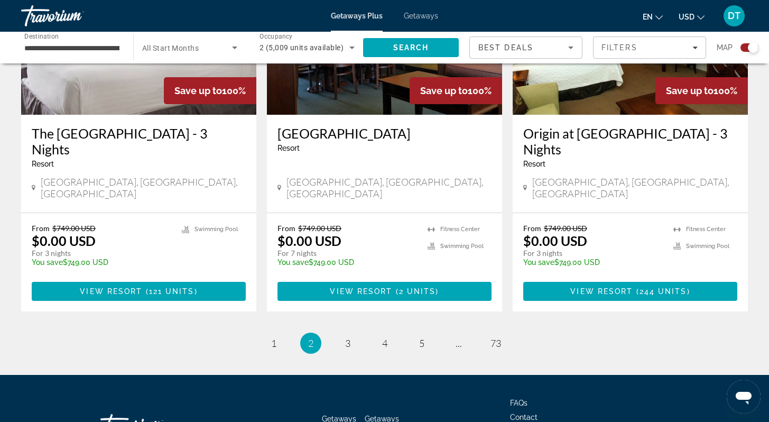
scroll to position [1629, 0]
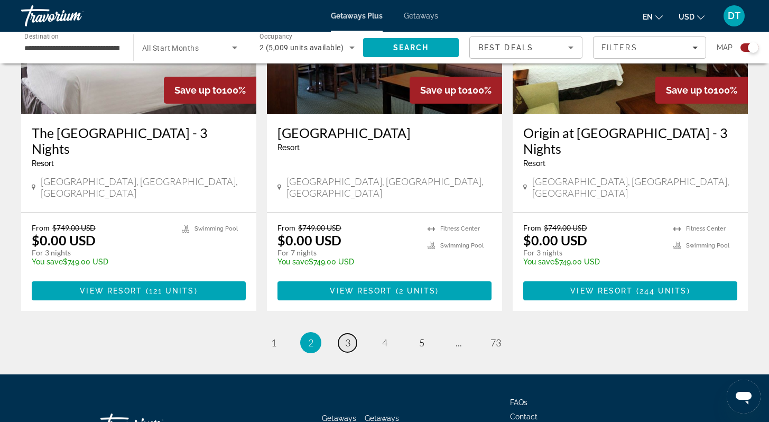
click at [346, 337] on span "3" at bounding box center [347, 343] width 5 height 12
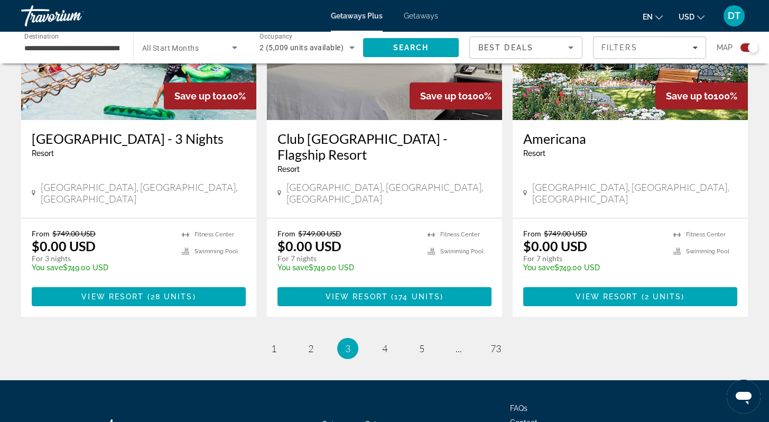
scroll to position [1608, 0]
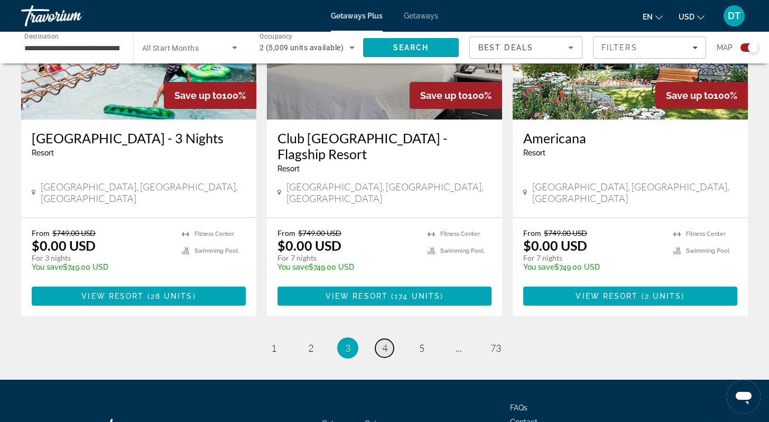
click at [386, 342] on span "4" at bounding box center [384, 348] width 5 height 12
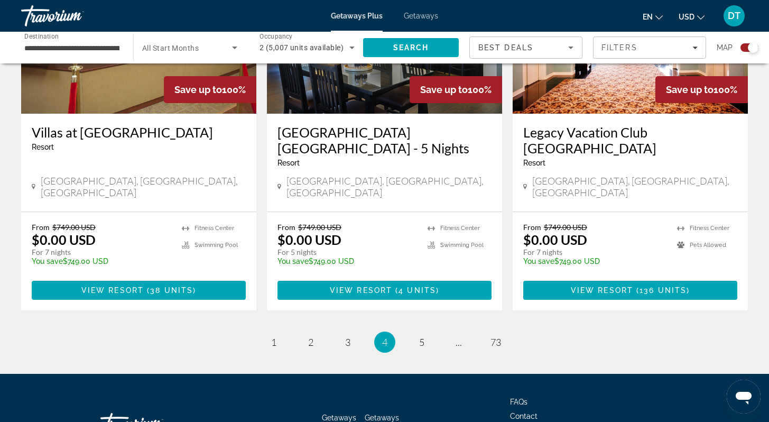
scroll to position [1650, 0]
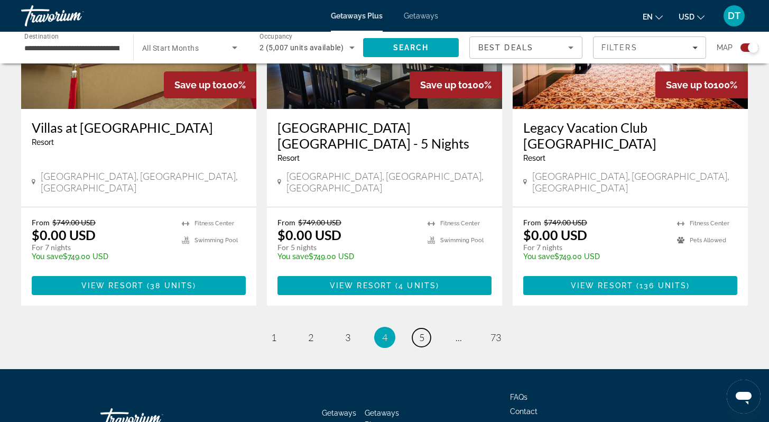
click at [427, 328] on link "page 5" at bounding box center [421, 337] width 19 height 19
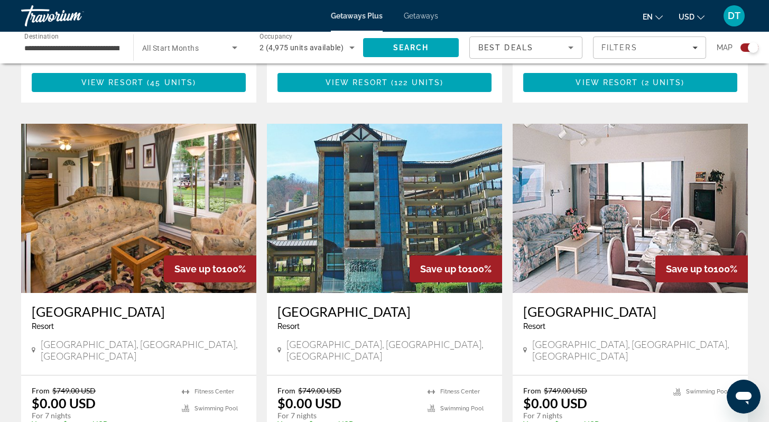
scroll to position [1100, 0]
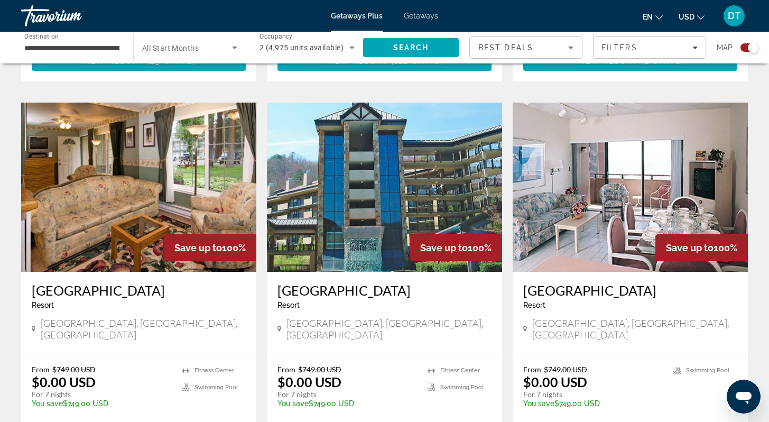
click at [392, 196] on img "Main content" at bounding box center [384, 187] width 235 height 169
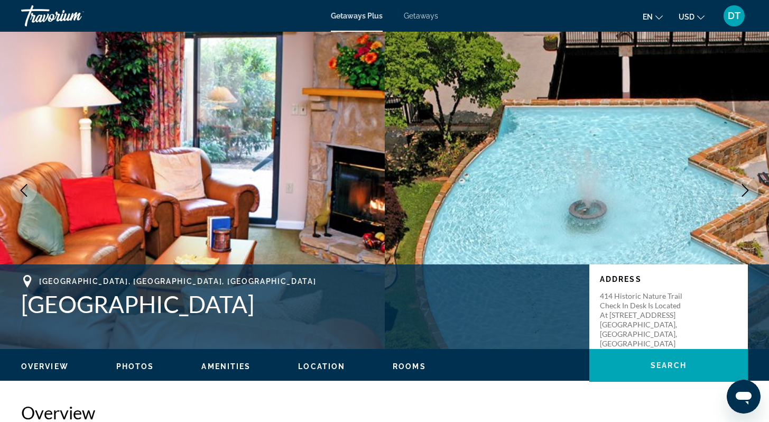
click at [744, 187] on icon "Next image" at bounding box center [745, 190] width 13 height 13
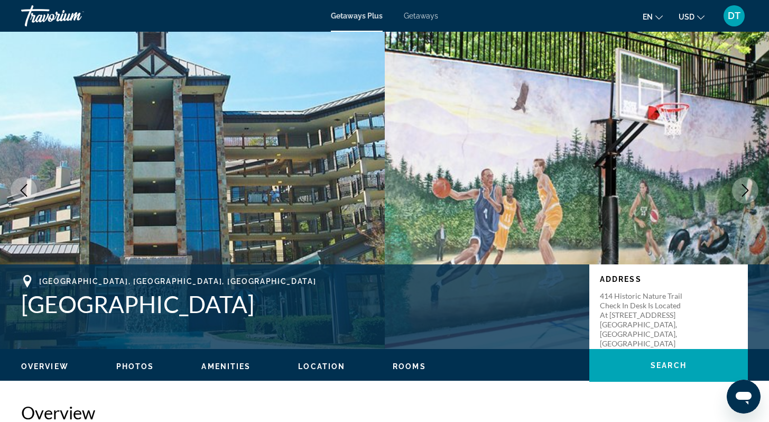
click at [741, 186] on icon "Next image" at bounding box center [745, 190] width 13 height 13
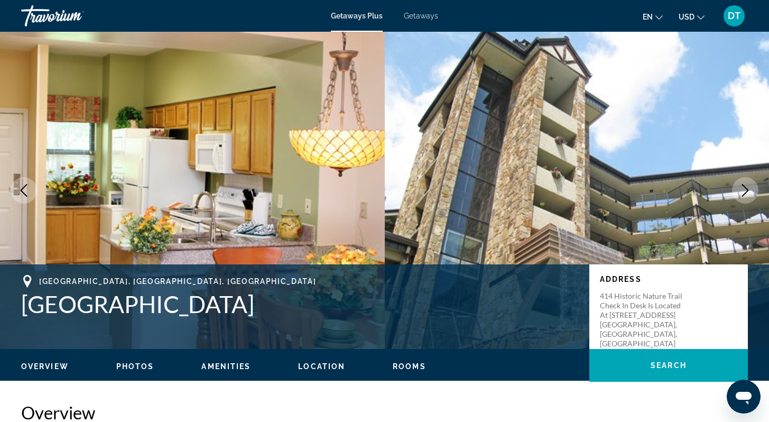
click at [741, 186] on icon "Next image" at bounding box center [745, 190] width 13 height 13
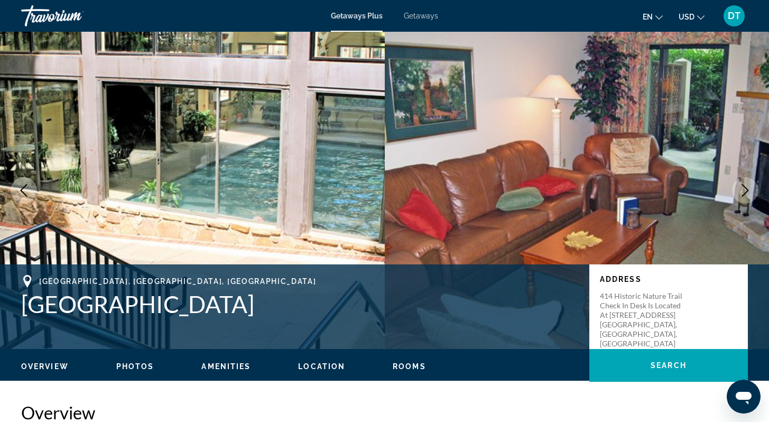
click at [740, 186] on icon "Next image" at bounding box center [745, 190] width 13 height 13
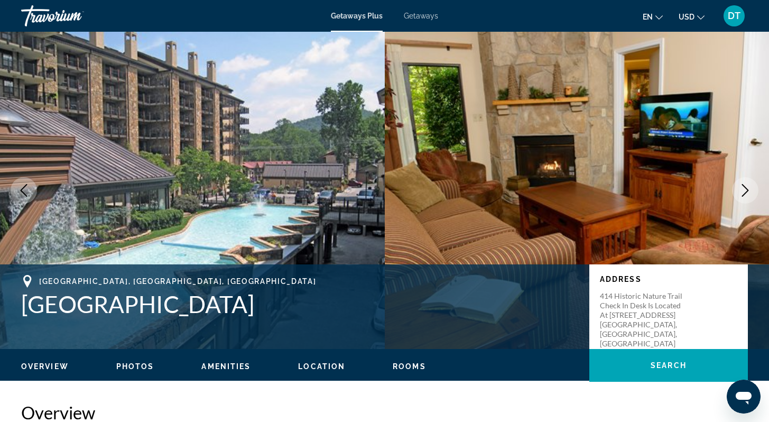
click at [740, 186] on icon "Next image" at bounding box center [745, 190] width 13 height 13
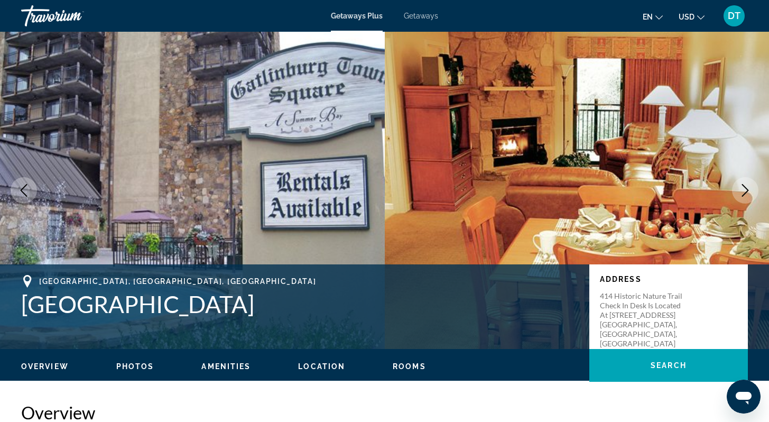
click at [740, 186] on icon "Next image" at bounding box center [745, 190] width 13 height 13
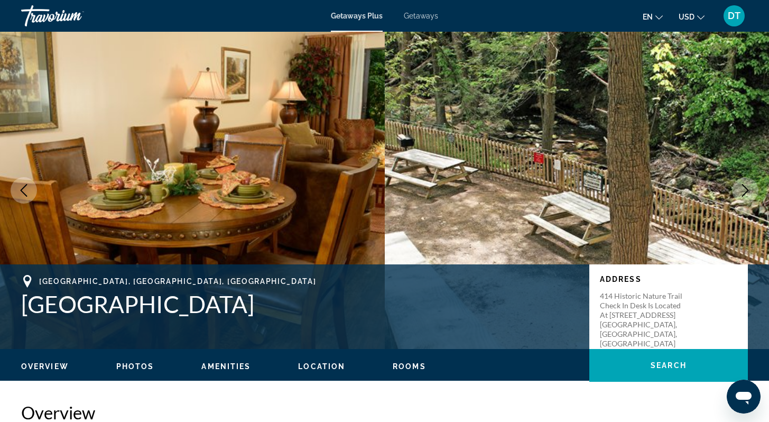
click at [740, 185] on icon "Next image" at bounding box center [745, 190] width 13 height 13
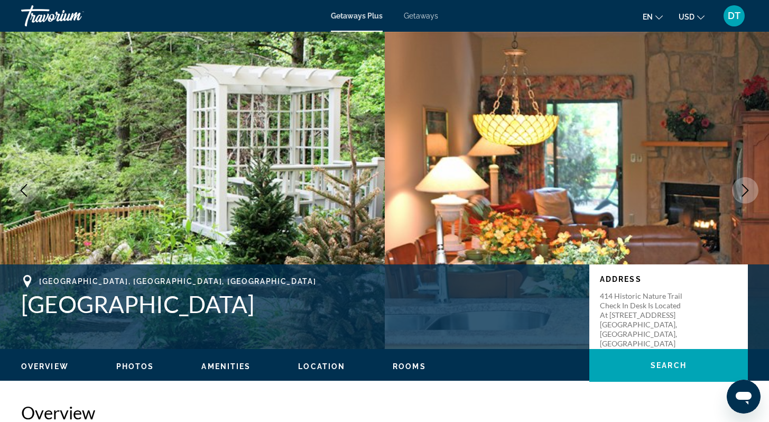
click at [740, 185] on icon "Next image" at bounding box center [745, 190] width 13 height 13
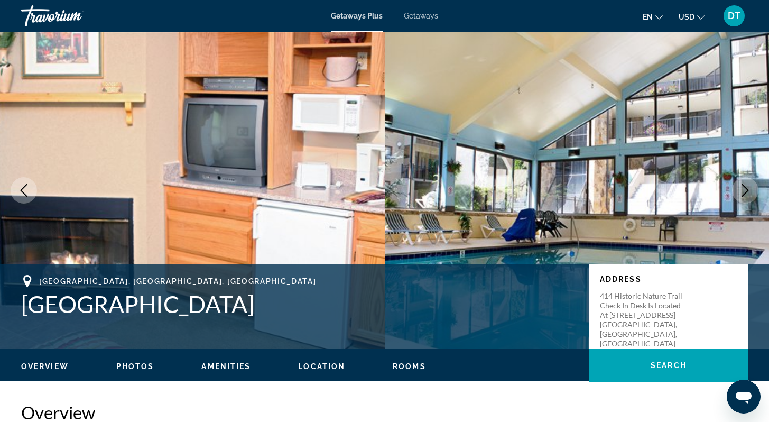
click at [739, 185] on icon "Next image" at bounding box center [745, 190] width 13 height 13
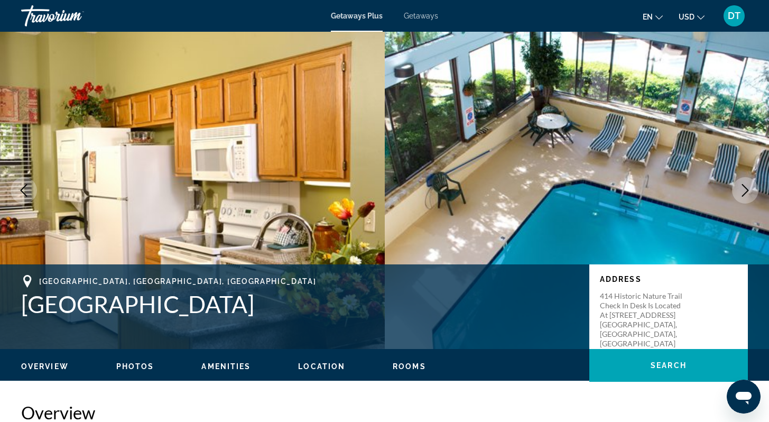
click at [739, 185] on icon "Next image" at bounding box center [745, 190] width 13 height 13
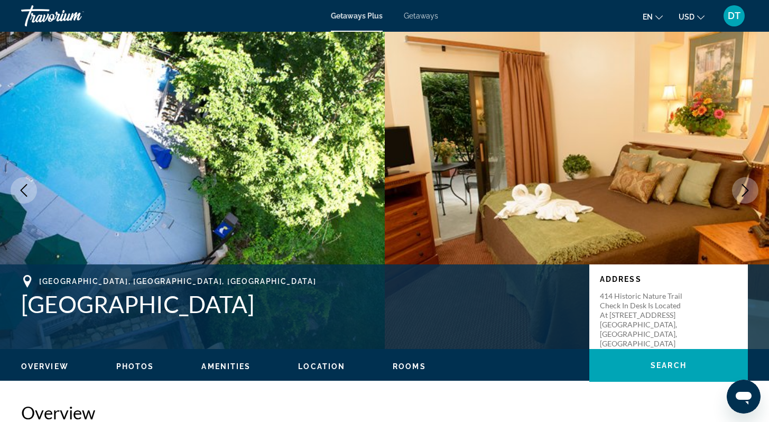
click at [740, 185] on icon "Next image" at bounding box center [745, 190] width 13 height 13
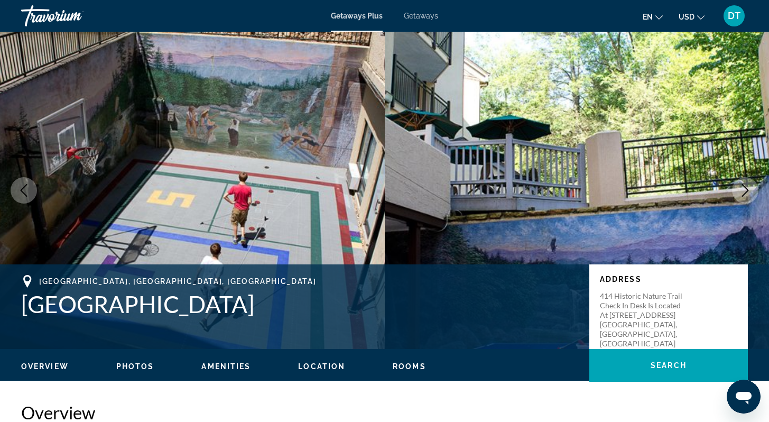
click at [740, 185] on icon "Next image" at bounding box center [745, 190] width 13 height 13
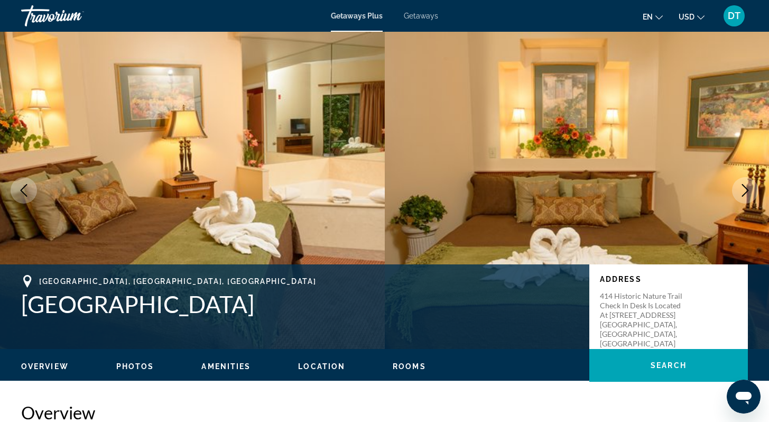
click at [740, 185] on icon "Next image" at bounding box center [745, 190] width 13 height 13
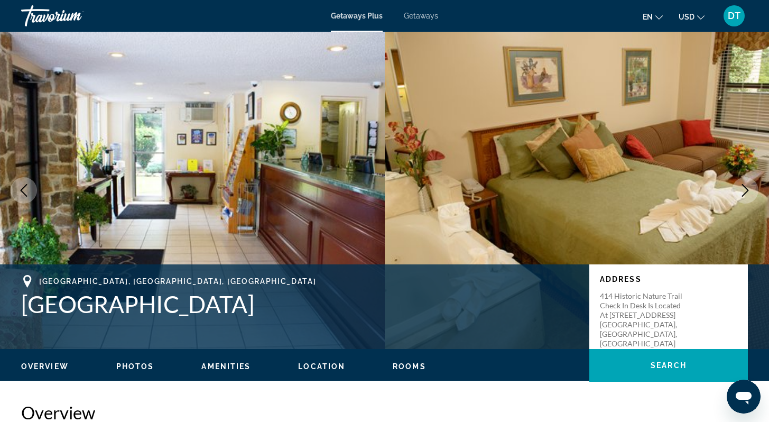
click at [739, 185] on icon "Next image" at bounding box center [745, 190] width 13 height 13
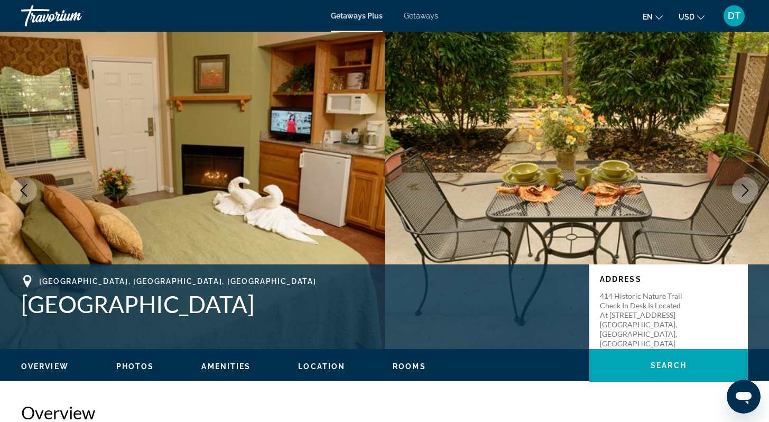
click at [739, 185] on icon "Next image" at bounding box center [745, 190] width 13 height 13
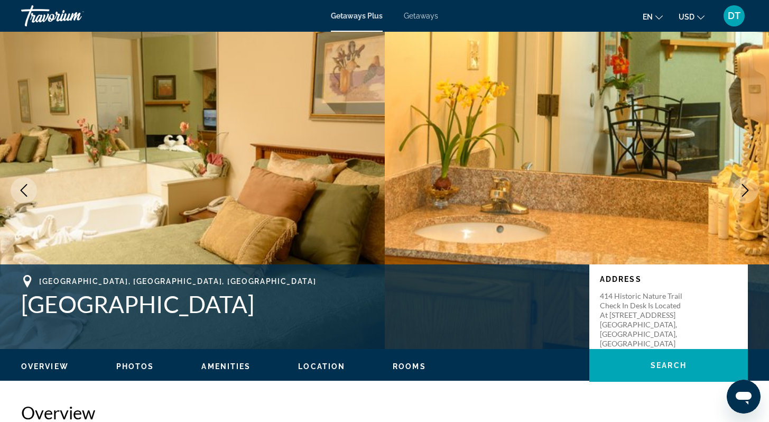
click at [739, 185] on icon "Next image" at bounding box center [745, 190] width 13 height 13
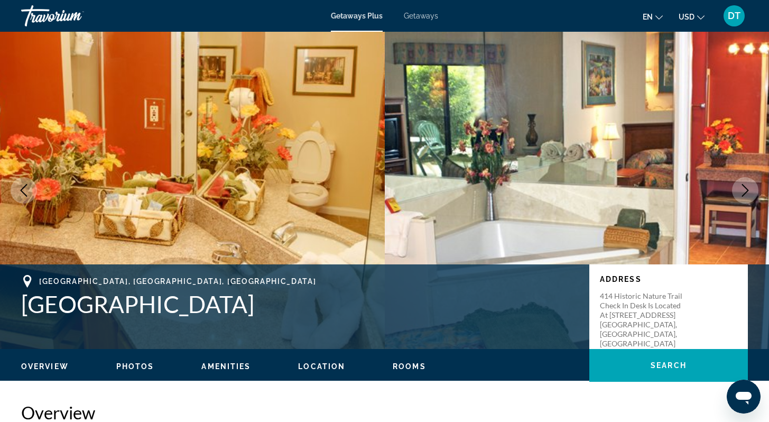
click at [746, 189] on icon "Next image" at bounding box center [745, 190] width 13 height 13
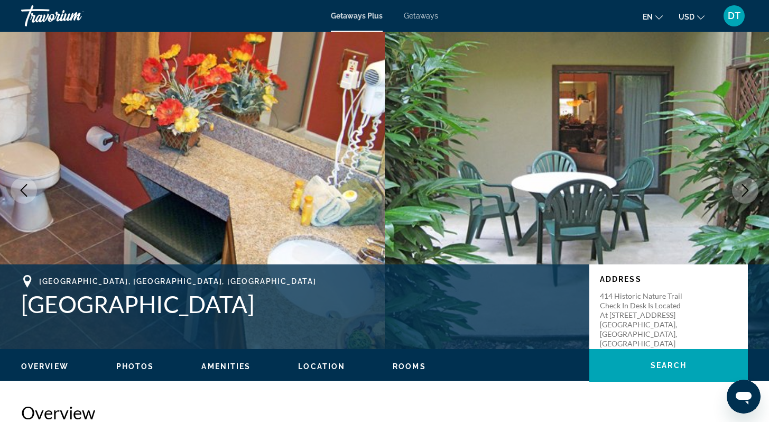
click at [746, 189] on icon "Next image" at bounding box center [745, 190] width 13 height 13
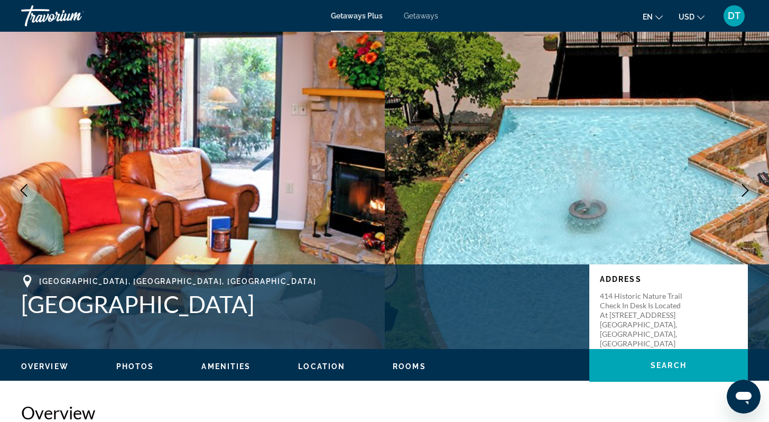
click at [746, 189] on icon "Next image" at bounding box center [745, 190] width 13 height 13
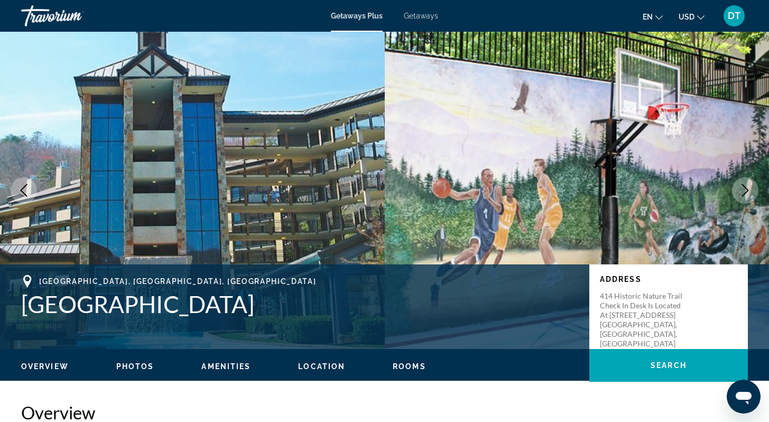
click at [746, 189] on icon "Next image" at bounding box center [745, 190] width 13 height 13
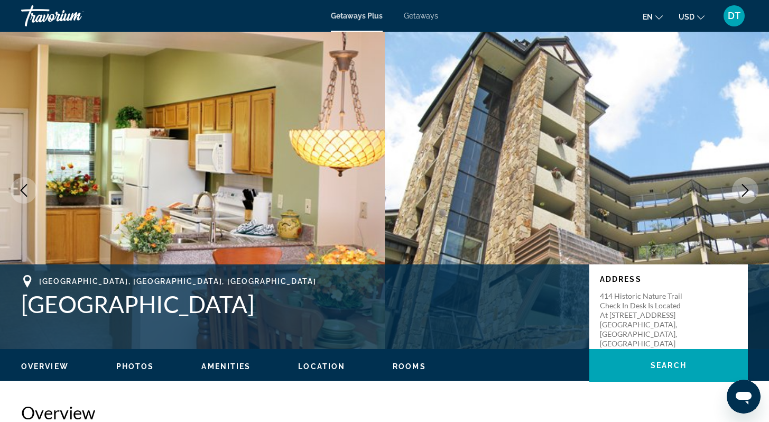
click at [746, 189] on icon "Next image" at bounding box center [745, 190] width 7 height 13
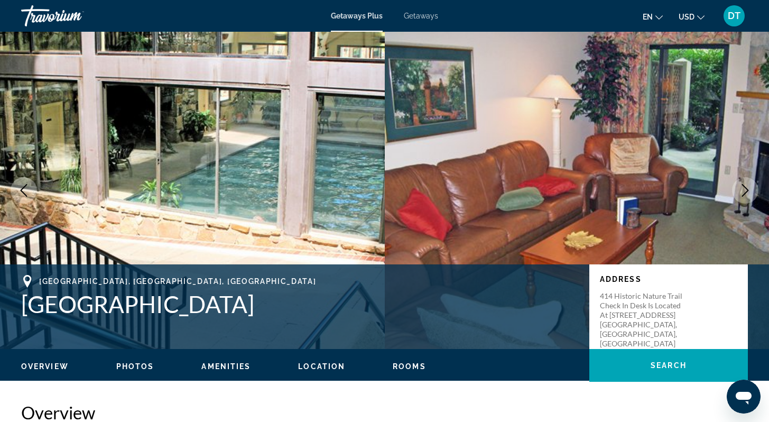
click at [746, 189] on icon "Next image" at bounding box center [745, 190] width 7 height 13
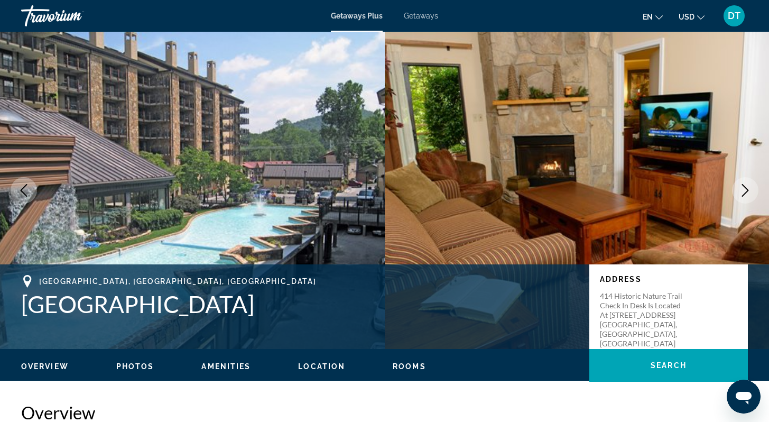
click at [746, 189] on icon "Next image" at bounding box center [745, 190] width 7 height 13
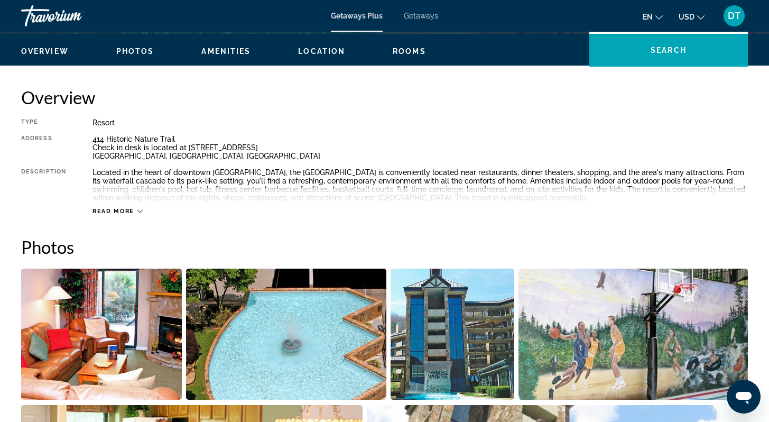
scroll to position [317, 0]
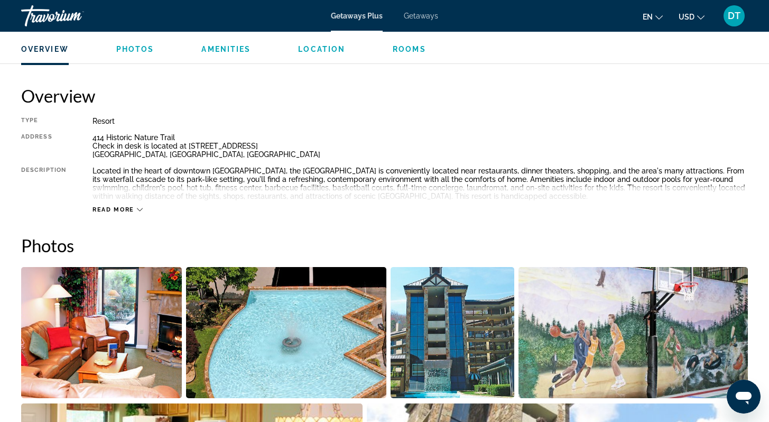
click at [137, 206] on button "Read more" at bounding box center [118, 210] width 50 height 8
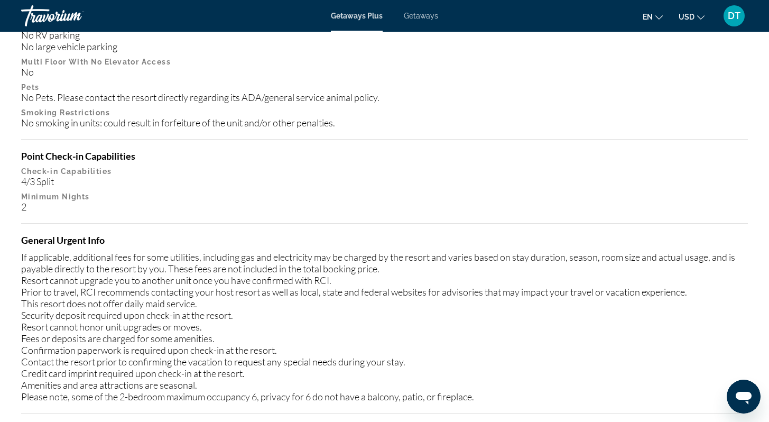
scroll to position [1269, 0]
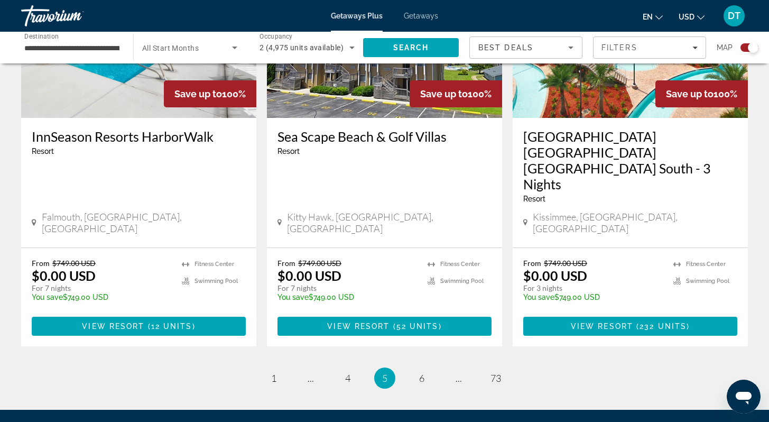
scroll to position [1648, 0]
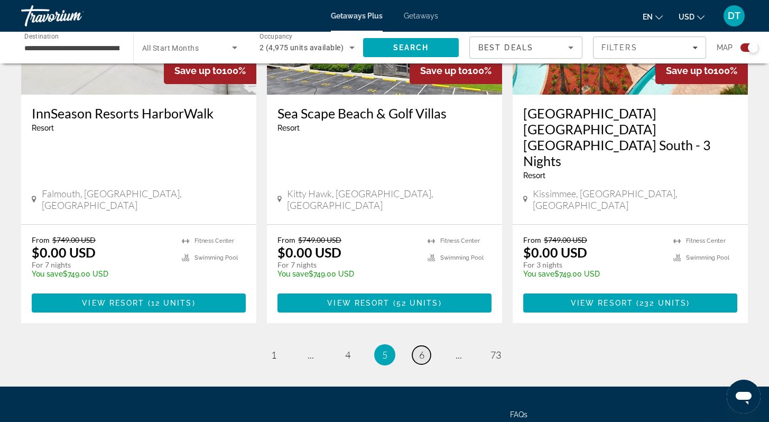
click at [421, 349] on span "6" at bounding box center [421, 355] width 5 height 12
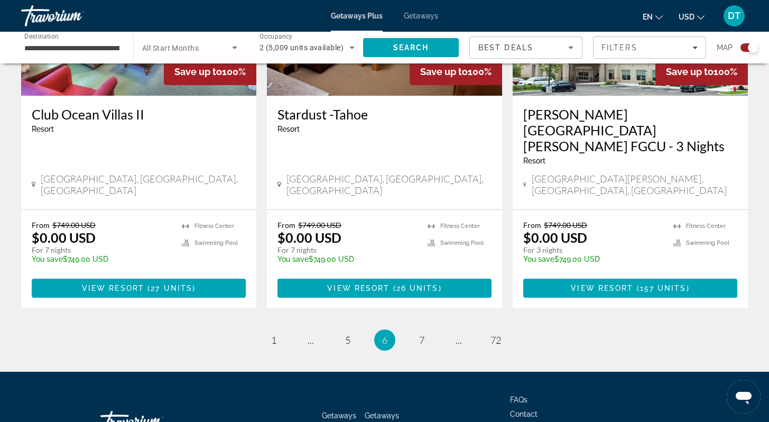
scroll to position [1680, 0]
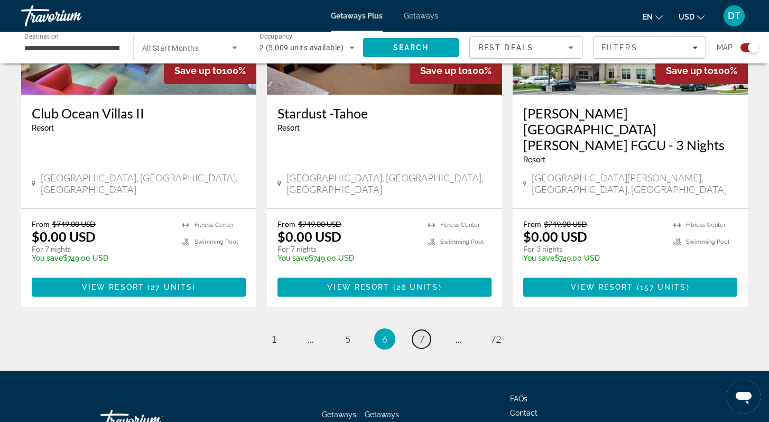
click at [420, 333] on span "7" at bounding box center [421, 339] width 5 height 12
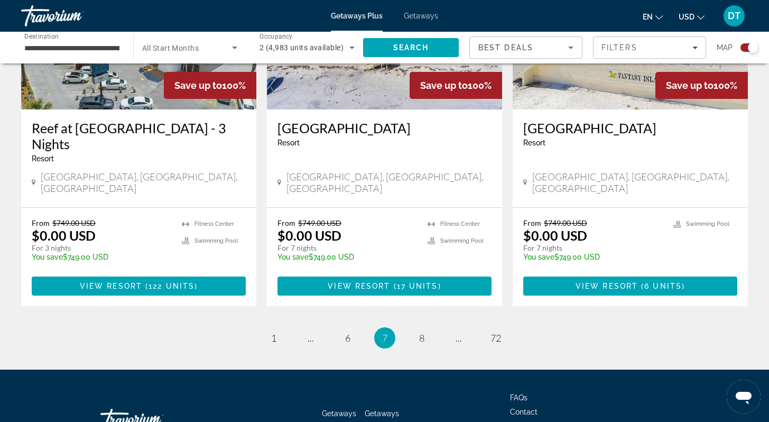
scroll to position [1664, 0]
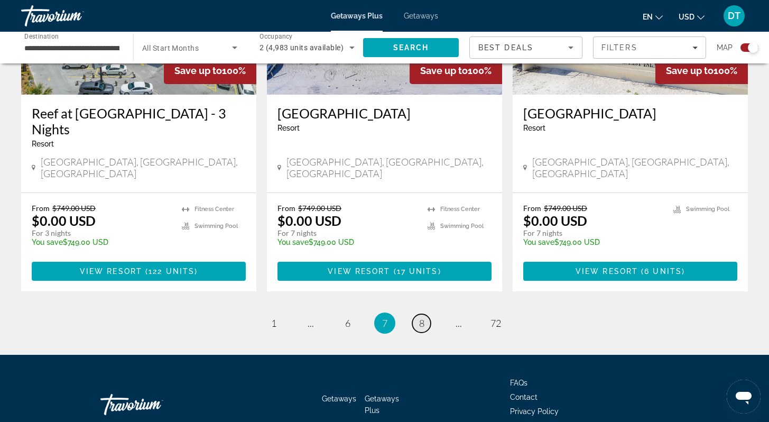
click at [420, 314] on link "page 8" at bounding box center [421, 323] width 19 height 19
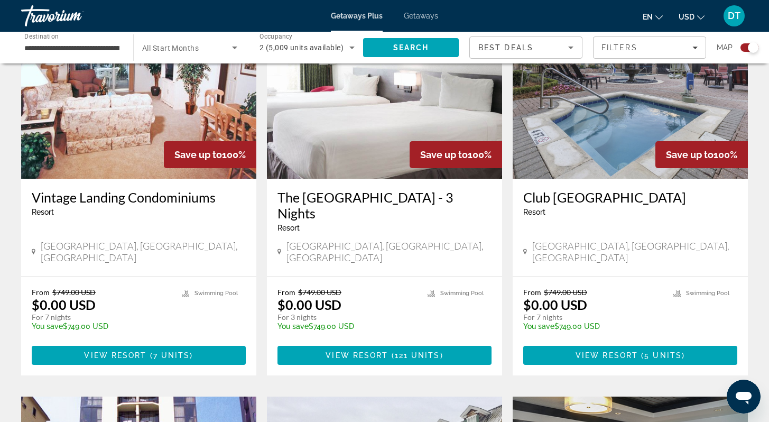
scroll to position [465, 0]
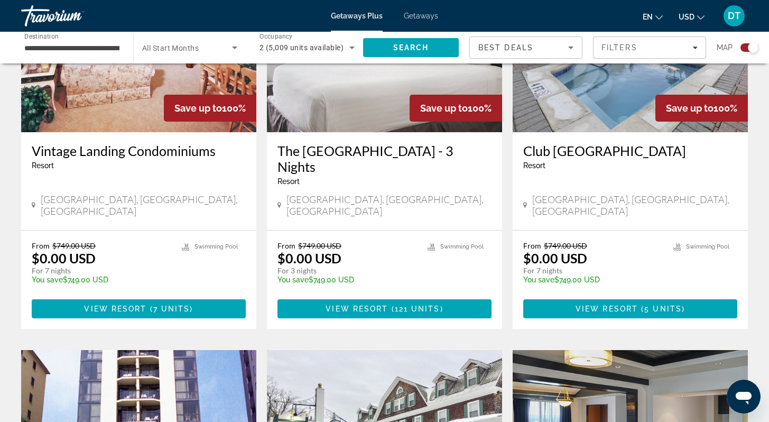
click at [599, 119] on img "Main content" at bounding box center [630, 47] width 235 height 169
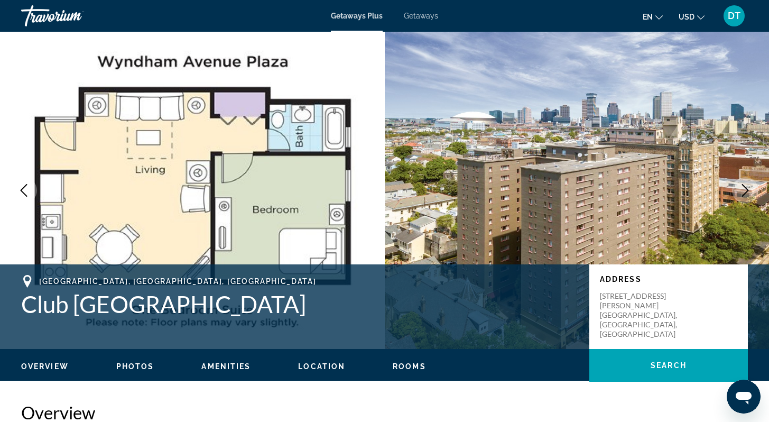
click at [744, 188] on icon "Next image" at bounding box center [745, 190] width 13 height 13
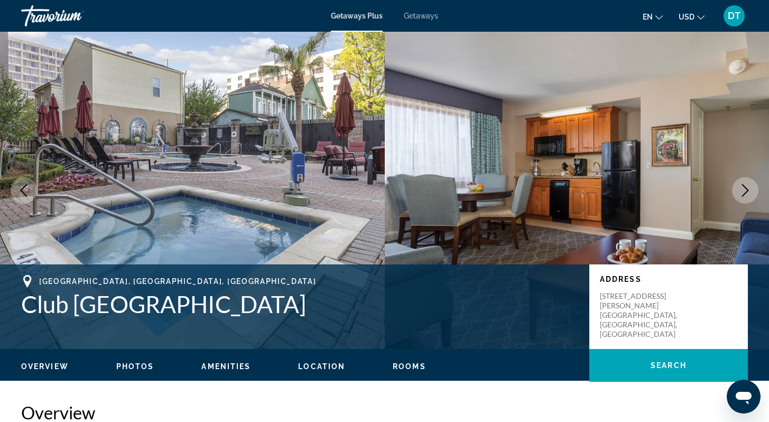
click at [742, 186] on icon "Next image" at bounding box center [745, 190] width 13 height 13
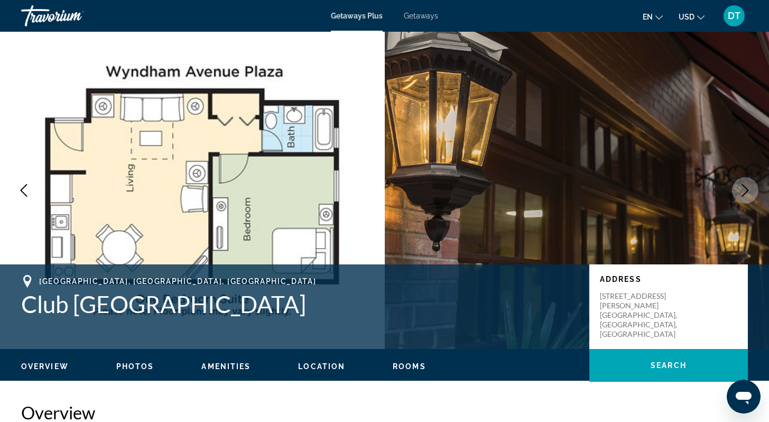
click at [741, 186] on icon "Next image" at bounding box center [745, 190] width 13 height 13
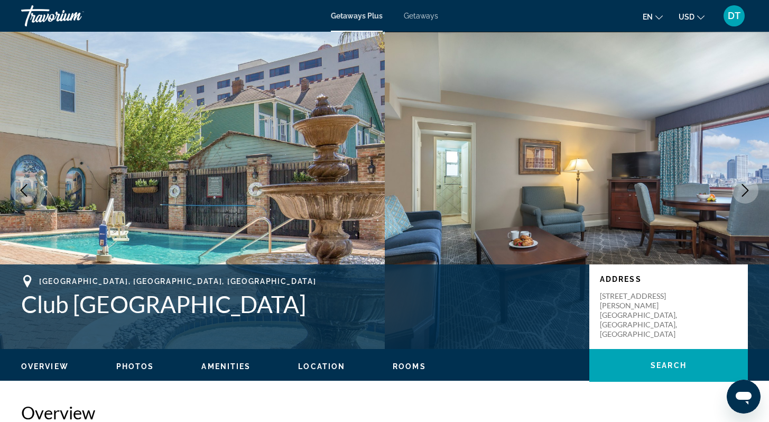
click at [740, 186] on icon "Next image" at bounding box center [745, 190] width 13 height 13
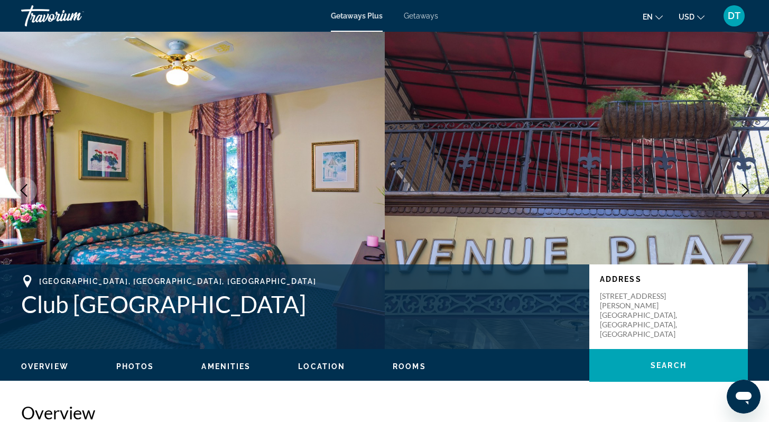
click at [740, 186] on icon "Next image" at bounding box center [745, 190] width 13 height 13
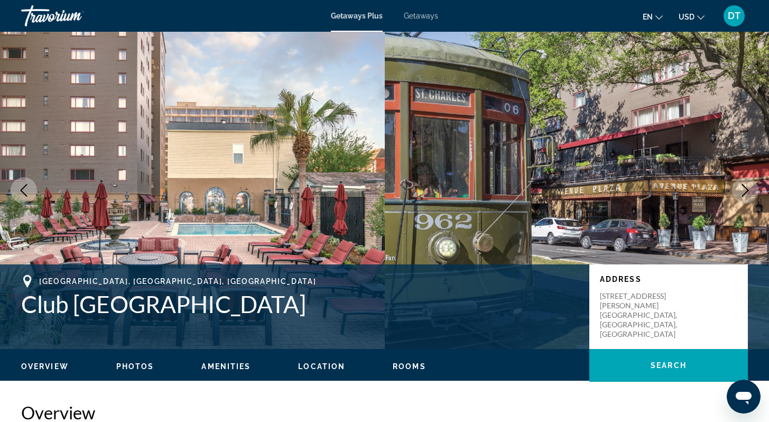
click at [739, 186] on button "Next image" at bounding box center [745, 190] width 26 height 26
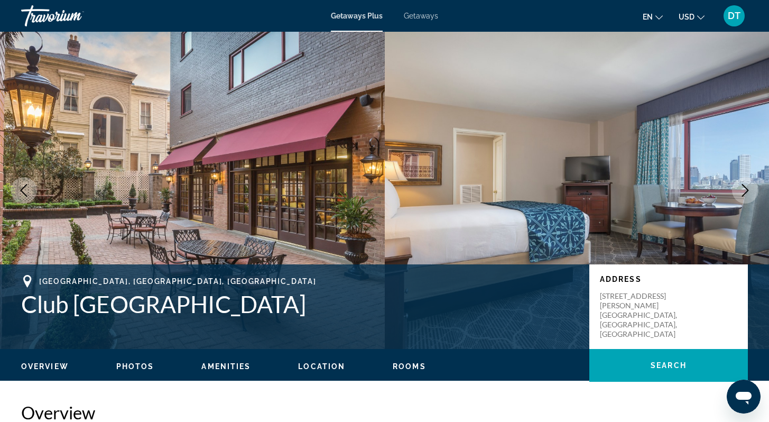
click at [737, 185] on button "Next image" at bounding box center [745, 190] width 26 height 26
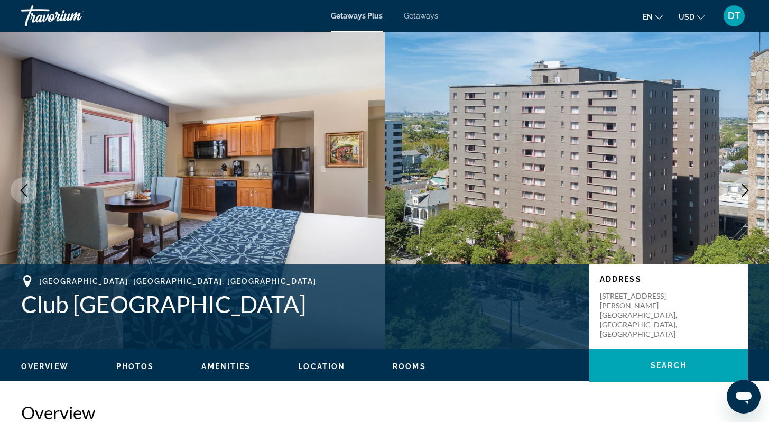
click at [736, 185] on button "Next image" at bounding box center [745, 190] width 26 height 26
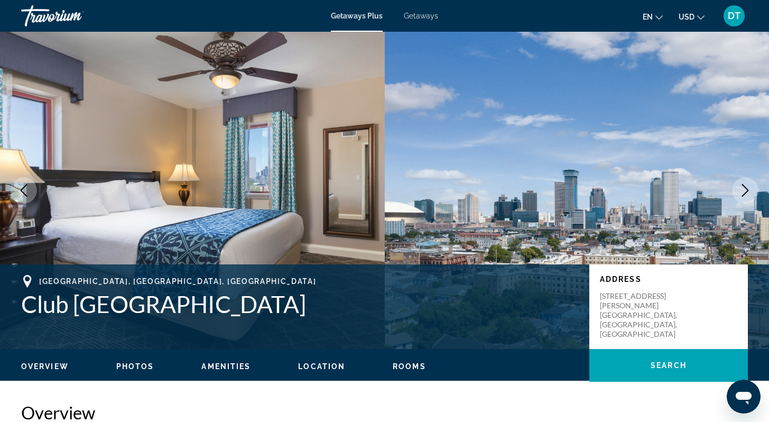
click at [746, 186] on icon "Next image" at bounding box center [745, 190] width 13 height 13
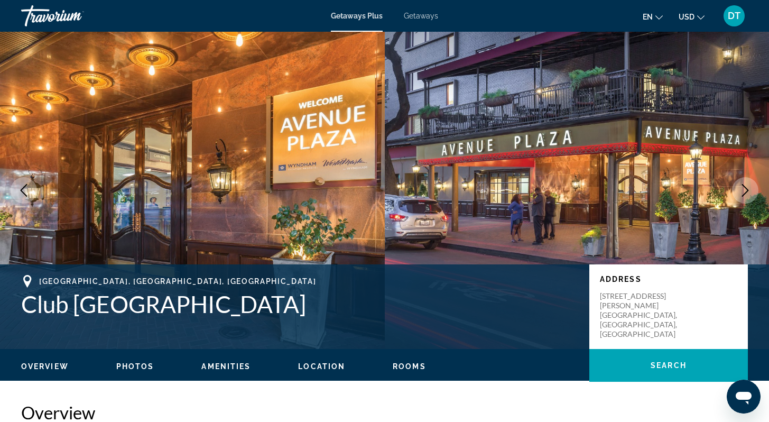
click at [745, 186] on icon "Next image" at bounding box center [745, 190] width 7 height 13
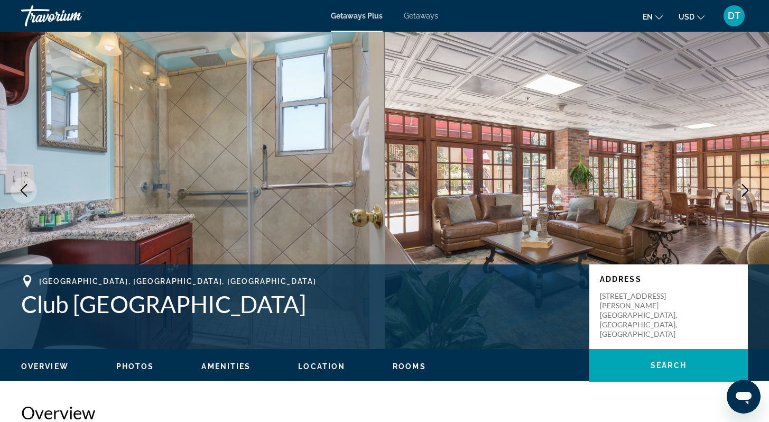
click at [745, 186] on icon "Next image" at bounding box center [745, 190] width 13 height 13
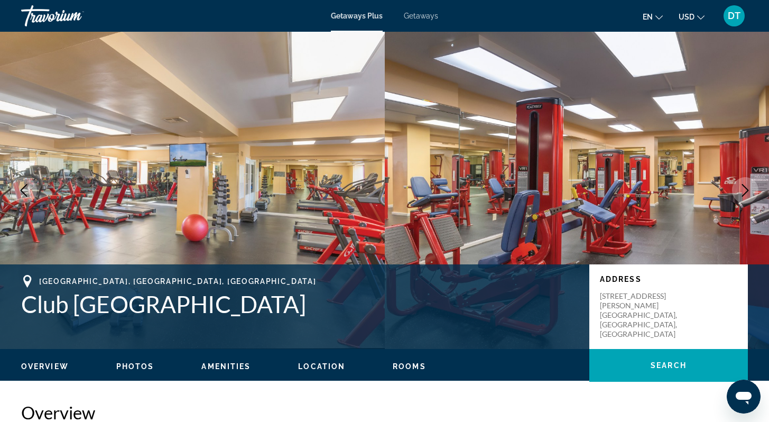
click at [745, 186] on icon "Next image" at bounding box center [745, 190] width 13 height 13
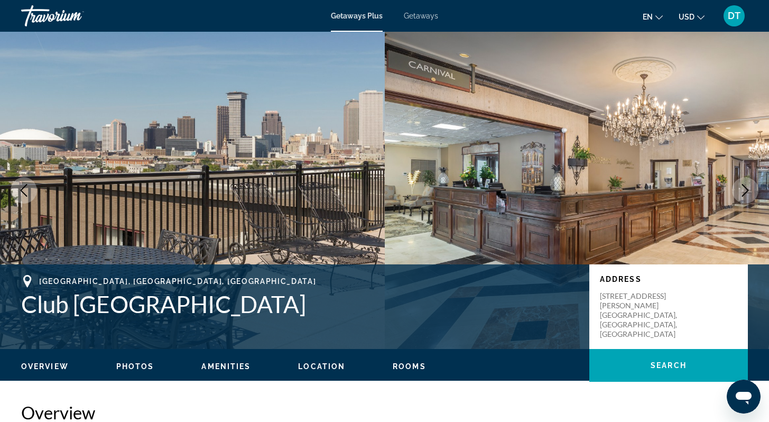
click at [745, 186] on icon "Next image" at bounding box center [745, 190] width 7 height 13
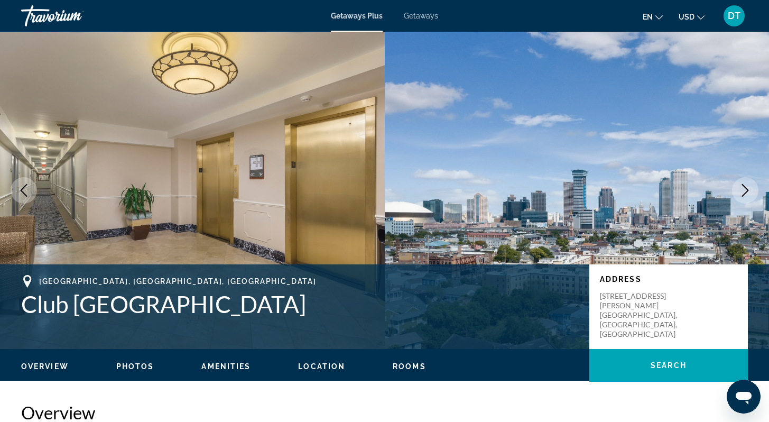
click at [745, 186] on icon "Next image" at bounding box center [745, 190] width 7 height 13
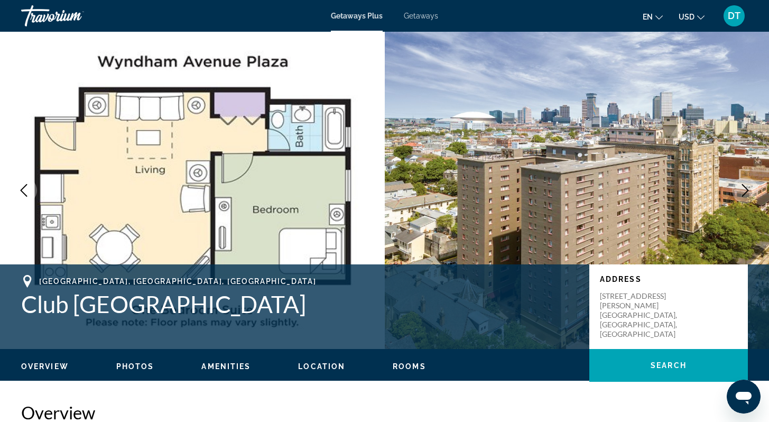
click at [745, 186] on icon "Next image" at bounding box center [745, 190] width 7 height 13
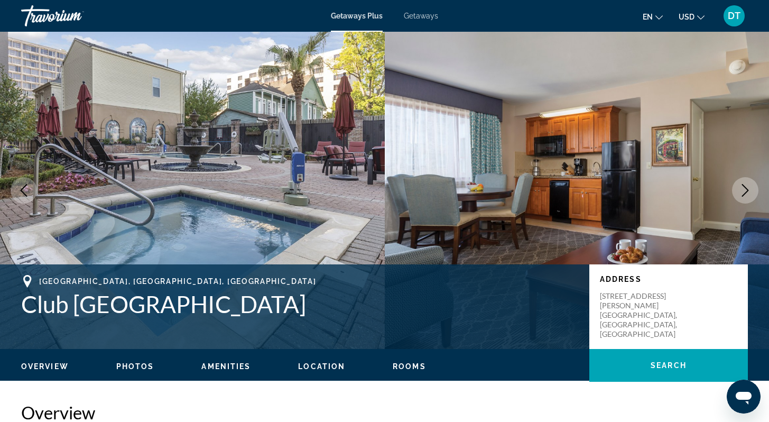
click at [745, 186] on icon "Next image" at bounding box center [745, 190] width 7 height 13
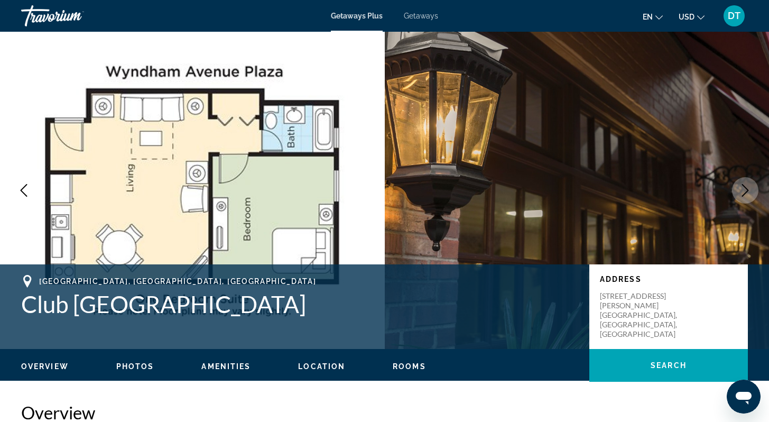
click at [745, 186] on icon "Next image" at bounding box center [745, 190] width 7 height 13
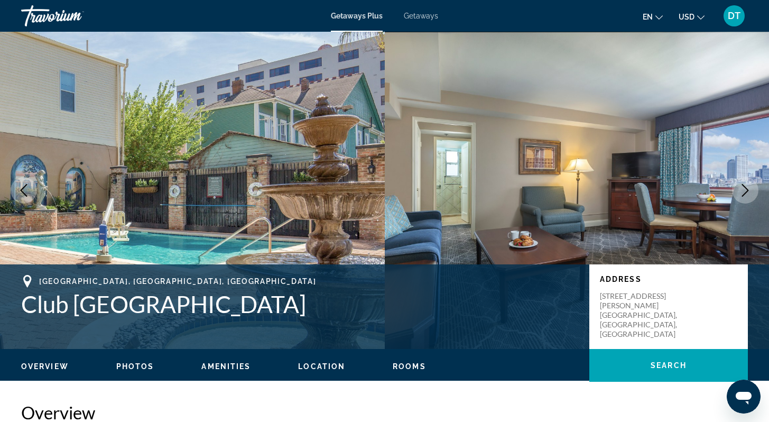
click at [745, 186] on icon "Next image" at bounding box center [745, 190] width 7 height 13
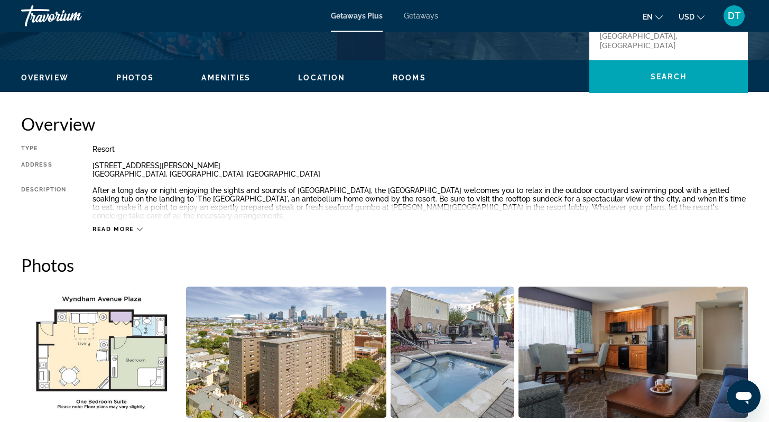
scroll to position [296, 0]
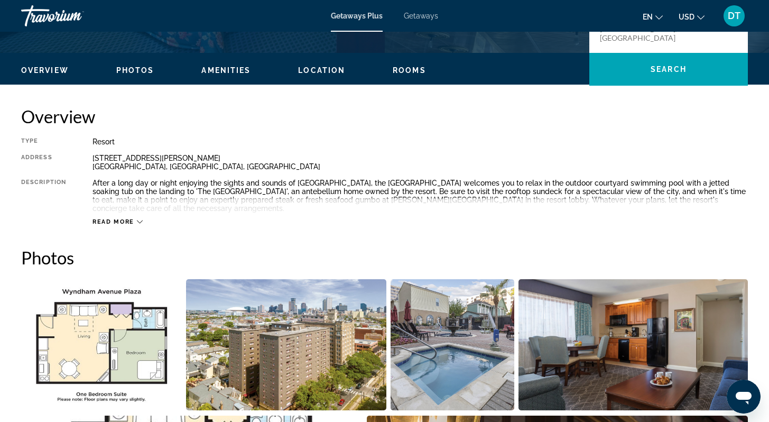
click at [141, 219] on icon "Main content" at bounding box center [140, 222] width 6 height 6
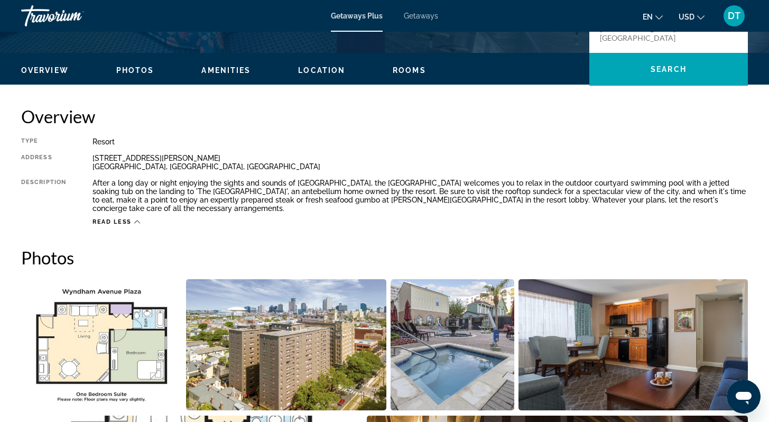
click at [136, 220] on icon "Main content" at bounding box center [137, 222] width 6 height 6
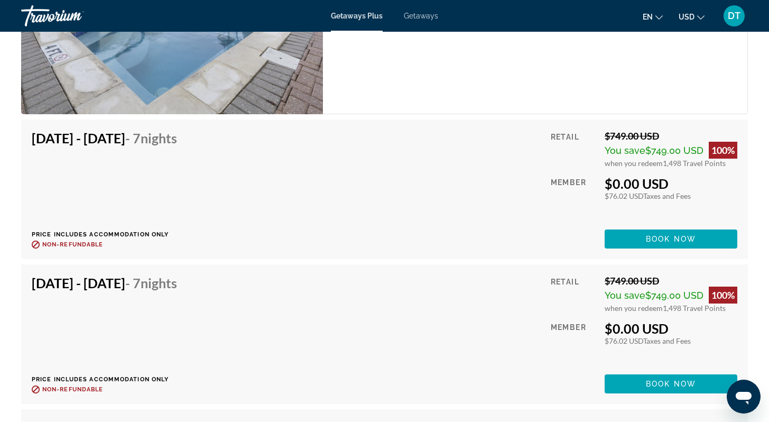
scroll to position [2226, 0]
